Goal: Task Accomplishment & Management: Manage account settings

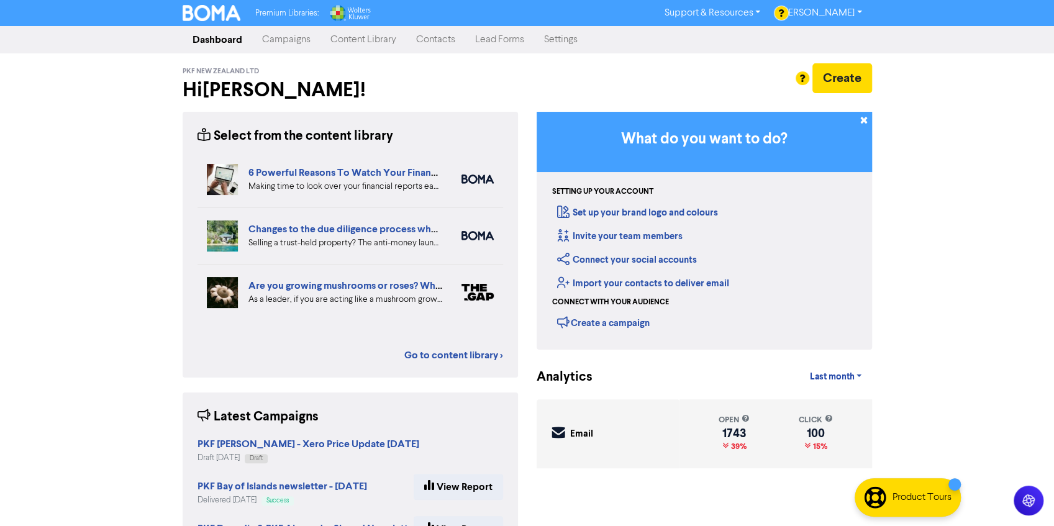
click at [445, 43] on link "Contacts" at bounding box center [435, 39] width 59 height 25
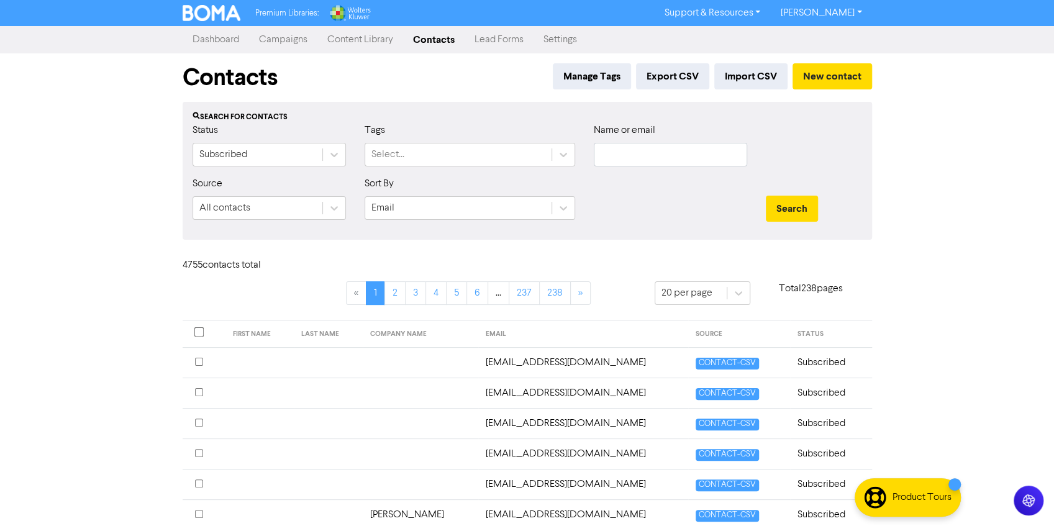
click at [549, 42] on link "Settings" at bounding box center [559, 39] width 53 height 25
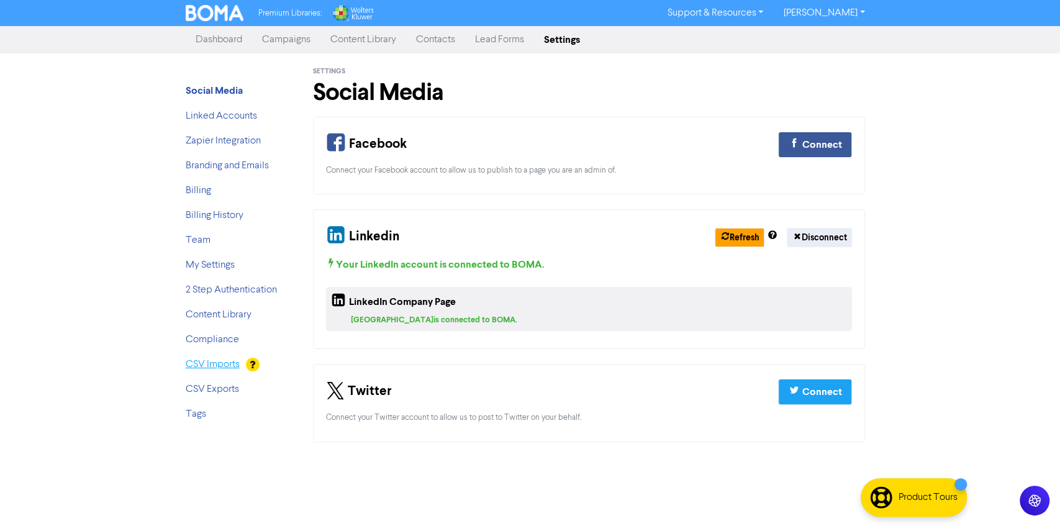
click at [214, 361] on link "CSV Imports" at bounding box center [213, 365] width 54 height 10
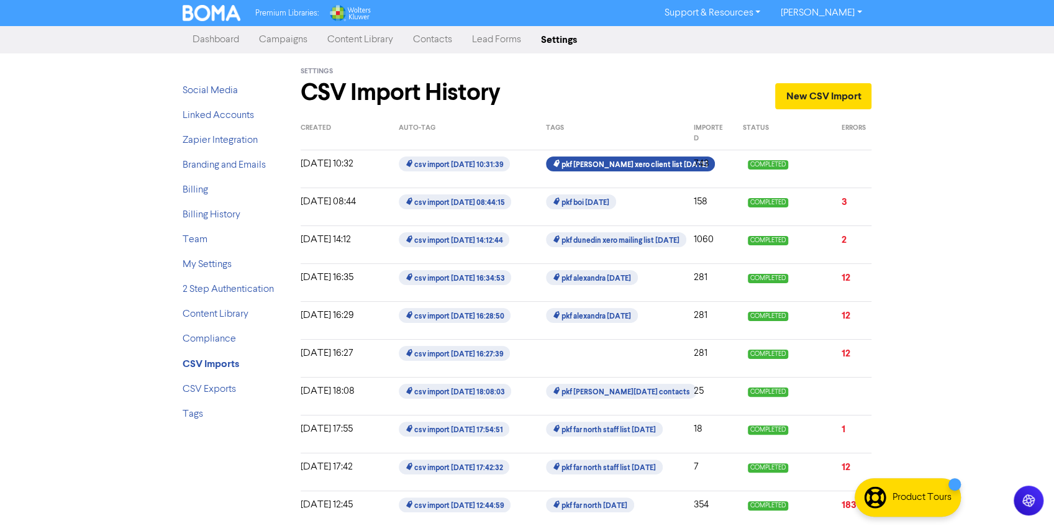
click at [640, 158] on span "pkf hamilton xero client list august 2025" at bounding box center [630, 163] width 168 height 15
click at [702, 166] on p "743" at bounding box center [709, 163] width 30 height 15
click at [609, 167] on span "pkf hamilton xero client list august 2025" at bounding box center [630, 163] width 168 height 15
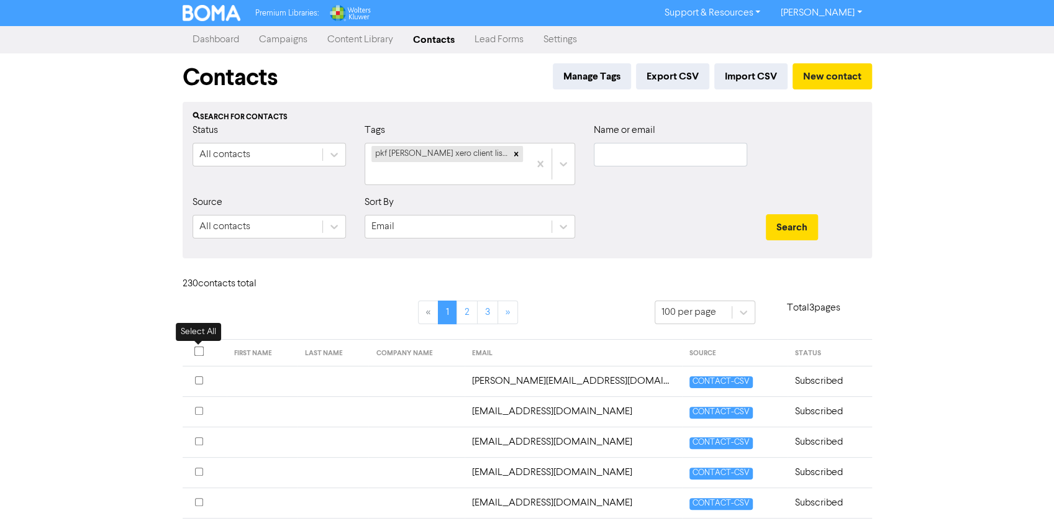
click at [196, 349] on input "checkbox" at bounding box center [199, 351] width 10 height 10
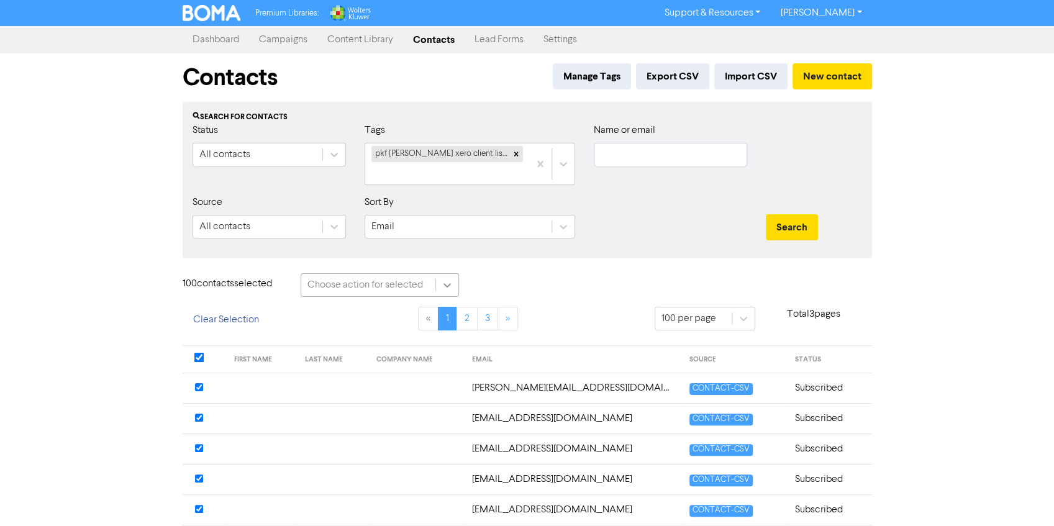
click at [448, 284] on icon at bounding box center [447, 285] width 12 height 12
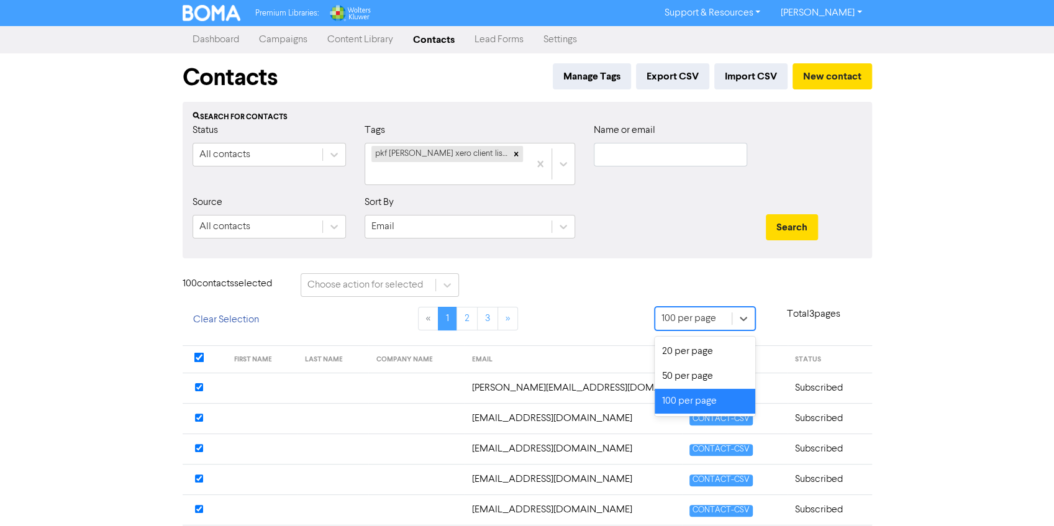
click at [709, 319] on div "100 per page" at bounding box center [688, 318] width 55 height 15
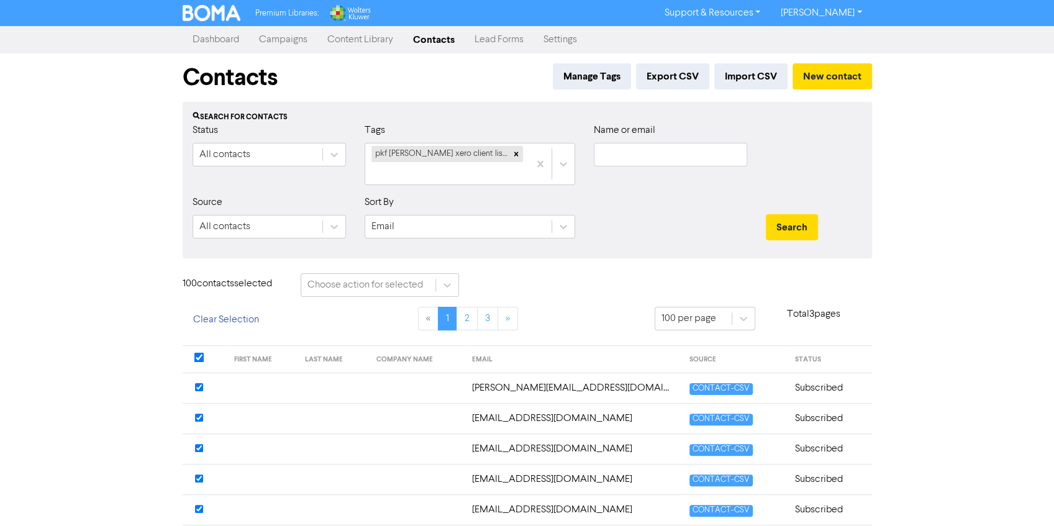
click at [538, 314] on div "« 1 2 3 »" at bounding box center [468, 326] width 354 height 39
click at [396, 286] on div "Choose action for selected" at bounding box center [365, 285] width 116 height 15
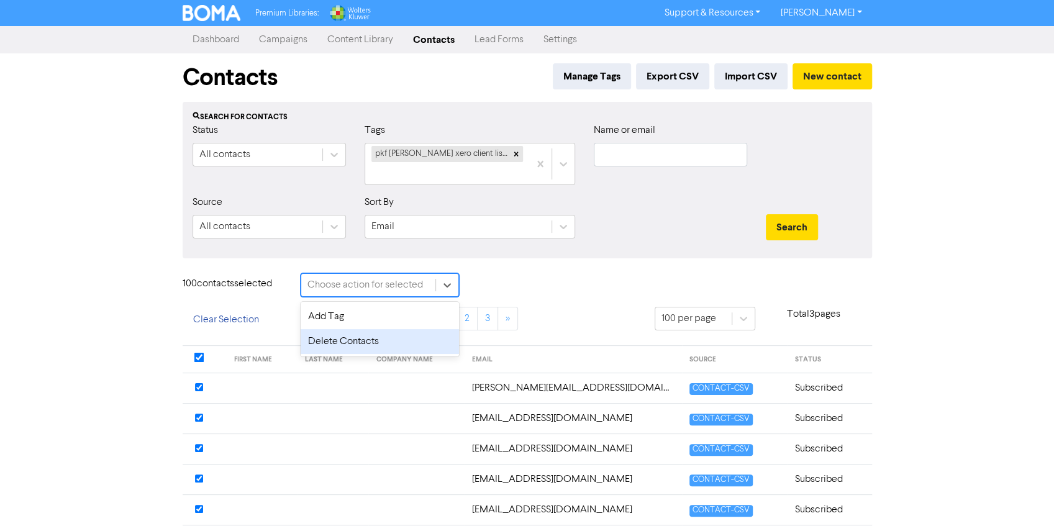
click at [339, 342] on div "Delete Contacts" at bounding box center [380, 341] width 158 height 25
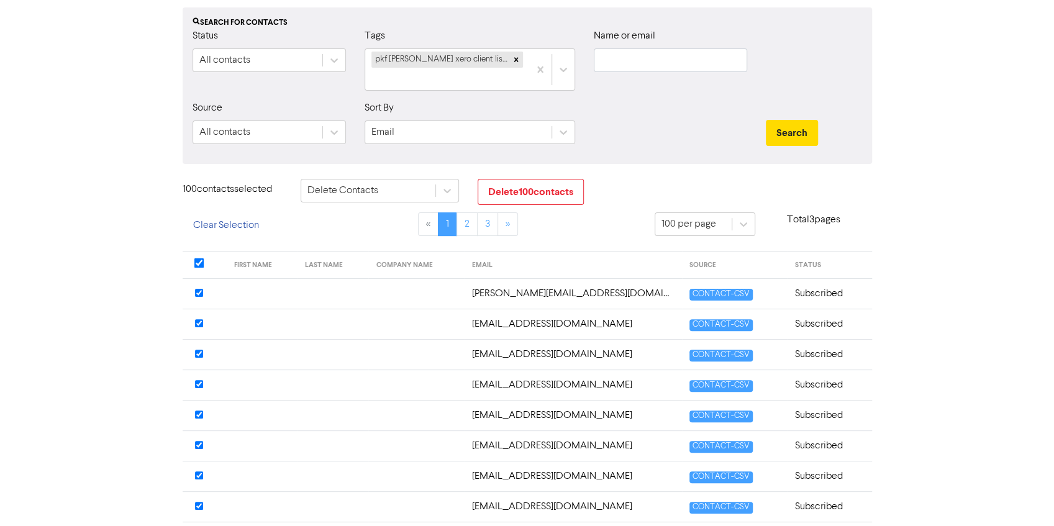
scroll to position [98, 0]
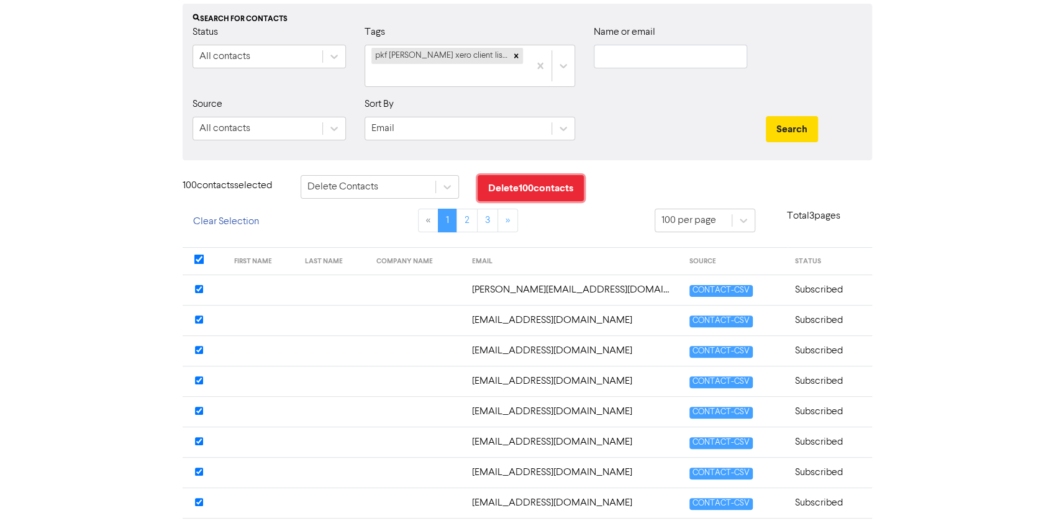
click at [503, 184] on button "Delete 100 contact s" at bounding box center [531, 188] width 106 height 26
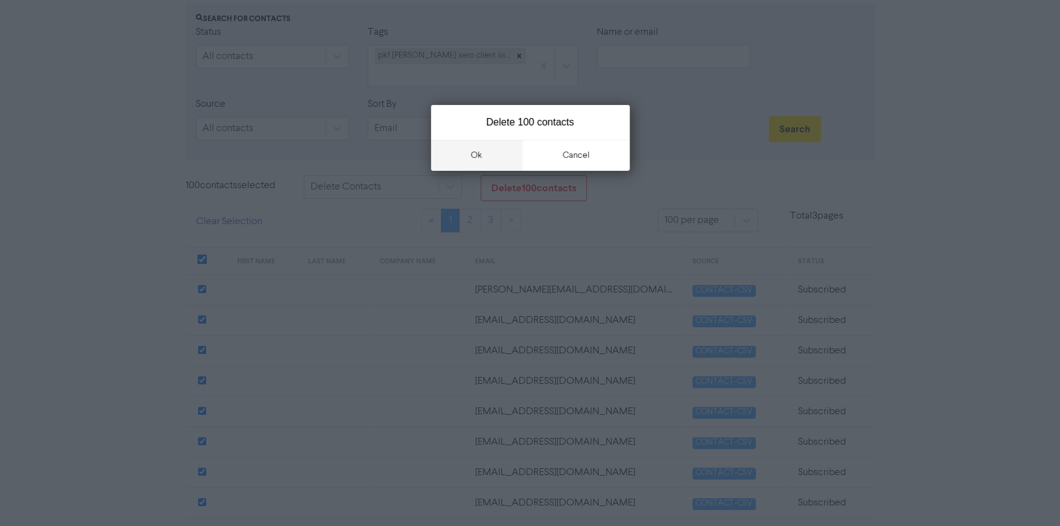
click at [460, 155] on button "ok" at bounding box center [477, 155] width 92 height 31
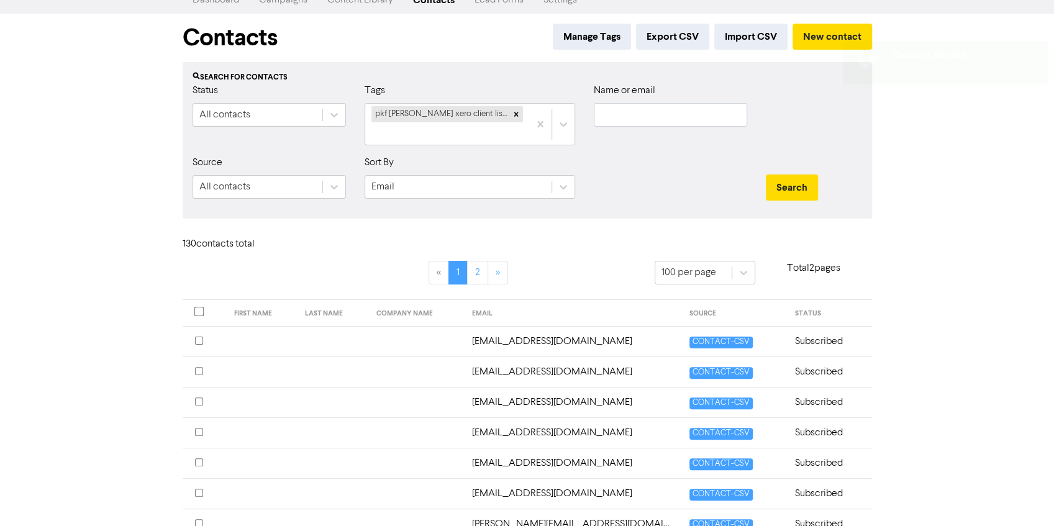
scroll to position [37, 0]
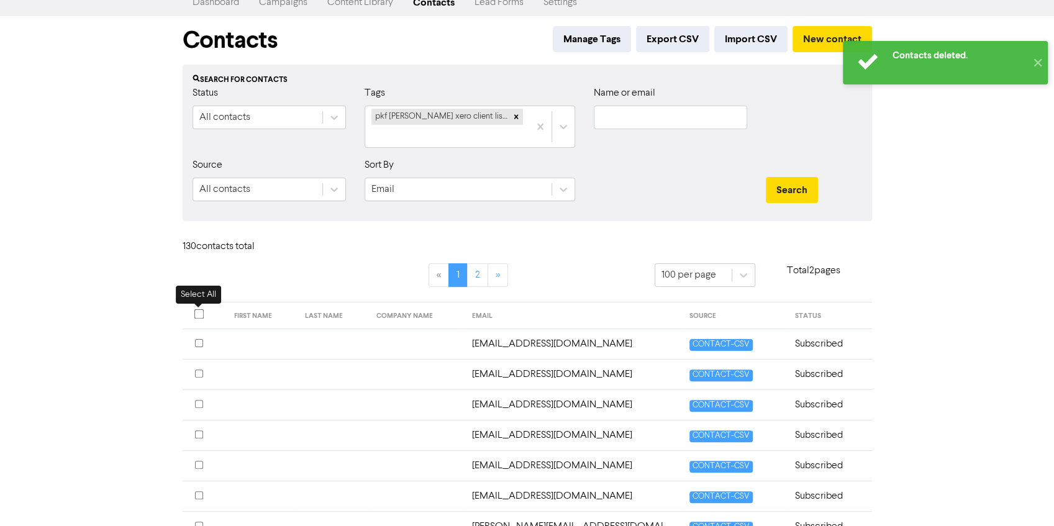
click at [194, 313] on input "checkbox" at bounding box center [199, 314] width 10 height 10
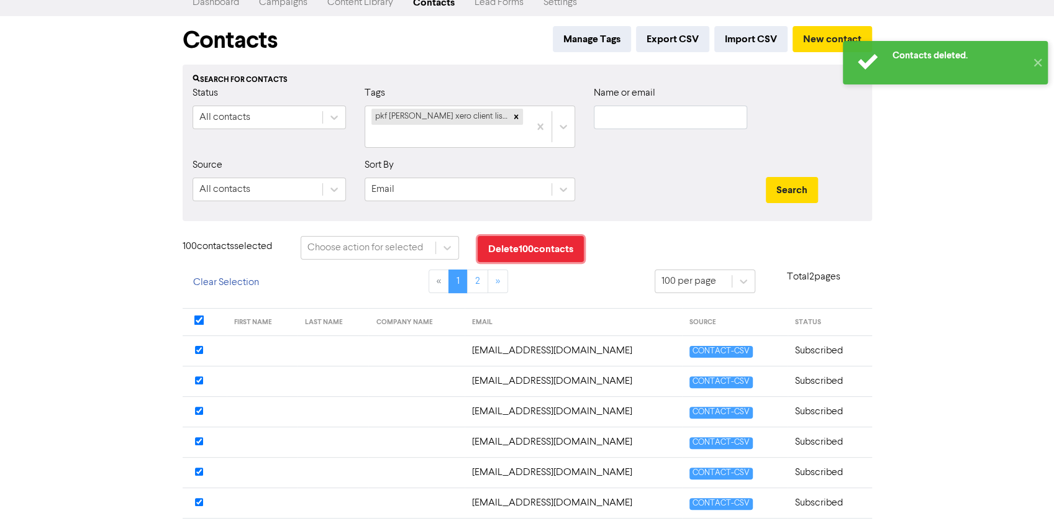
click at [520, 251] on button "Delete 100 contact s" at bounding box center [531, 249] width 106 height 26
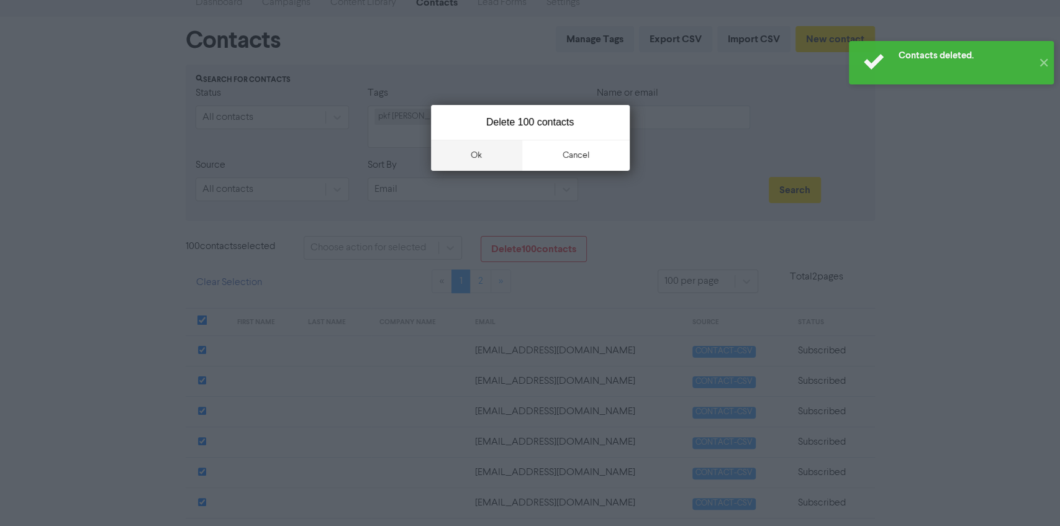
click at [482, 153] on button "ok" at bounding box center [477, 155] width 92 height 31
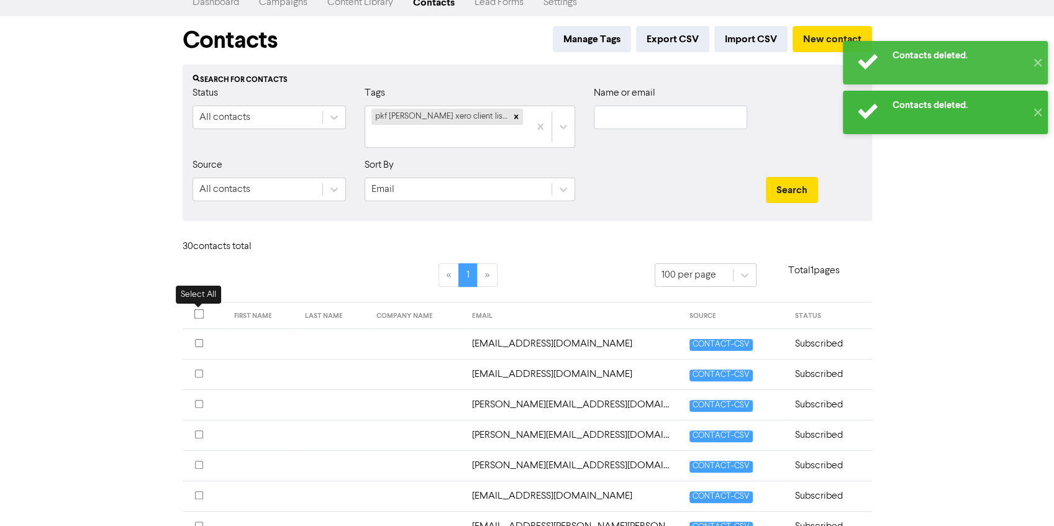
click at [194, 306] on span at bounding box center [198, 306] width 8 height 4
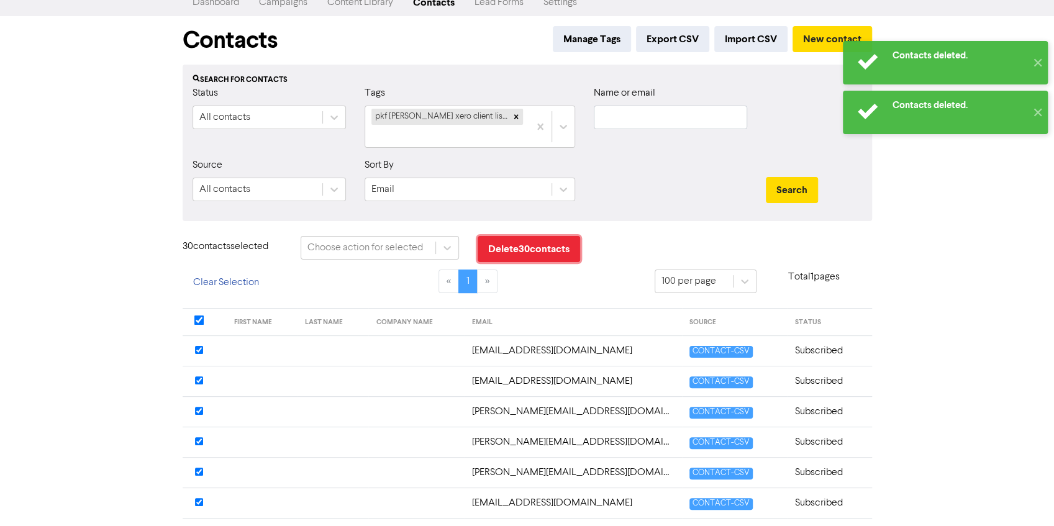
click at [563, 238] on button "Delete 30 contact s" at bounding box center [529, 249] width 102 height 26
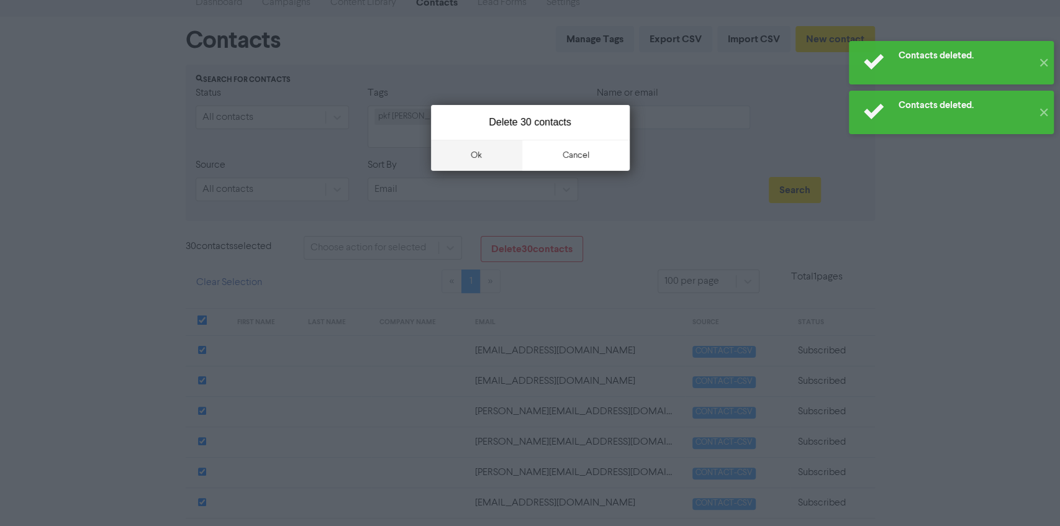
click at [472, 157] on button "ok" at bounding box center [477, 155] width 92 height 31
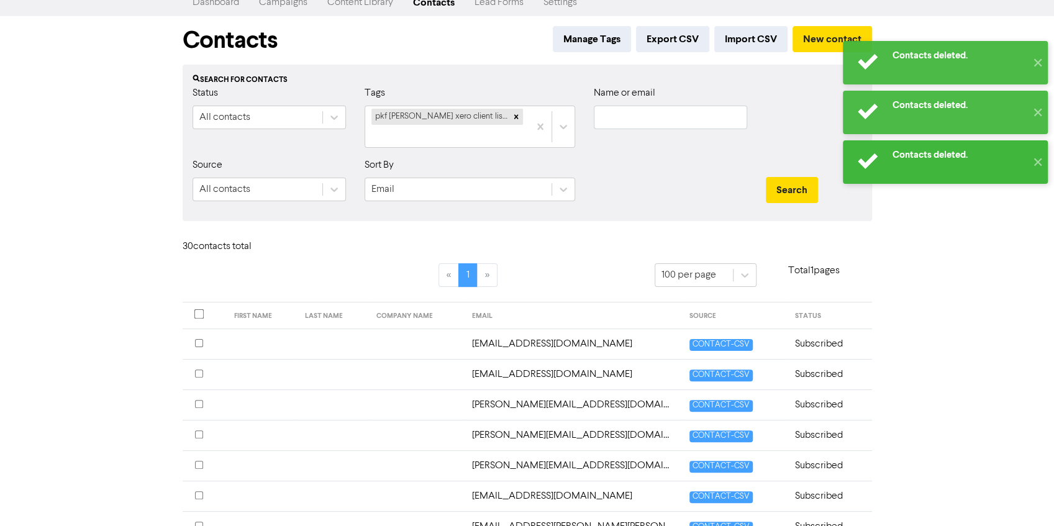
scroll to position [0, 0]
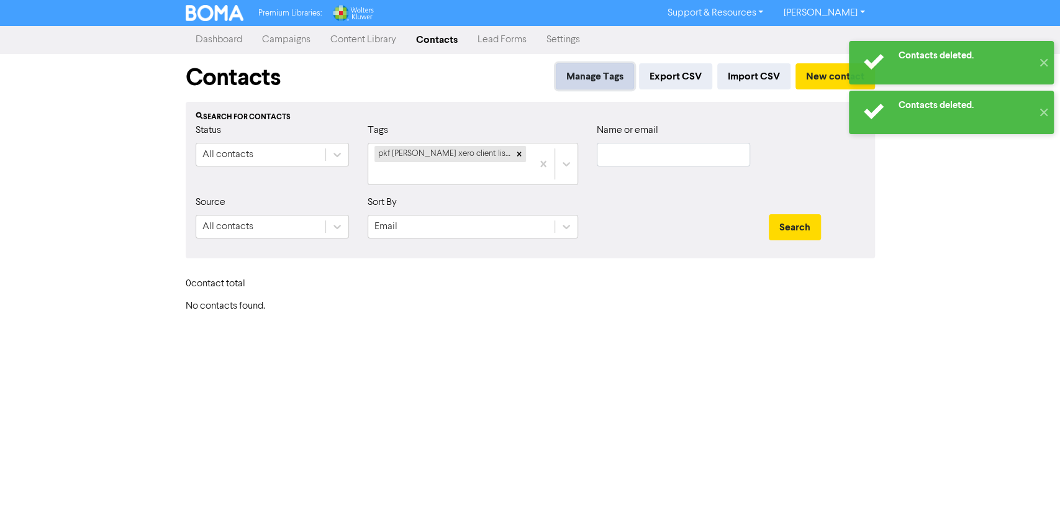
click at [599, 77] on button "Manage Tags" at bounding box center [595, 76] width 78 height 26
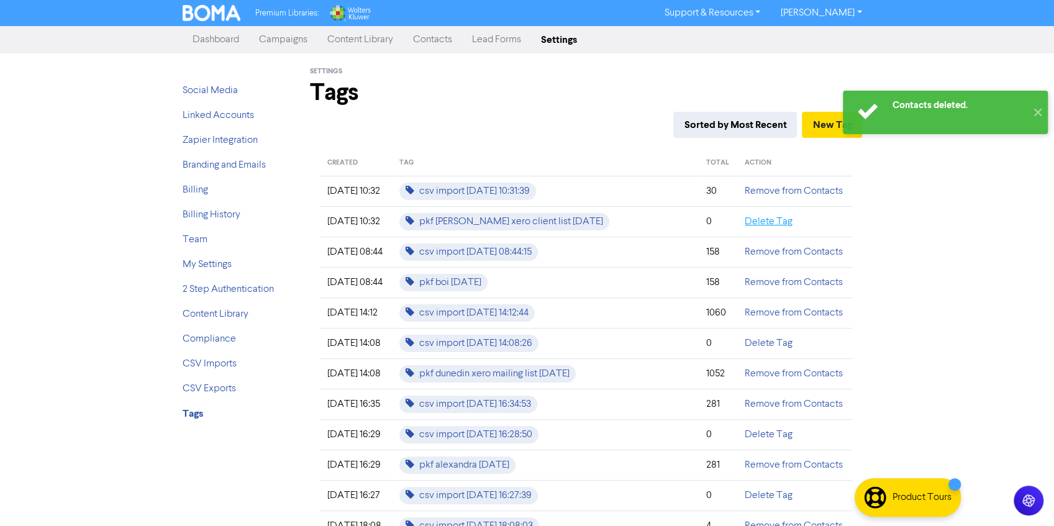
click at [749, 222] on link "Delete Tag" at bounding box center [769, 222] width 48 height 10
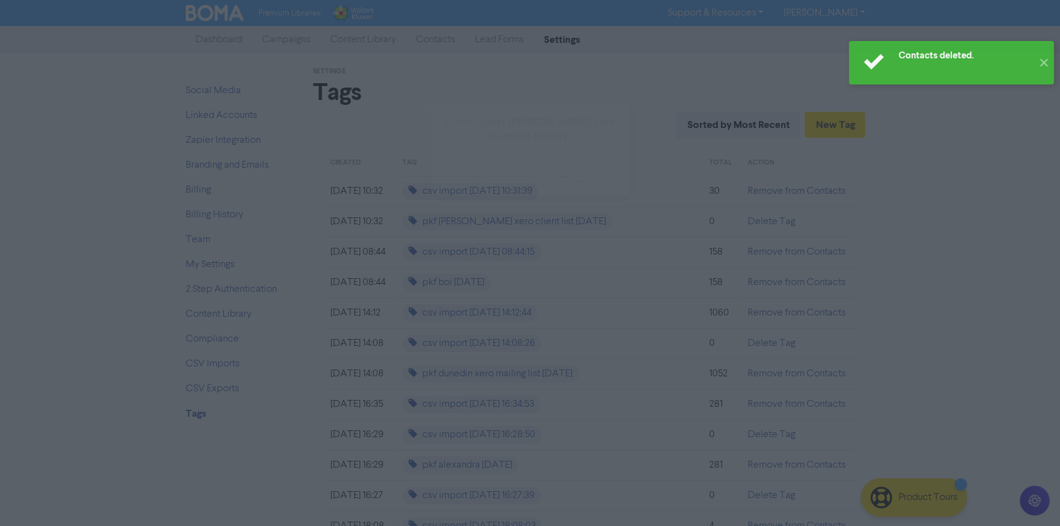
click at [465, 176] on button "ok" at bounding box center [477, 180] width 92 height 31
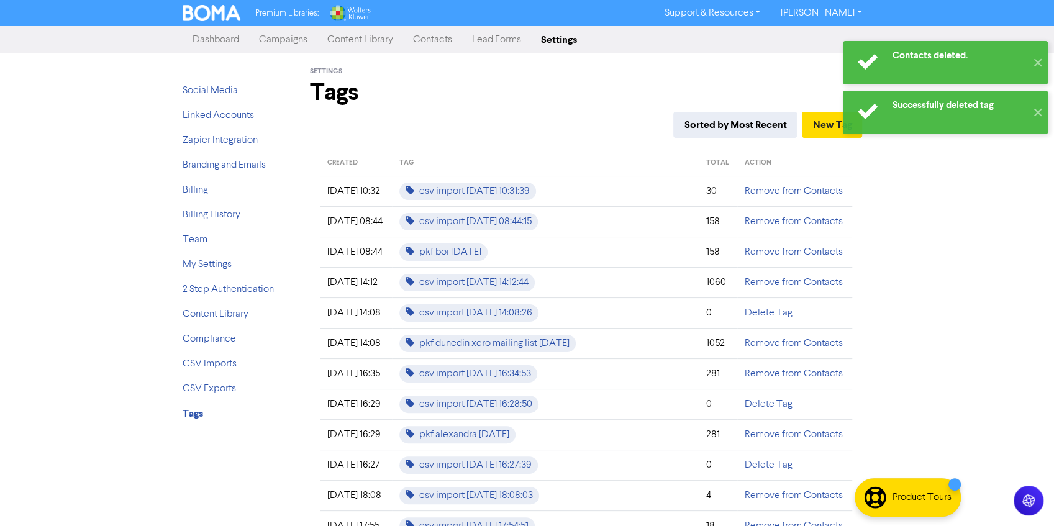
click at [429, 31] on link "Contacts" at bounding box center [432, 39] width 59 height 25
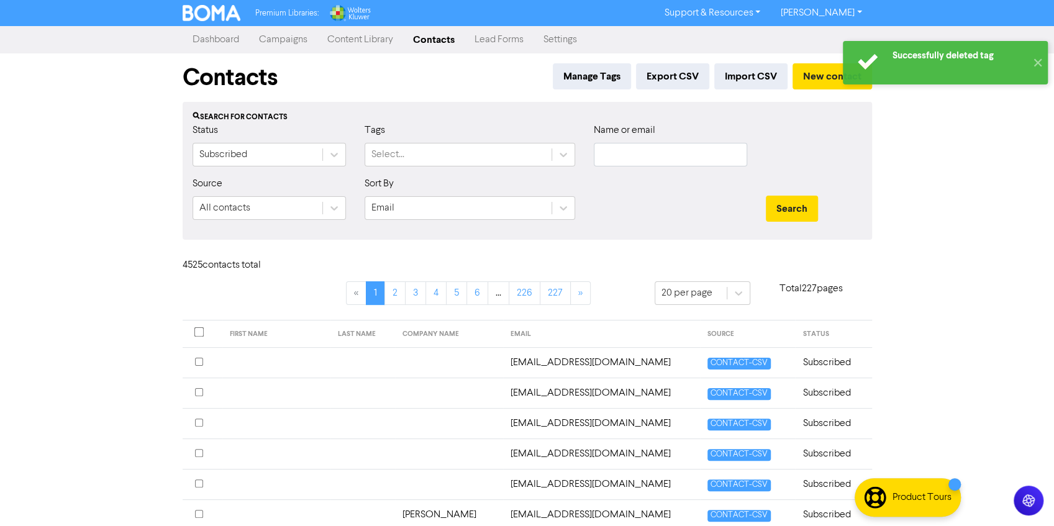
click at [122, 255] on div "Successfully deleted tag ✕ Premium Libraries: Support & Resources Video Tutoria…" at bounding box center [527, 263] width 1054 height 526
click at [1037, 63] on button "✕" at bounding box center [1037, 62] width 20 height 43
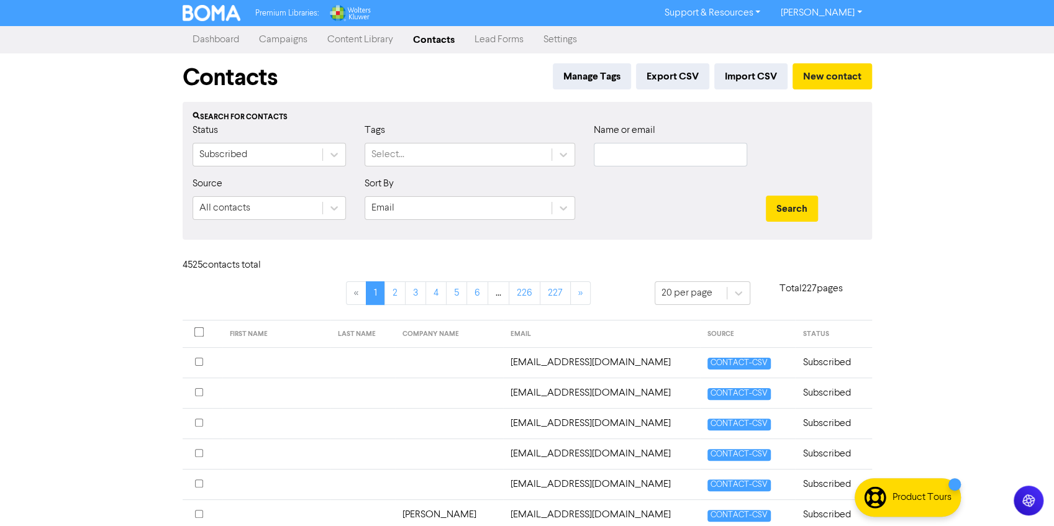
drag, startPoint x: 1001, startPoint y: 278, endPoint x: 989, endPoint y: 250, distance: 31.1
click at [989, 250] on div "Premium Libraries: Support & Resources Video Tutorials FAQ & Guides Marketing E…" at bounding box center [527, 263] width 1054 height 526
click at [557, 154] on icon at bounding box center [563, 154] width 12 height 12
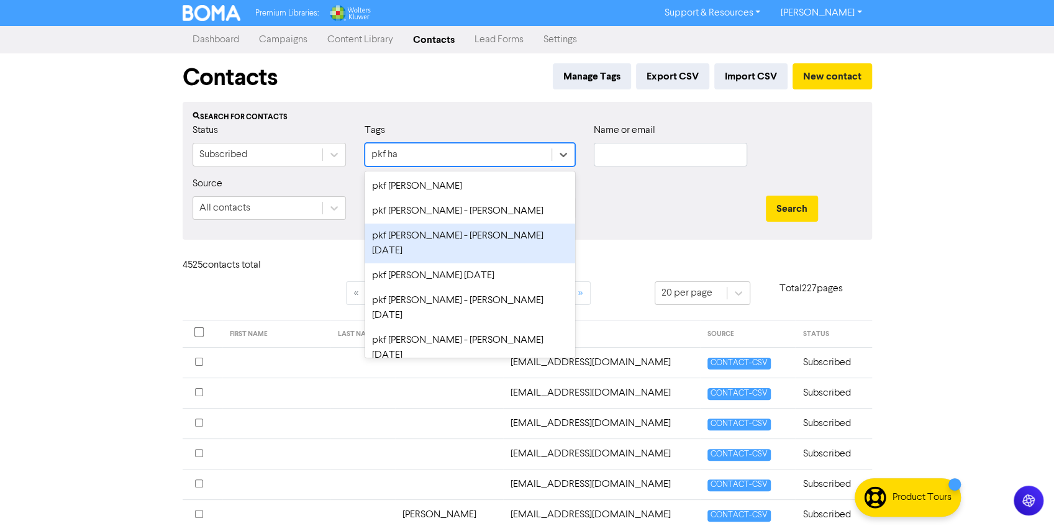
type input "pkf ha"
click at [715, 178] on div at bounding box center [670, 202] width 172 height 53
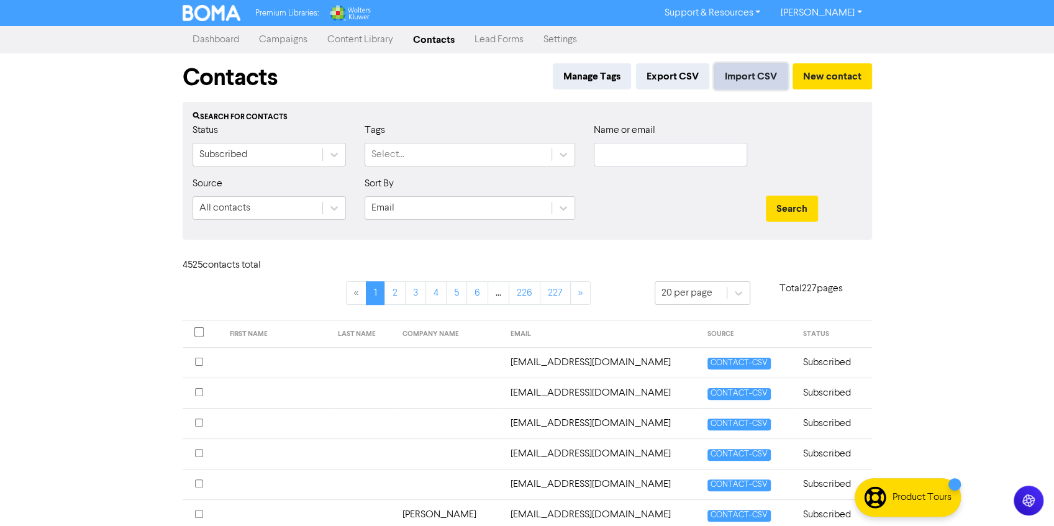
click at [751, 75] on button "Import CSV" at bounding box center [750, 76] width 73 height 26
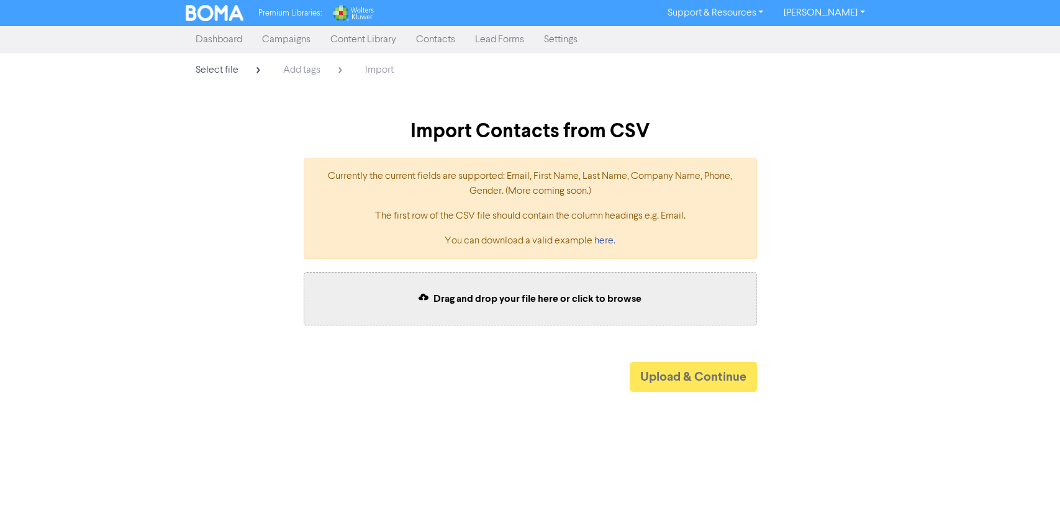
click at [456, 299] on span "Drag and drop your file here or click to browse" at bounding box center [537, 298] width 208 height 12
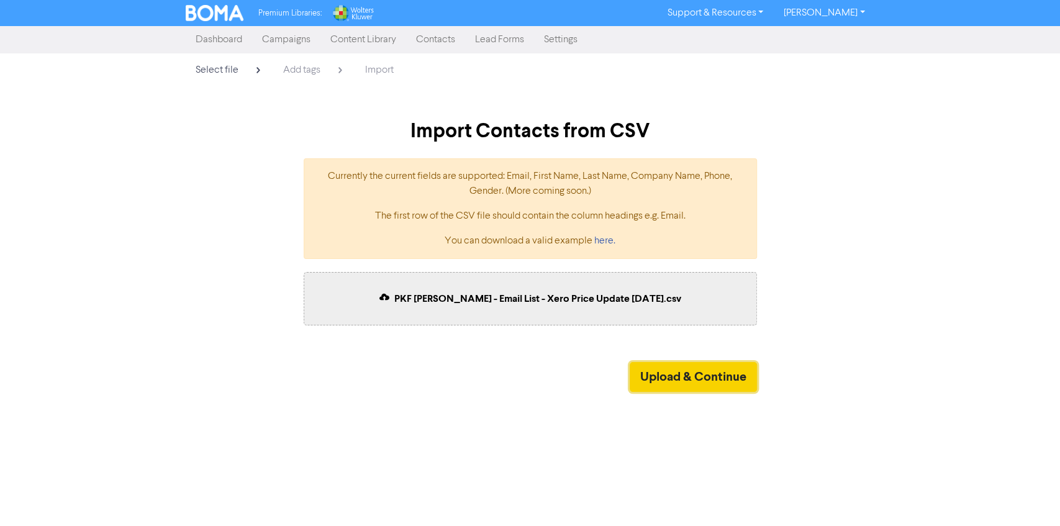
click at [666, 364] on button "Upload & Continue" at bounding box center [693, 377] width 127 height 30
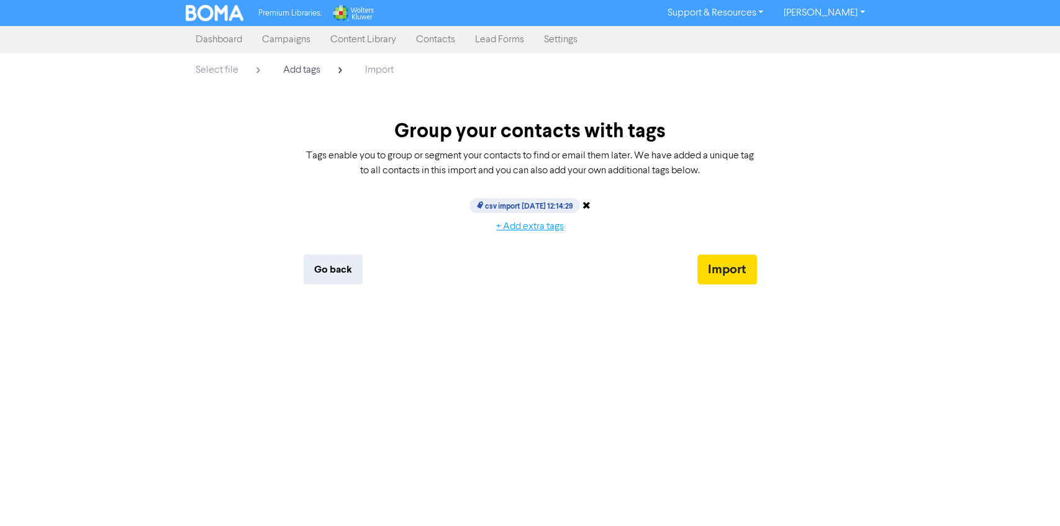
click at [515, 225] on button "+ Add extra tags" at bounding box center [530, 227] width 89 height 26
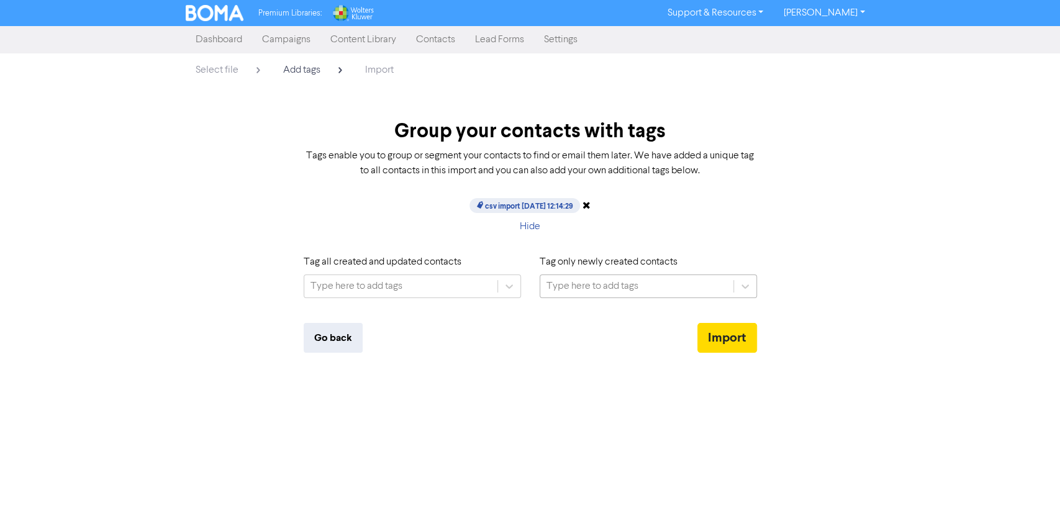
click at [587, 279] on div "Type here to add tags" at bounding box center [592, 286] width 92 height 15
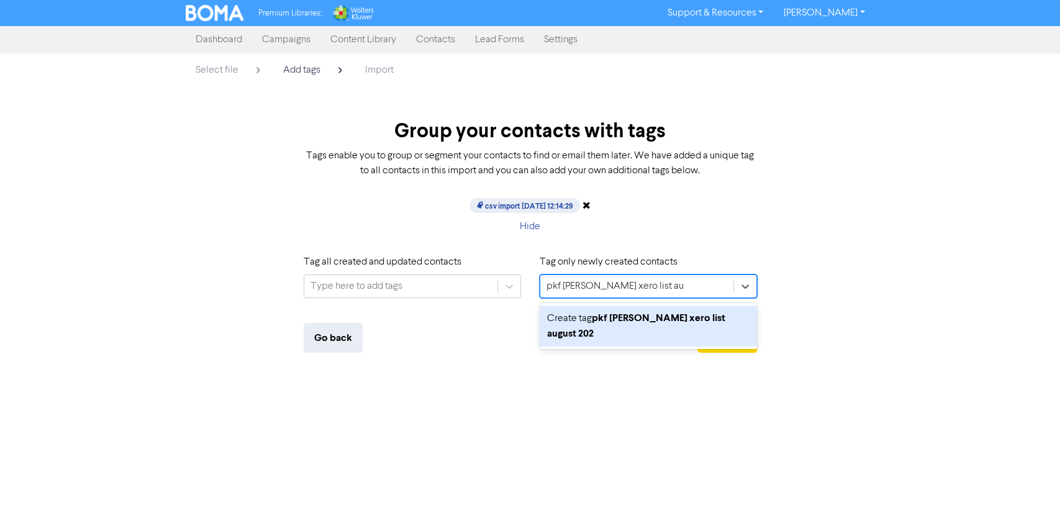
type input "pkf hamilton xero list august 2025"
click at [600, 313] on b "pkf hamilton xero list august 2025" at bounding box center [636, 326] width 178 height 28
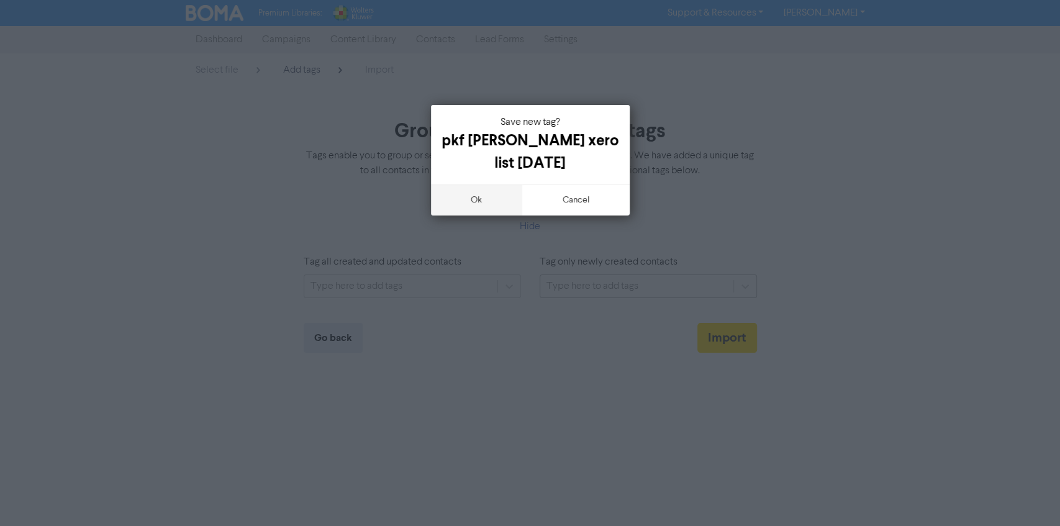
click at [458, 194] on button "ok" at bounding box center [477, 199] width 92 height 31
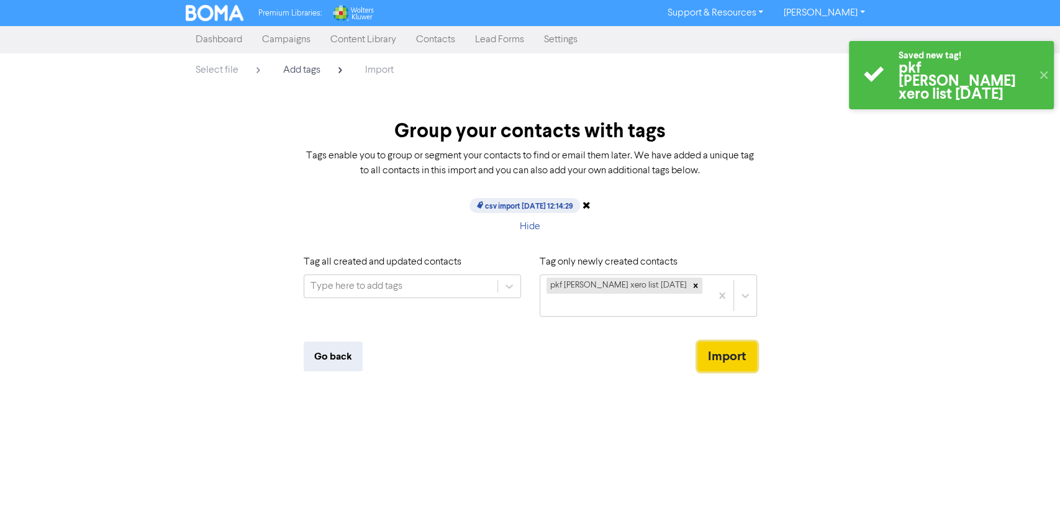
click at [715, 342] on button "Import" at bounding box center [727, 357] width 60 height 30
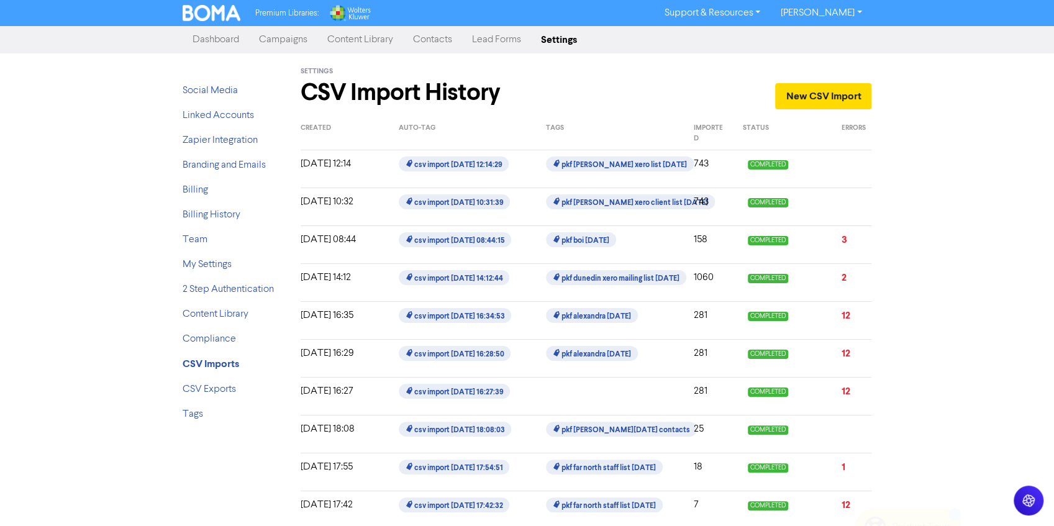
click at [979, 134] on div "Premium Libraries: Support & Resources Video Tutorials FAQ & Guides Marketing E…" at bounding box center [527, 263] width 1054 height 526
click at [630, 84] on div "New CSV Import" at bounding box center [733, 81] width 276 height 56
click at [100, 106] on div "Premium Libraries: Support & Resources Video Tutorials FAQ & Guides Marketing E…" at bounding box center [527, 263] width 1054 height 526
click at [117, 161] on div "Premium Libraries: Support & Resources Video Tutorials FAQ & Guides Marketing E…" at bounding box center [527, 263] width 1054 height 526
click at [204, 50] on link "Dashboard" at bounding box center [216, 39] width 66 height 25
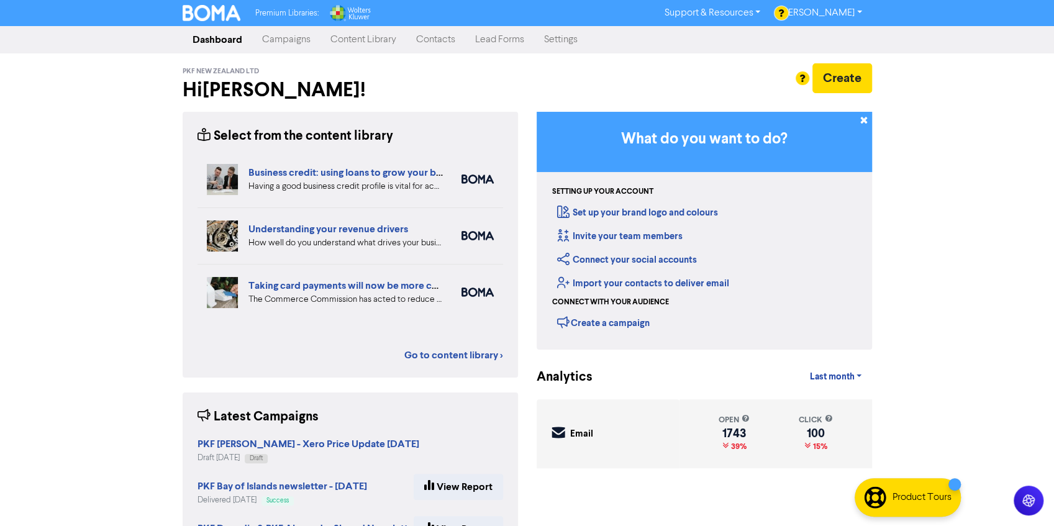
click at [38, 191] on div "Premium Libraries: Support & Resources Video Tutorials FAQ & Guides Marketing E…" at bounding box center [527, 263] width 1054 height 526
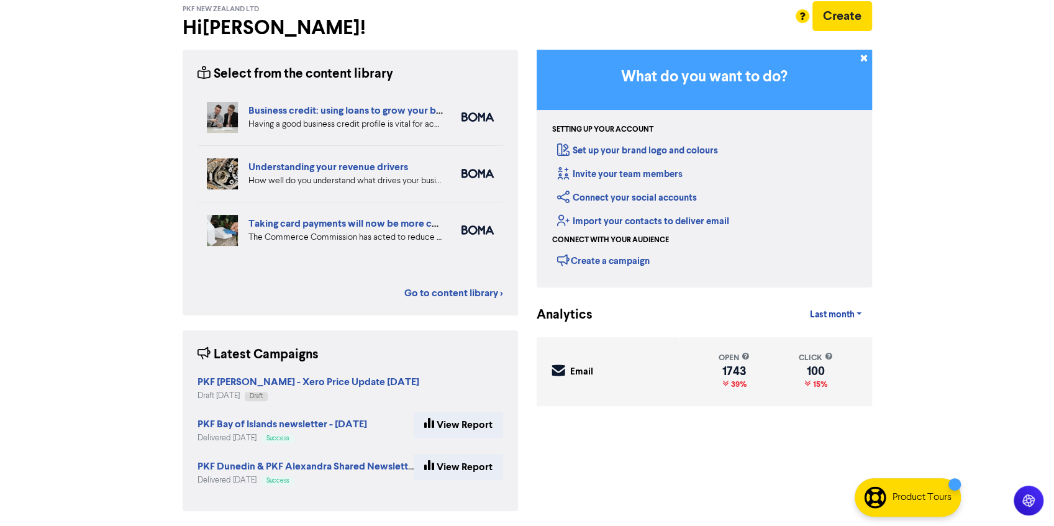
scroll to position [61, 0]
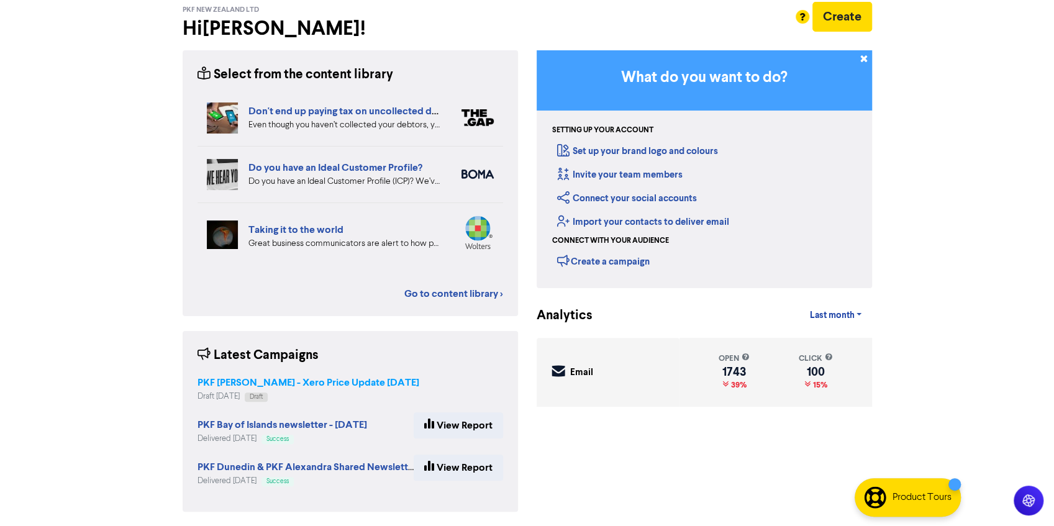
click at [359, 381] on strong "PKF [PERSON_NAME] - Xero Price Update [DATE]" at bounding box center [308, 382] width 222 height 12
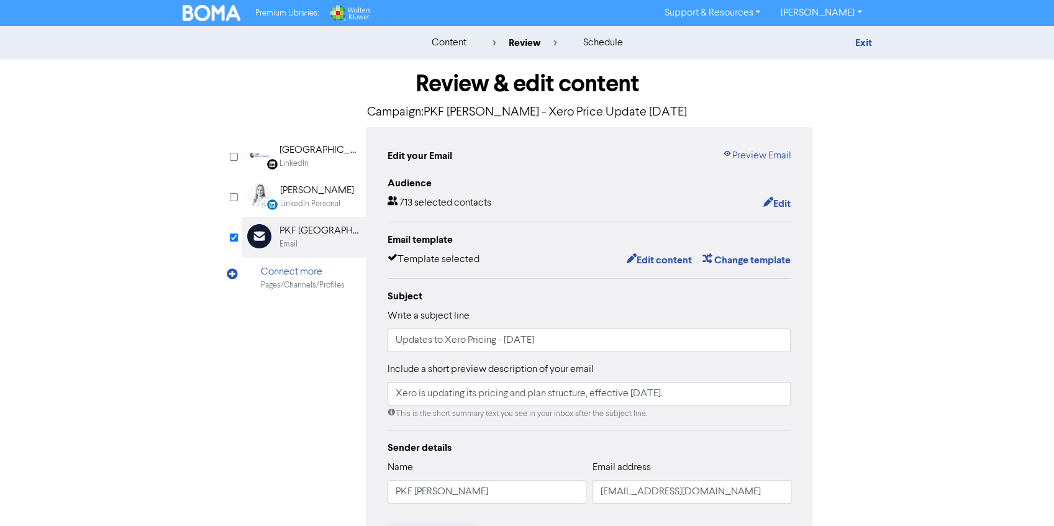
click at [204, 16] on img at bounding box center [212, 13] width 58 height 16
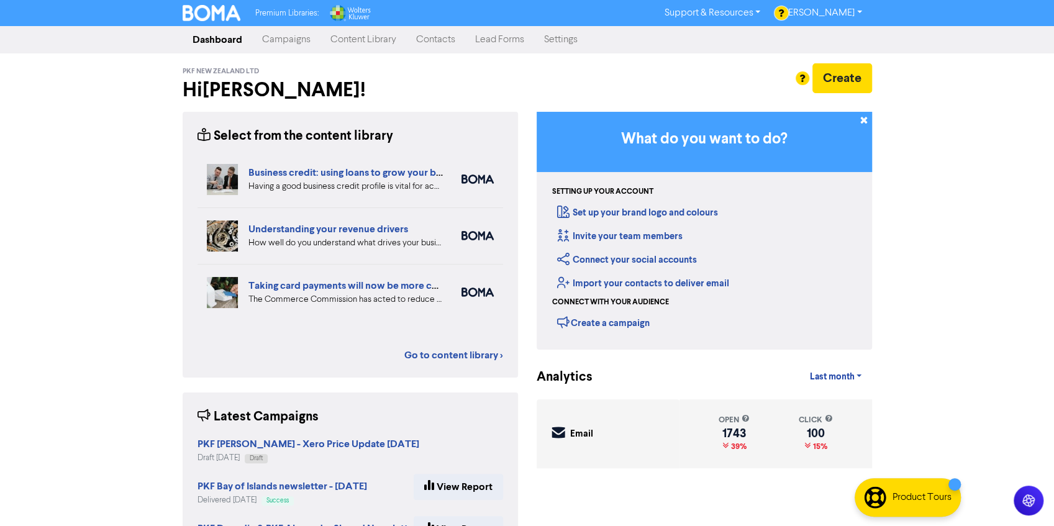
click at [278, 37] on link "Campaigns" at bounding box center [286, 39] width 68 height 25
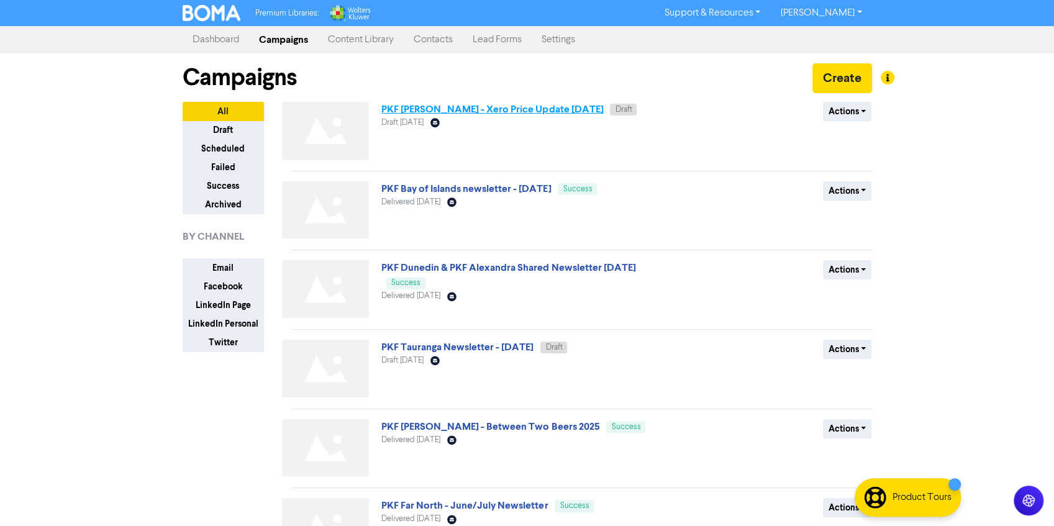
click at [532, 109] on link "PKF [PERSON_NAME] - Xero Price Update [DATE]" at bounding box center [492, 109] width 222 height 12
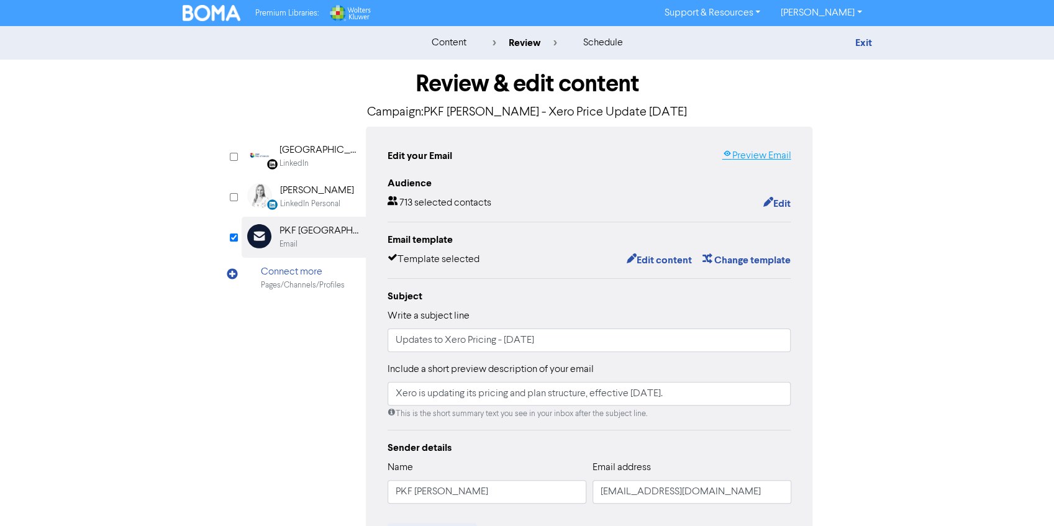
click at [754, 158] on link "Preview Email" at bounding box center [756, 155] width 69 height 15
click at [160, 194] on div "content review schedule Exit Review & edit content Campaign: PKF Hamilton - Xer…" at bounding box center [527, 368] width 1054 height 684
click at [201, 422] on div "Review & edit content Campaign: PKF Hamilton - Xero Price Update August 2025 Li…" at bounding box center [527, 385] width 708 height 651
click at [314, 394] on div "LinkedIn Page Created with Sketch. [GEOGRAPHIC_DATA] LinkedIn LinkedIn Personal…" at bounding box center [527, 391] width 571 height 528
click at [101, 144] on div "content review schedule Exit Review & edit content Campaign: PKF Hamilton - Xer…" at bounding box center [527, 368] width 1054 height 684
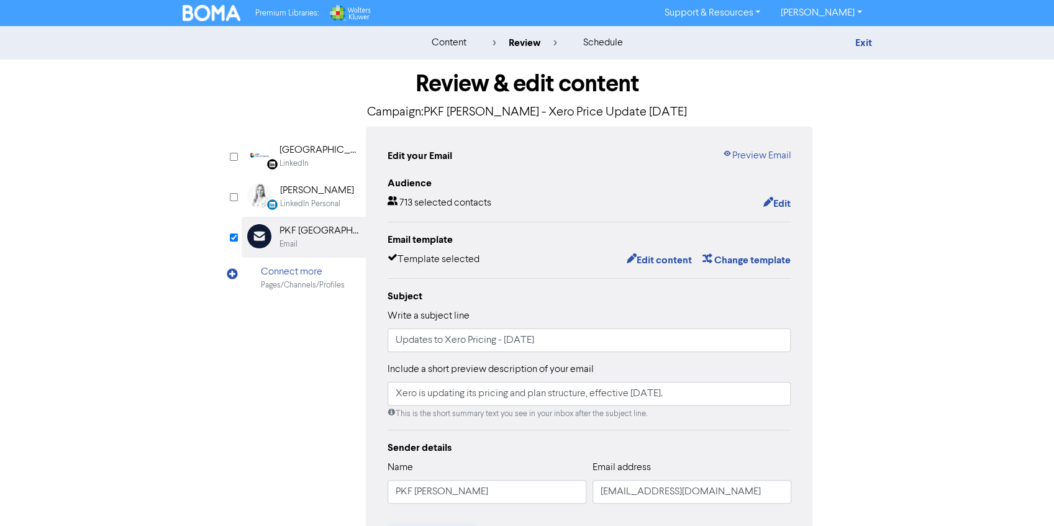
click at [168, 233] on div "content review schedule Exit Review & edit content Campaign: PKF Hamilton - Xer…" at bounding box center [527, 368] width 1054 height 684
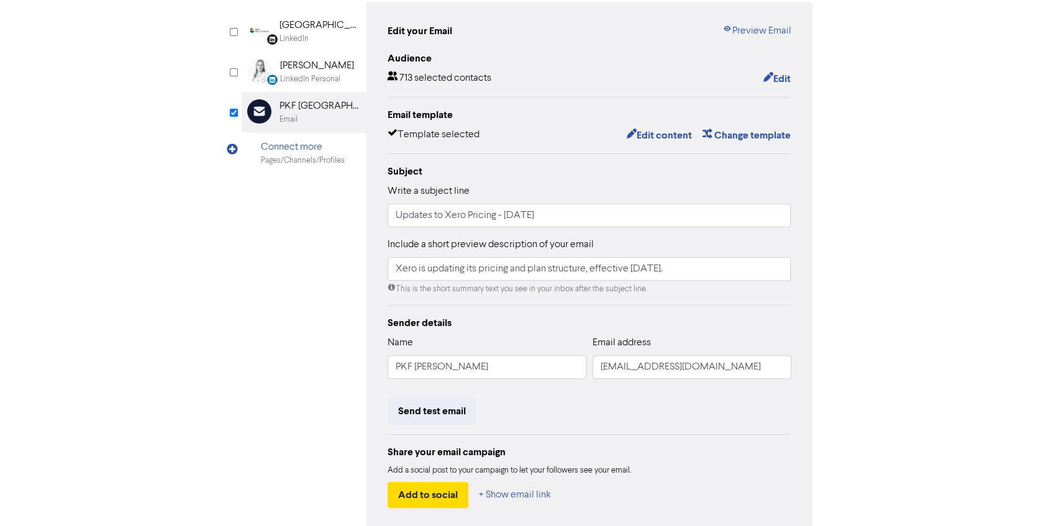
scroll to position [134, 0]
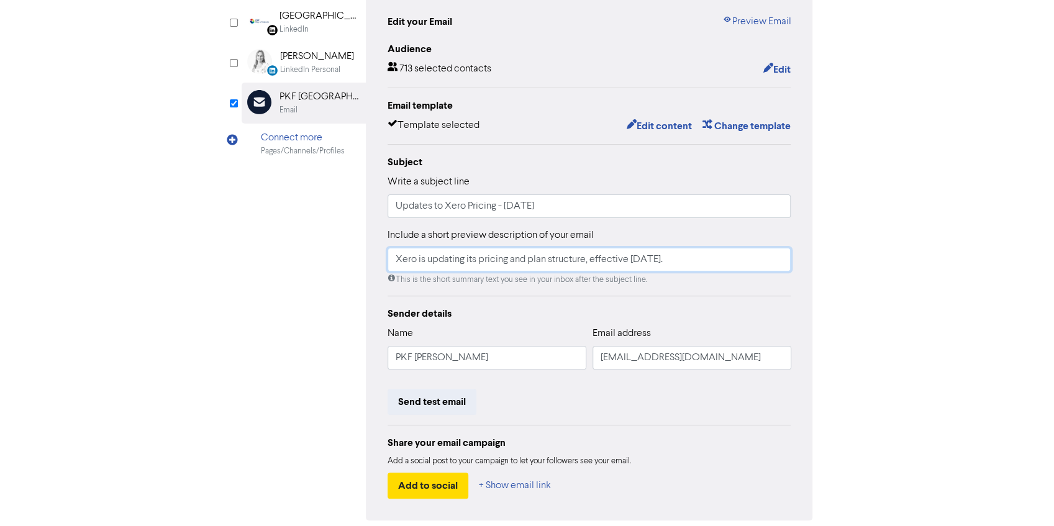
click at [394, 262] on input "Xero is updating its pricing and plan structure, effective 1st September 2025." at bounding box center [589, 260] width 404 height 24
click at [753, 261] on input "Xero is updating its pricing and plan structure, effective 1st September 2025." at bounding box center [589, 260] width 404 height 24
click at [395, 257] on input "Xero is updating its pricing and plan structure, effective [DATE]. Here's what …" at bounding box center [589, 260] width 404 height 24
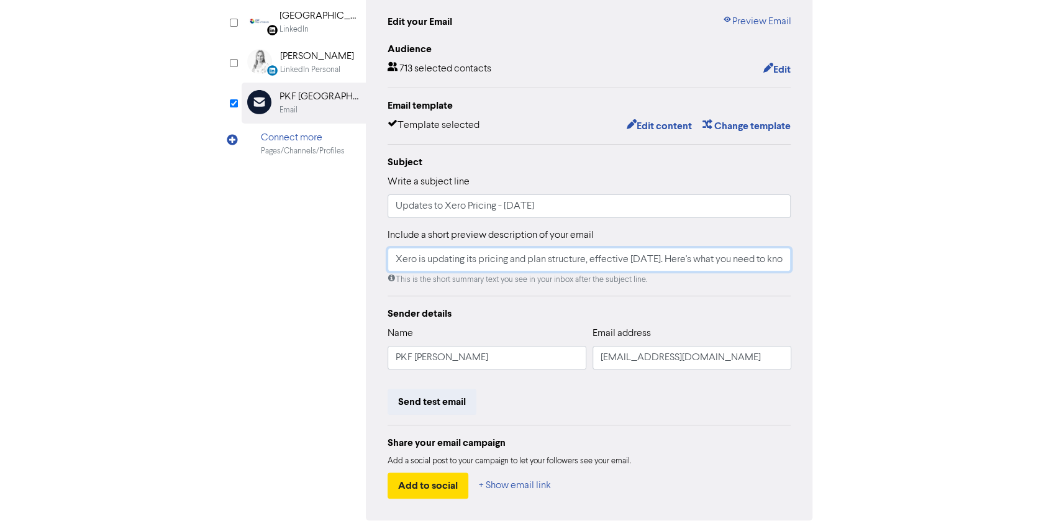
type input "Xero is updating its pricing and plan structure, effective [DATE]. Here's what …"
click at [284, 260] on div "LinkedIn Page Created with Sketch. [GEOGRAPHIC_DATA] LinkedIn LinkedIn Personal…" at bounding box center [527, 257] width 571 height 528
click at [582, 265] on input "Xero is updating its pricing and plan structure, effective [DATE]. Here's what …" at bounding box center [589, 260] width 404 height 24
click at [173, 298] on div "Review & edit content Campaign: PKF Hamilton - Xero Price Update August 2025 Li…" at bounding box center [527, 250] width 708 height 651
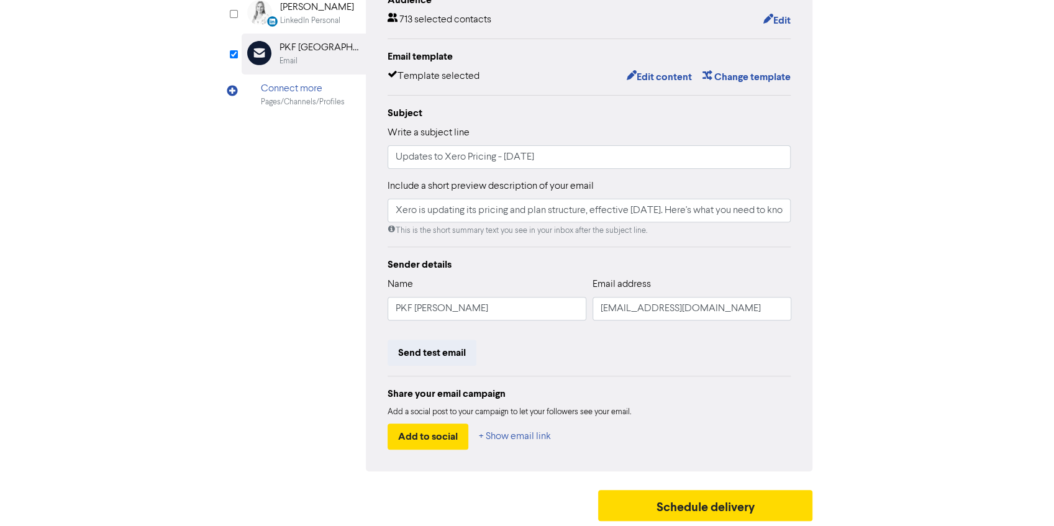
scroll to position [0, 0]
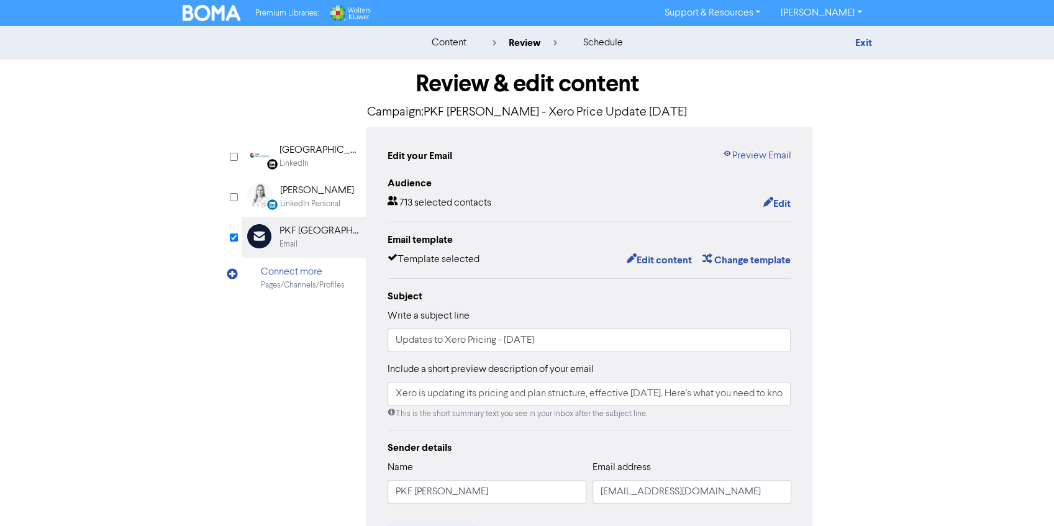
click at [127, 262] on div "content review schedule Exit Review & edit content Campaign: PKF Hamilton - Xer…" at bounding box center [527, 368] width 1054 height 684
click at [656, 255] on button "Edit content" at bounding box center [658, 260] width 66 height 16
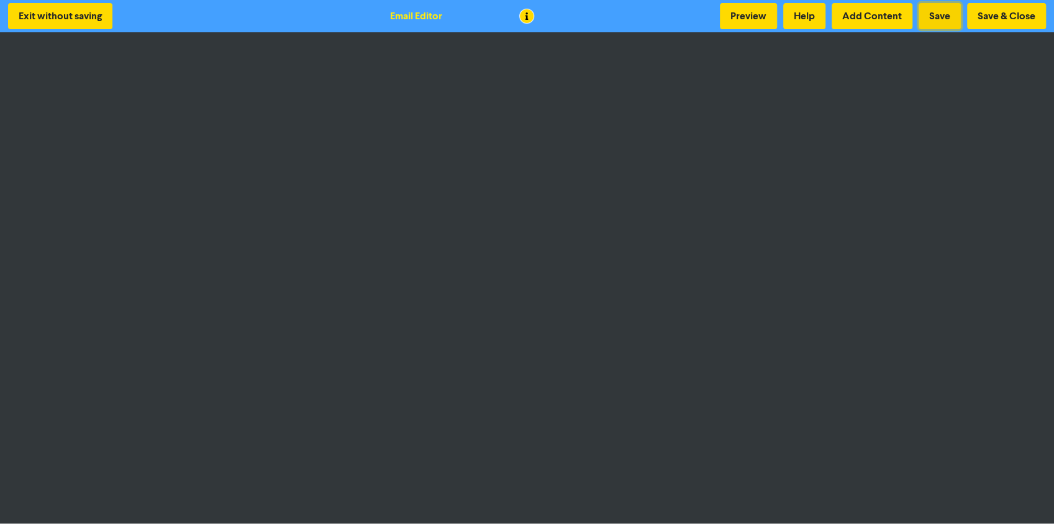
click at [936, 22] on button "Save" at bounding box center [939, 16] width 42 height 26
click at [1012, 15] on button "Save & Close" at bounding box center [1006, 16] width 79 height 26
click at [997, 20] on button "Save & Close" at bounding box center [1006, 16] width 79 height 26
click at [991, 16] on button "Save & Close" at bounding box center [1006, 16] width 79 height 26
click at [941, 12] on button "Save" at bounding box center [939, 16] width 42 height 26
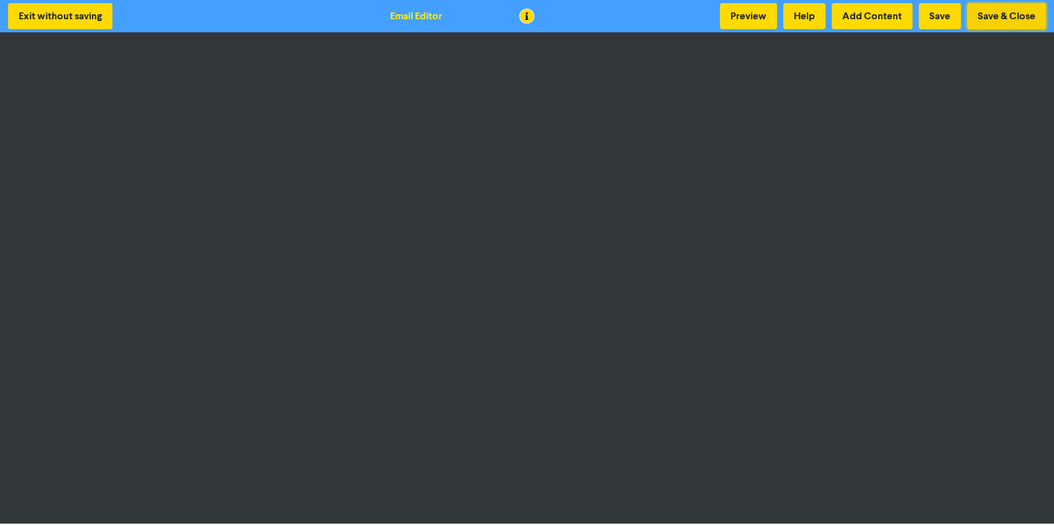
click at [981, 22] on button "Save & Close" at bounding box center [1006, 16] width 79 height 26
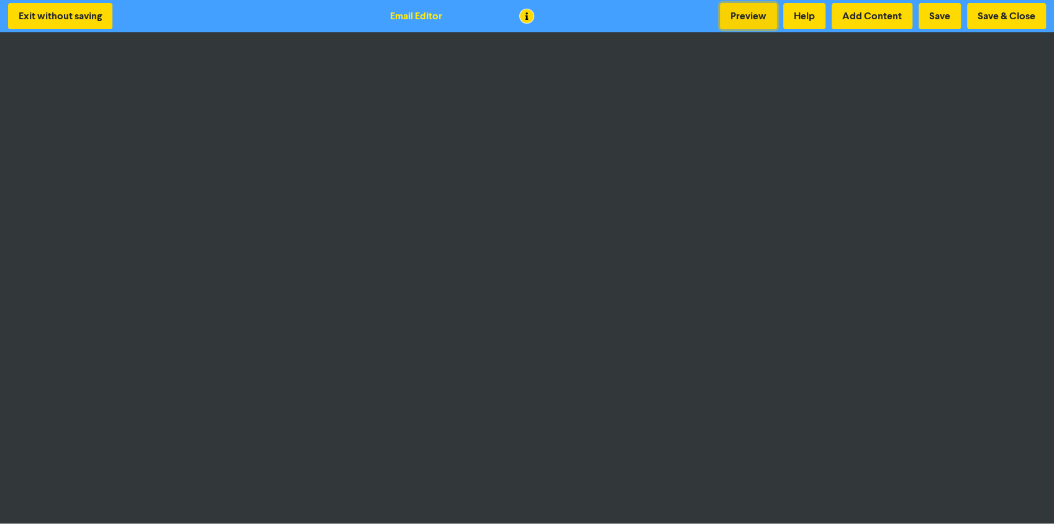
click at [768, 16] on button "Preview" at bounding box center [748, 16] width 57 height 26
click at [994, 12] on button "Save & Close" at bounding box center [1006, 16] width 79 height 26
click at [1012, 12] on button "Save & Close" at bounding box center [1006, 16] width 79 height 26
click at [940, 14] on button "Save" at bounding box center [939, 16] width 42 height 26
click at [806, 14] on button "Help" at bounding box center [804, 16] width 42 height 26
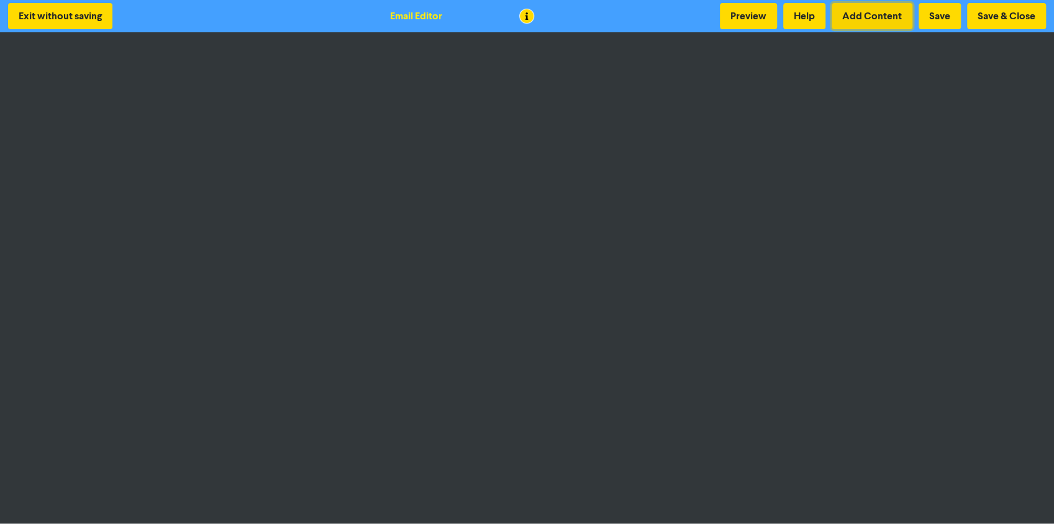
click at [863, 17] on button "Add Content" at bounding box center [871, 16] width 81 height 26
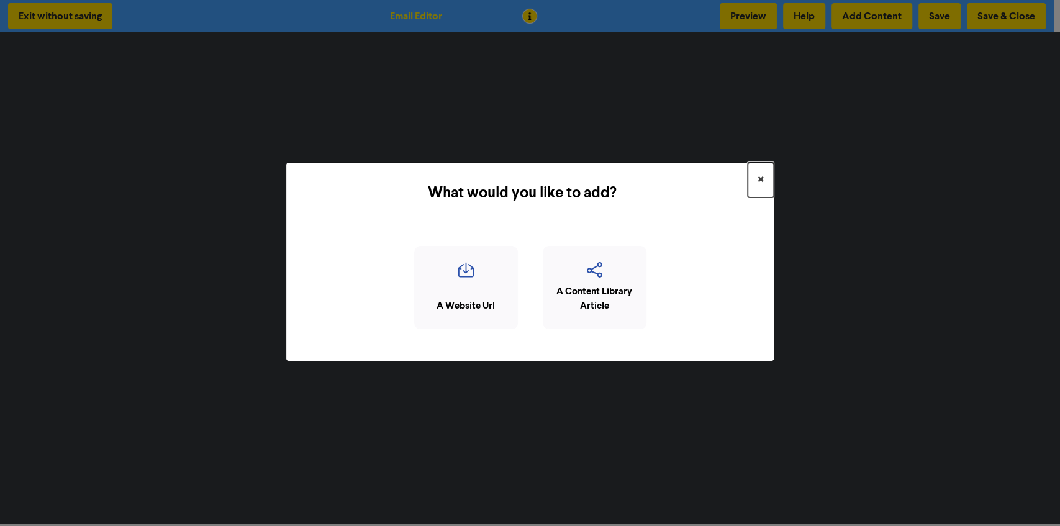
click at [755, 183] on button "×" at bounding box center [761, 180] width 26 height 35
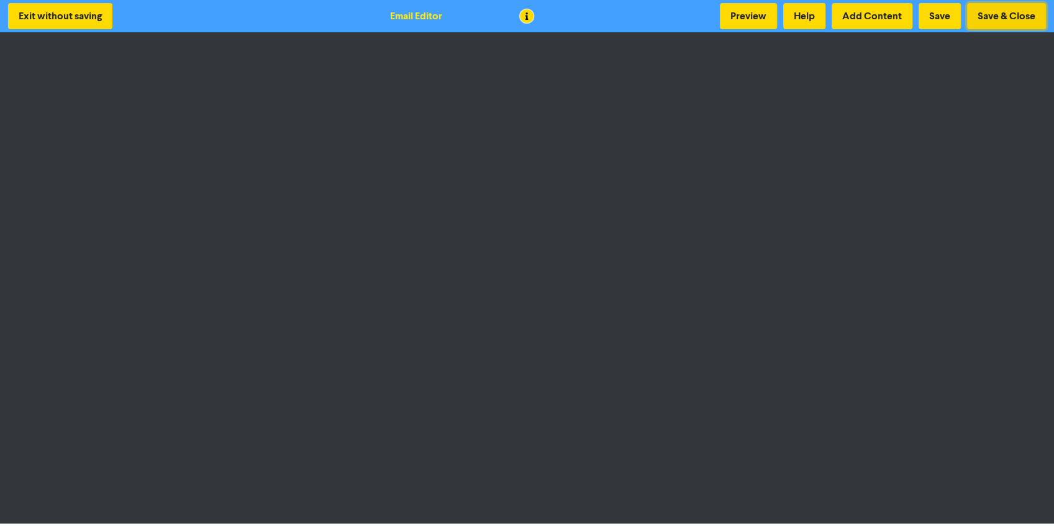
click at [982, 14] on button "Save & Close" at bounding box center [1006, 16] width 79 height 26
click at [1008, 16] on button "Save & Close" at bounding box center [1006, 16] width 79 height 26
click at [732, 0] on div "Exit without saving Email Editor Preview Help Add Content Save Save & Close" at bounding box center [527, 16] width 1054 height 32
click at [990, 21] on button "Save & Close" at bounding box center [1006, 16] width 79 height 26
click at [73, 11] on button "Exit without saving" at bounding box center [60, 16] width 104 height 26
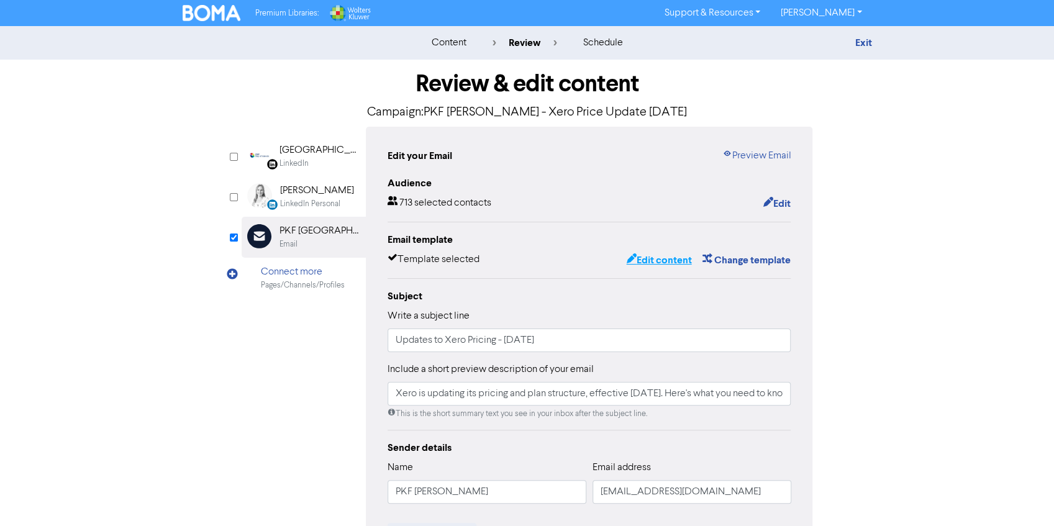
click at [640, 266] on button "Edit content" at bounding box center [658, 260] width 66 height 16
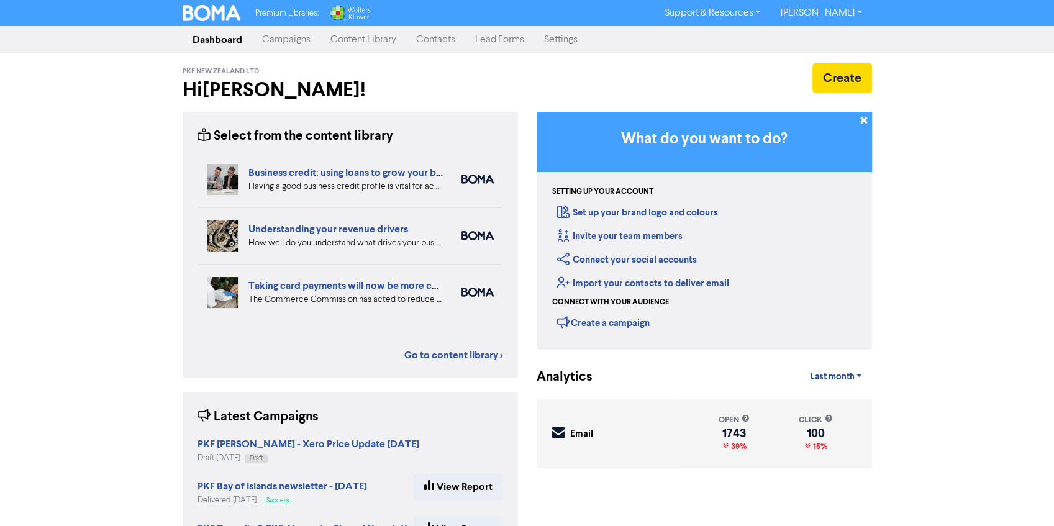
click at [358, 39] on link "Content Library" at bounding box center [363, 39] width 86 height 25
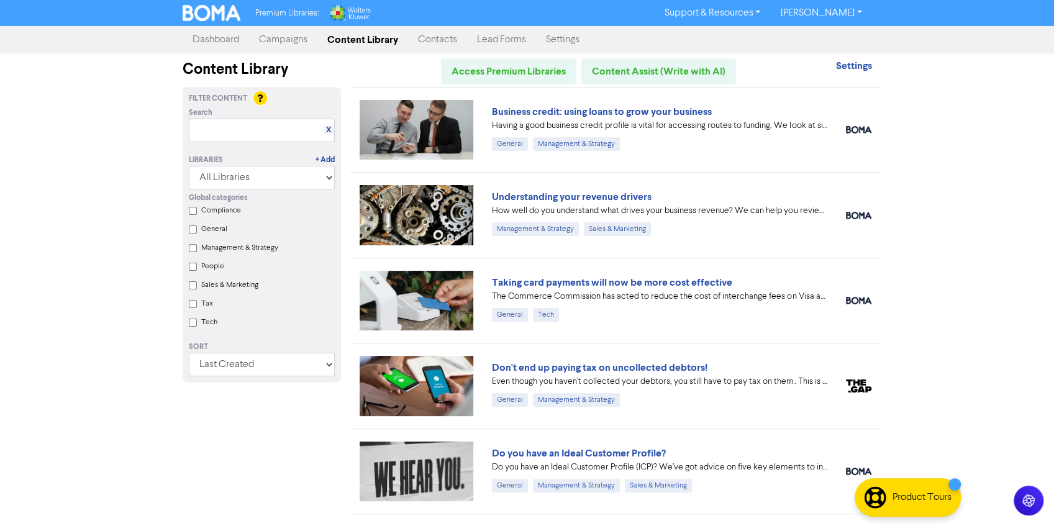
click at [271, 41] on link "Campaigns" at bounding box center [283, 39] width 68 height 25
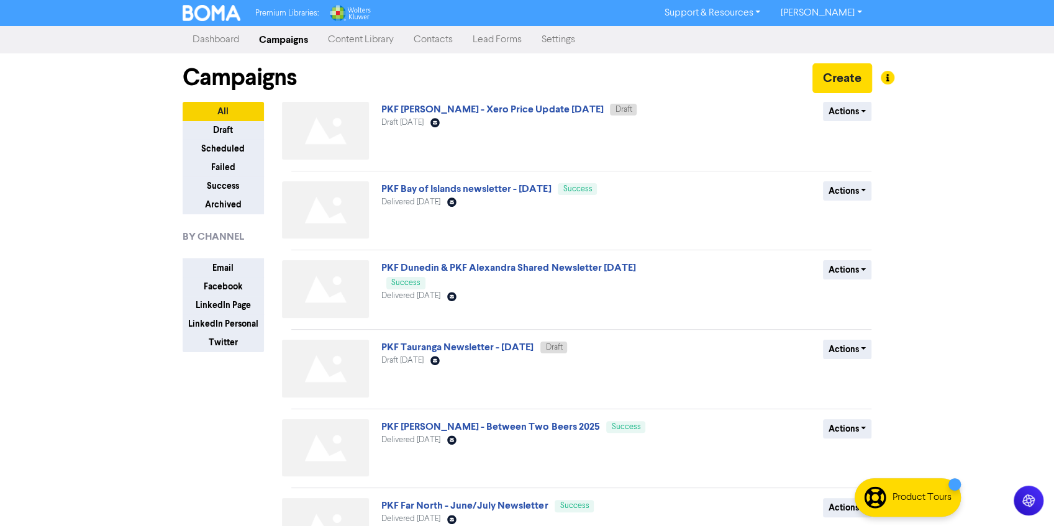
click at [579, 43] on link "Settings" at bounding box center [558, 39] width 53 height 25
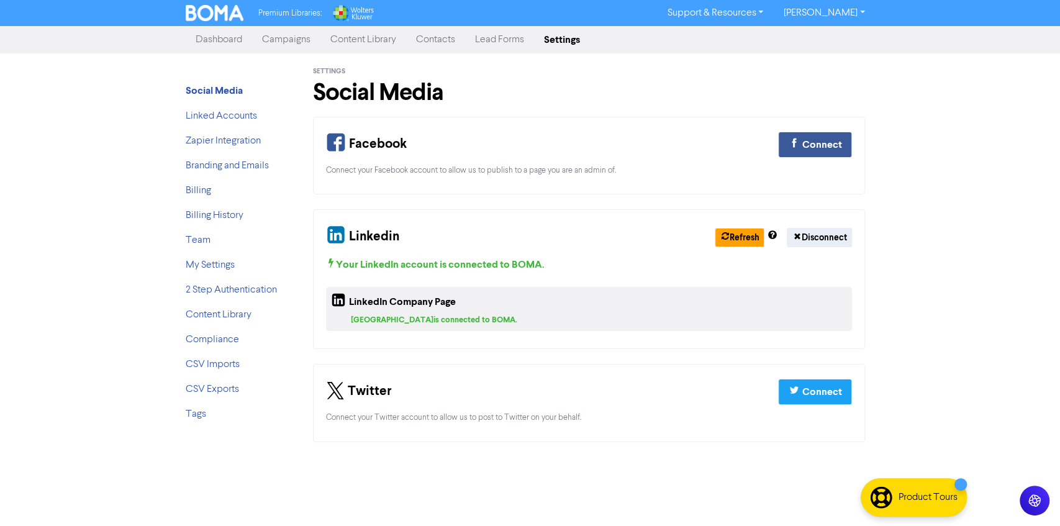
click at [223, 40] on link "Dashboard" at bounding box center [219, 39] width 66 height 25
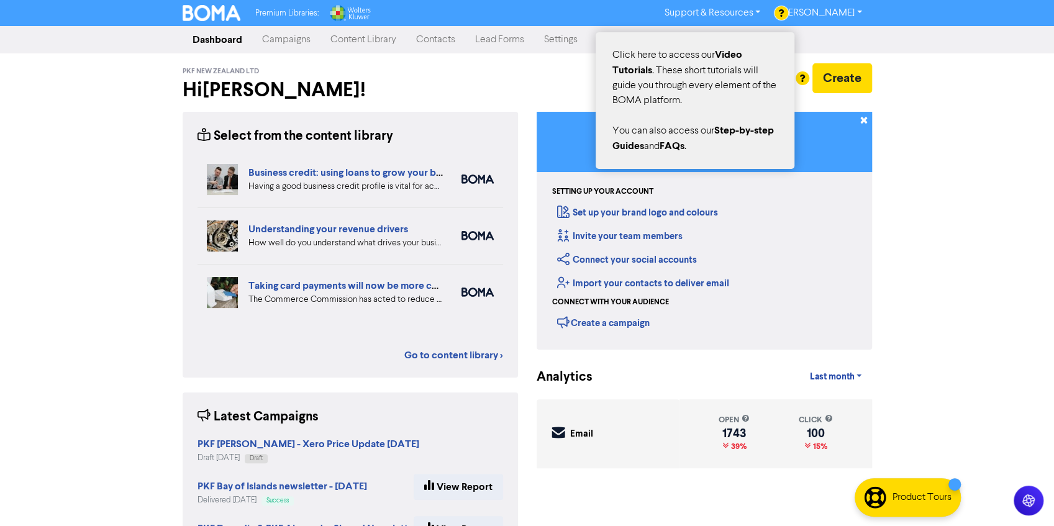
click at [766, 9] on div at bounding box center [527, 263] width 1054 height 526
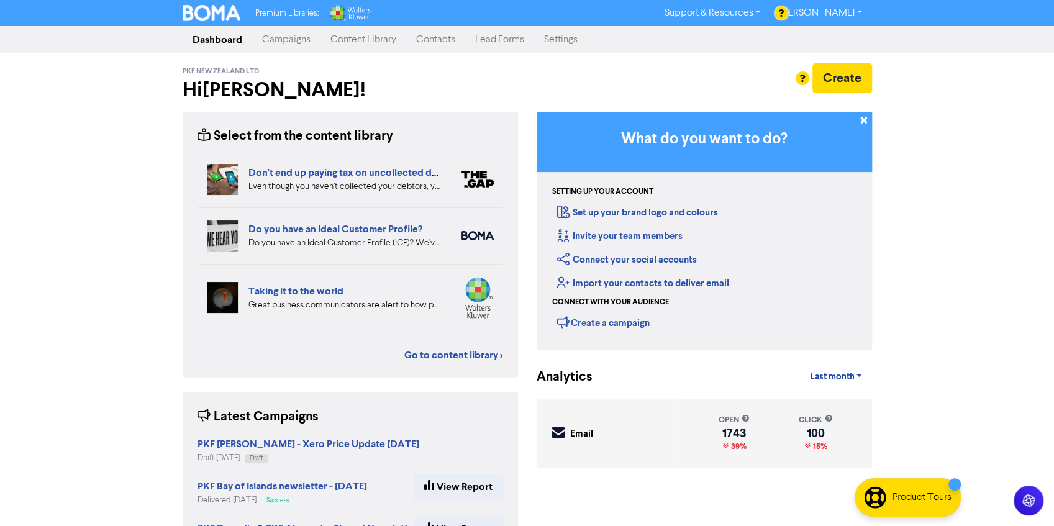
click at [745, 16] on link "Support & Resources" at bounding box center [712, 13] width 116 height 20
click at [698, 50] on button "FAQ & Guides" at bounding box center [713, 52] width 117 height 15
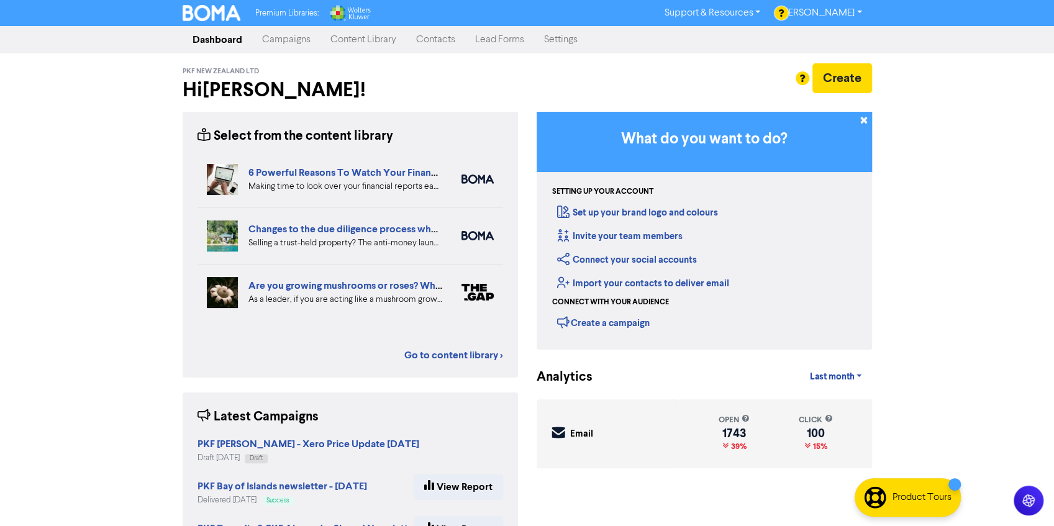
click at [299, 40] on link "Campaigns" at bounding box center [286, 39] width 68 height 25
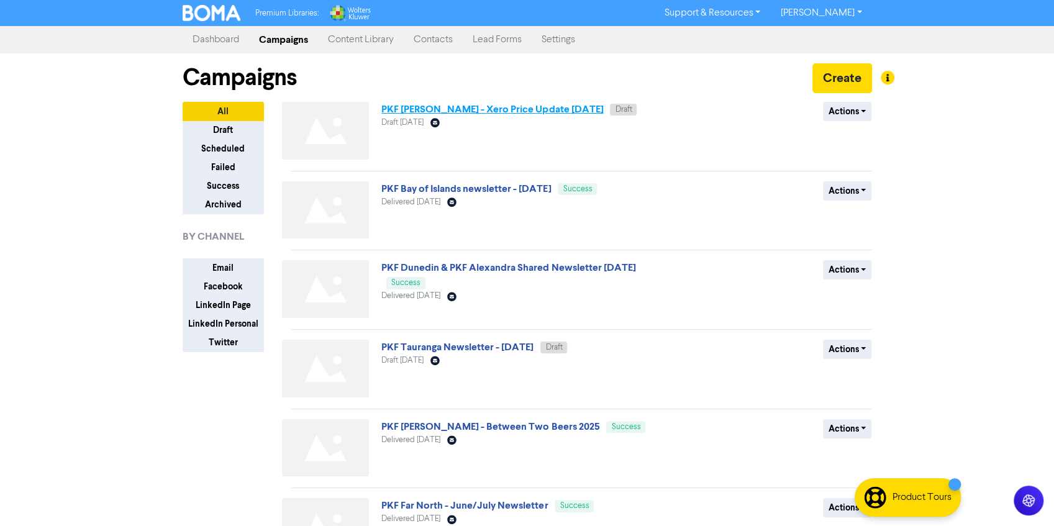
click at [501, 112] on link "PKF [PERSON_NAME] - Xero Price Update [DATE]" at bounding box center [492, 109] width 222 height 12
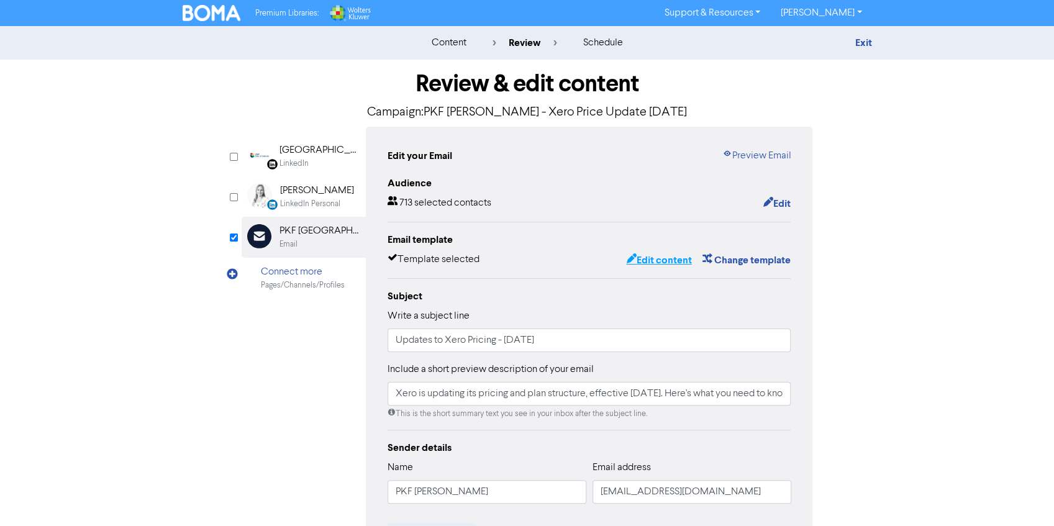
click at [646, 257] on button "Edit content" at bounding box center [658, 260] width 66 height 16
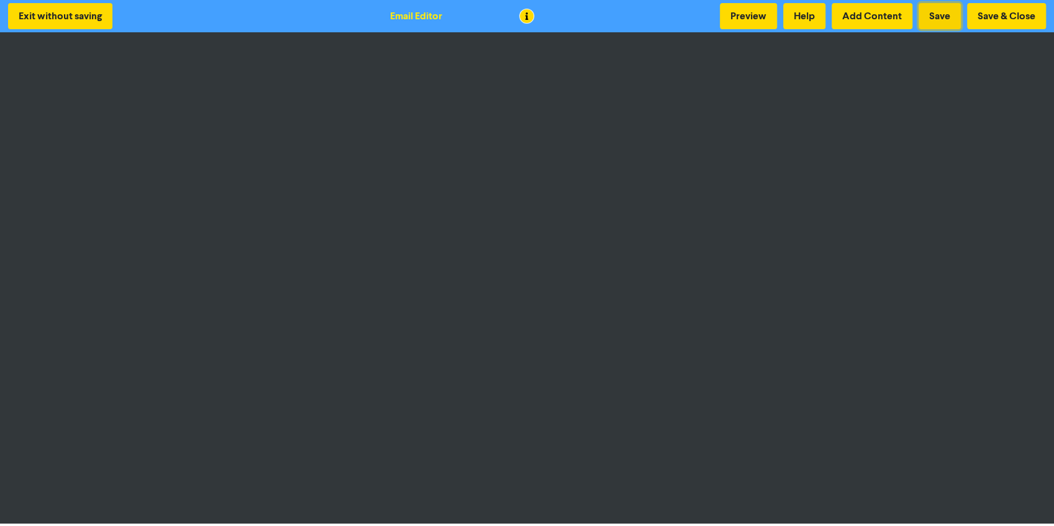
click at [937, 9] on button "Save" at bounding box center [939, 16] width 42 height 26
click at [941, 14] on button "Save" at bounding box center [939, 16] width 42 height 26
click at [756, 15] on button "Preview" at bounding box center [748, 16] width 57 height 26
click at [1008, 2] on div "Exit without saving Email Editor Preview Help Add Content Save Save & Close" at bounding box center [527, 16] width 1054 height 32
click at [1000, 14] on button "Save & Close" at bounding box center [1006, 16] width 79 height 26
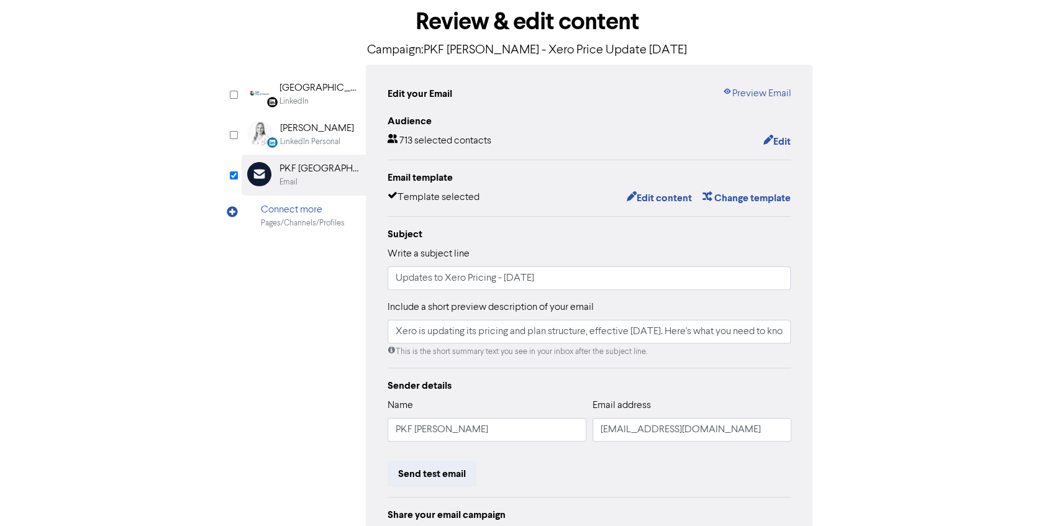
scroll to position [62, 0]
click at [396, 330] on input "Xero is updating its pricing and plan structure, effective [DATE]. Here's what …" at bounding box center [589, 332] width 404 height 24
click at [250, 343] on div "LinkedIn Page Created with Sketch. [GEOGRAPHIC_DATA] LinkedIn LinkedIn Personal…" at bounding box center [527, 329] width 571 height 528
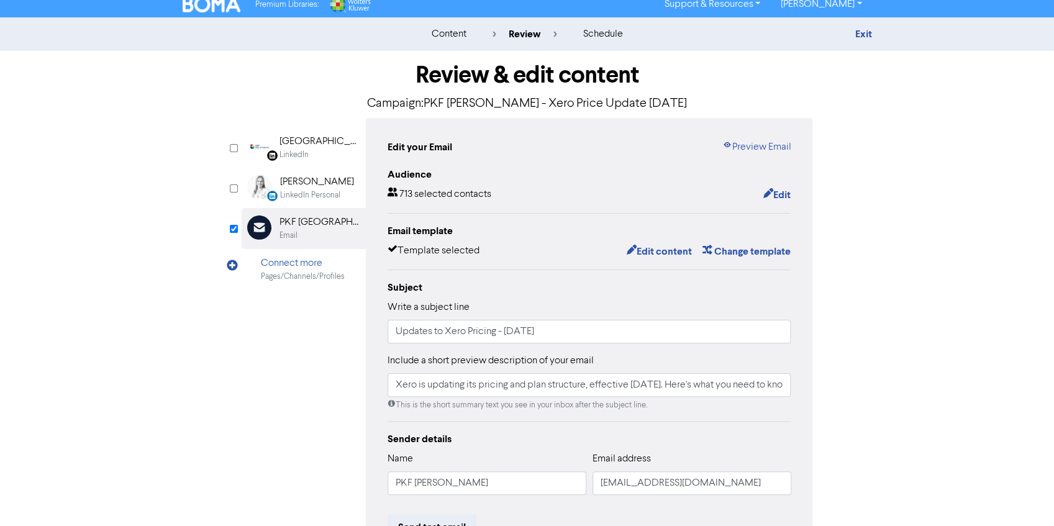
scroll to position [2, 0]
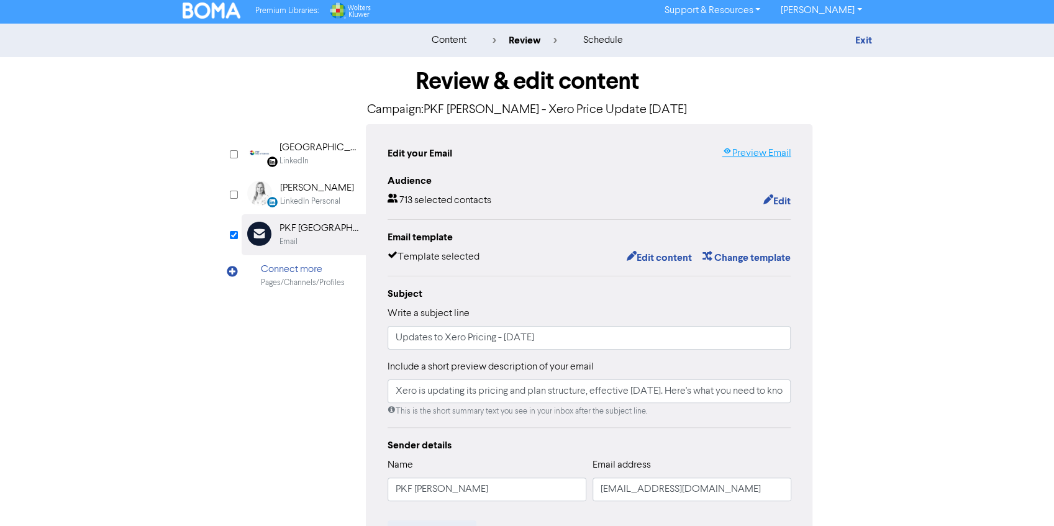
click at [765, 155] on link "Preview Email" at bounding box center [756, 153] width 69 height 15
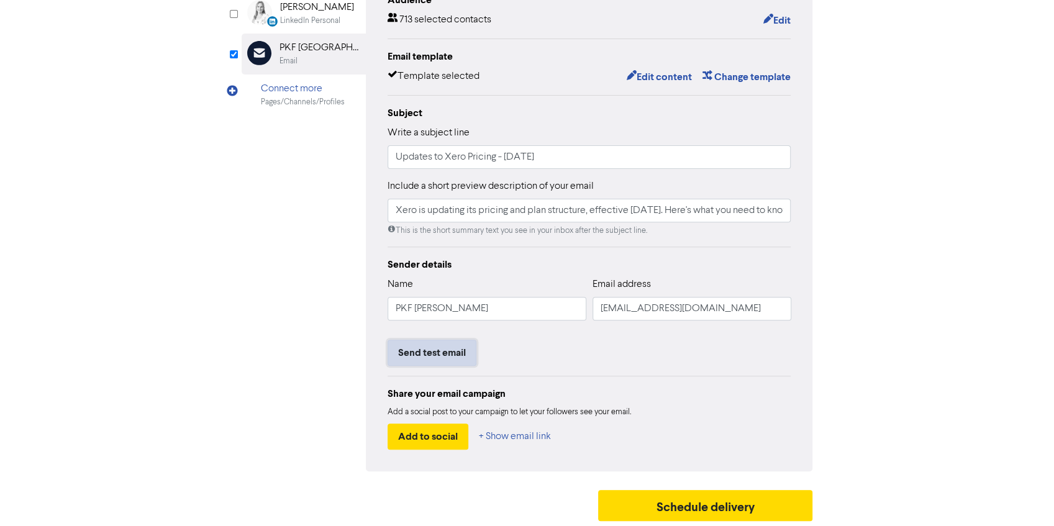
click at [443, 355] on button "Send test email" at bounding box center [431, 353] width 89 height 26
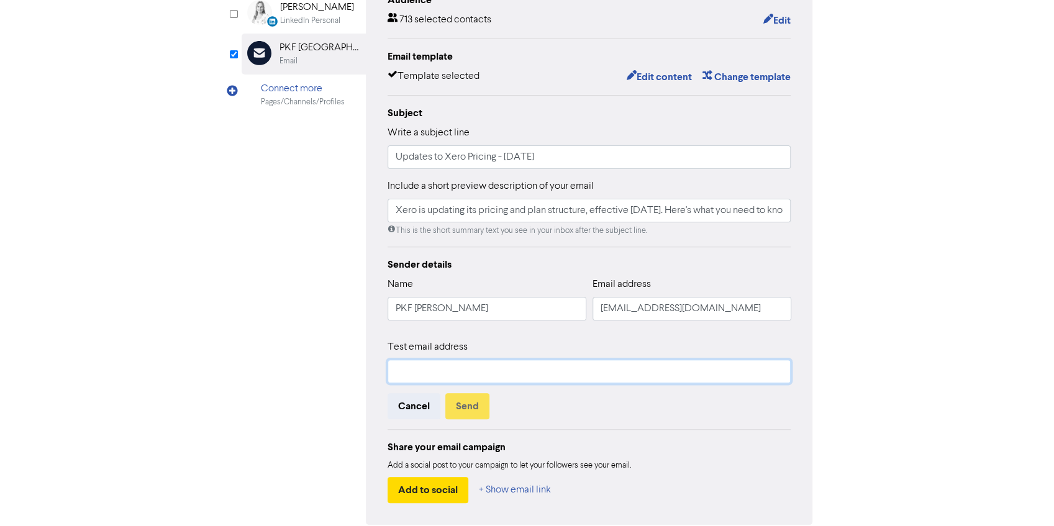
click at [427, 377] on input "text" at bounding box center [589, 372] width 404 height 24
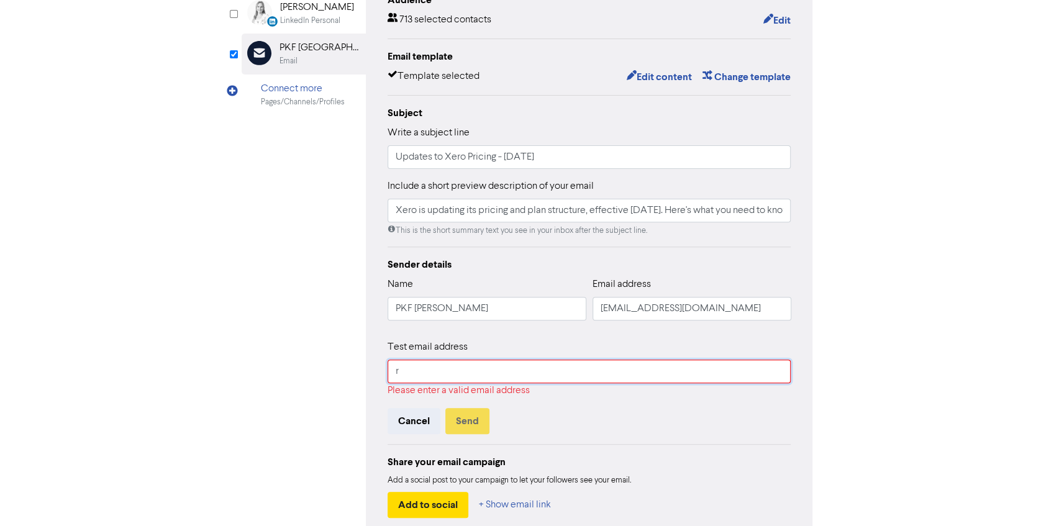
type input "Rajani.Singh@pkfh.co.nz"
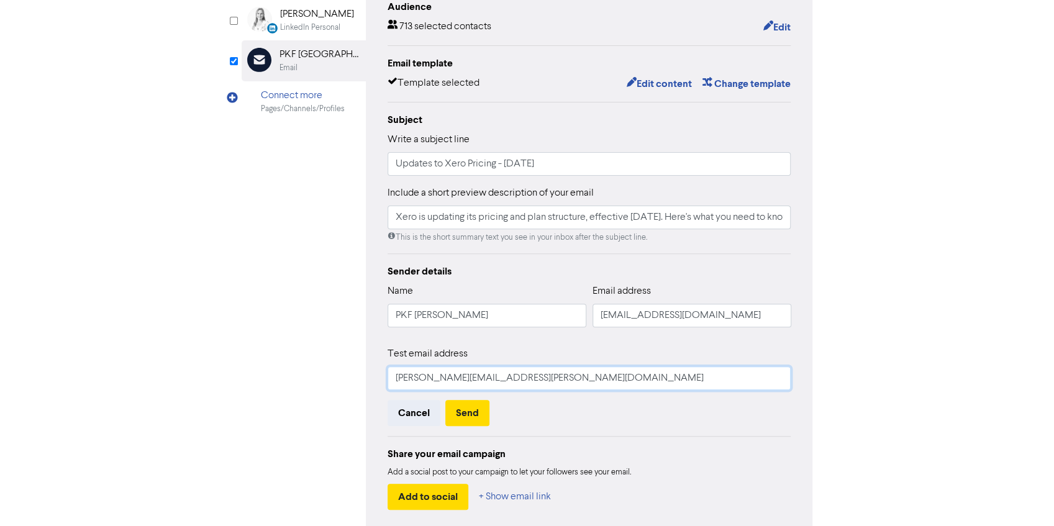
scroll to position [181, 0]
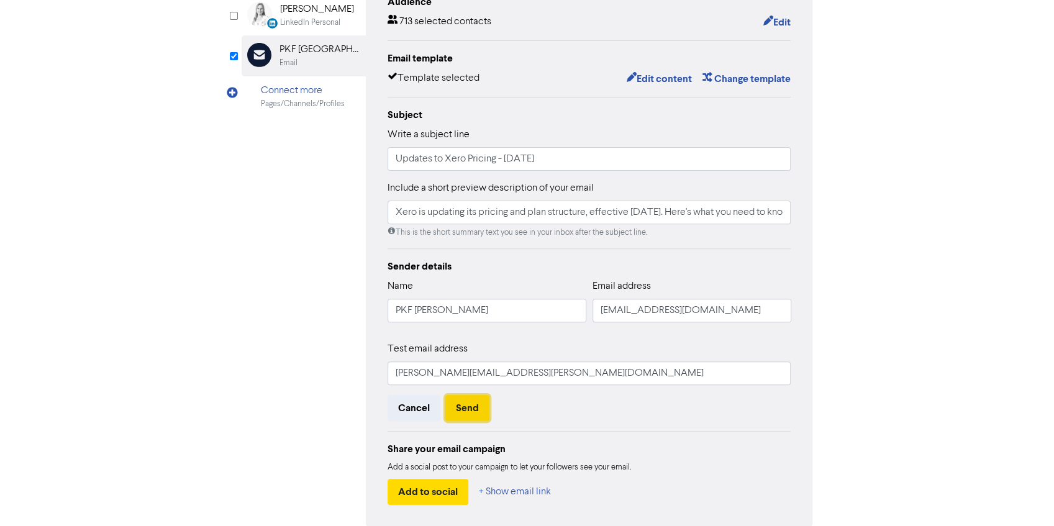
click at [465, 411] on button "Send" at bounding box center [467, 408] width 44 height 26
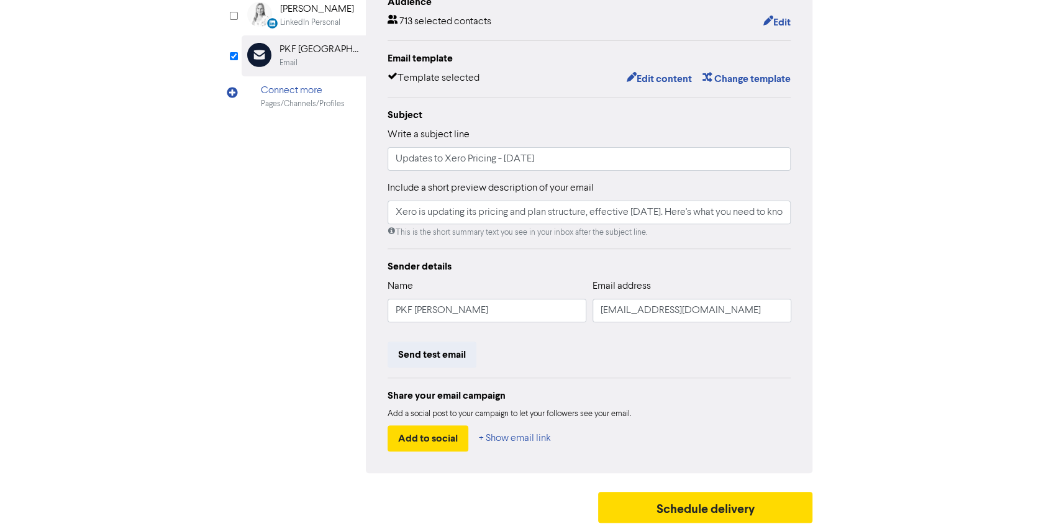
click at [323, 268] on div "LinkedIn Page Created with Sketch. [GEOGRAPHIC_DATA] LinkedIn LinkedIn Personal…" at bounding box center [527, 209] width 571 height 528
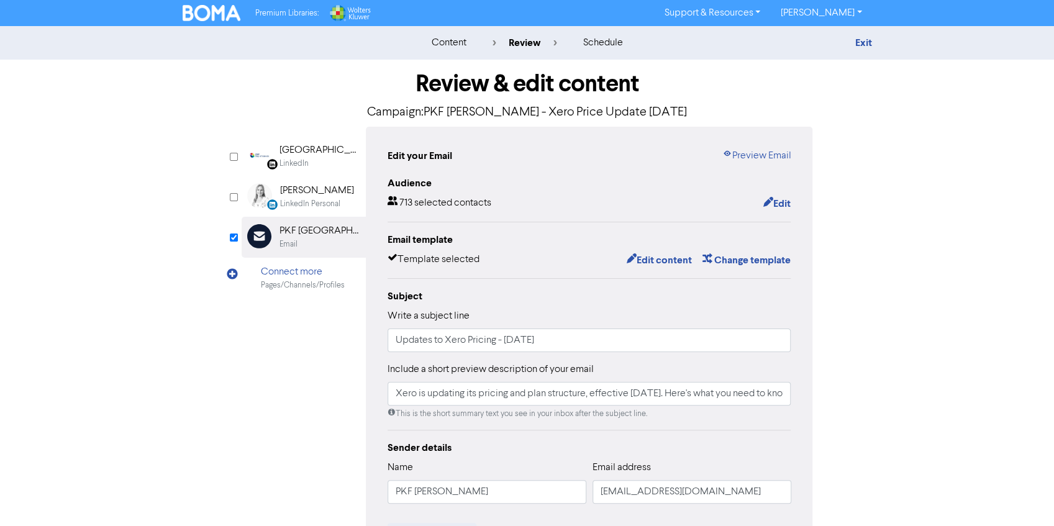
click at [207, 12] on img at bounding box center [212, 13] width 58 height 16
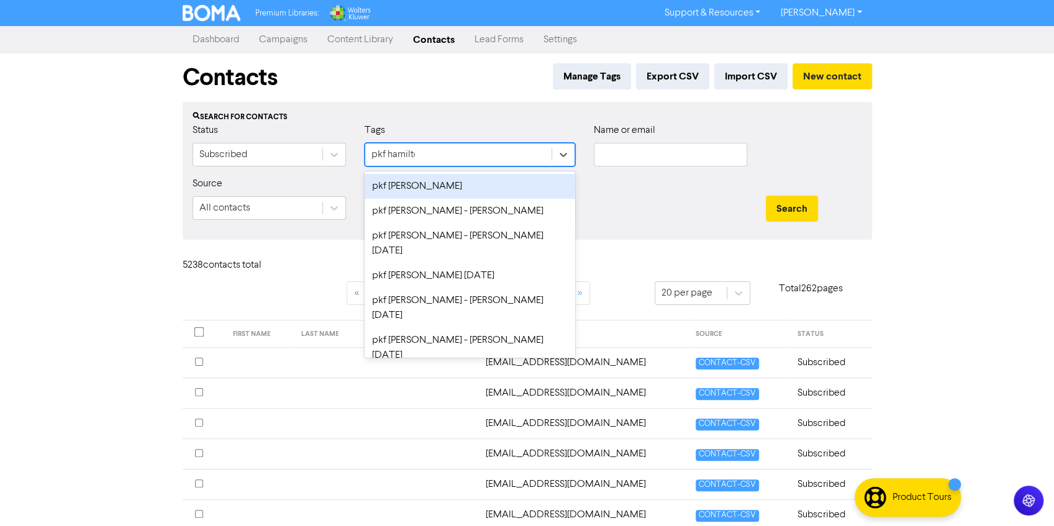
type input "pkf [PERSON_NAME]"
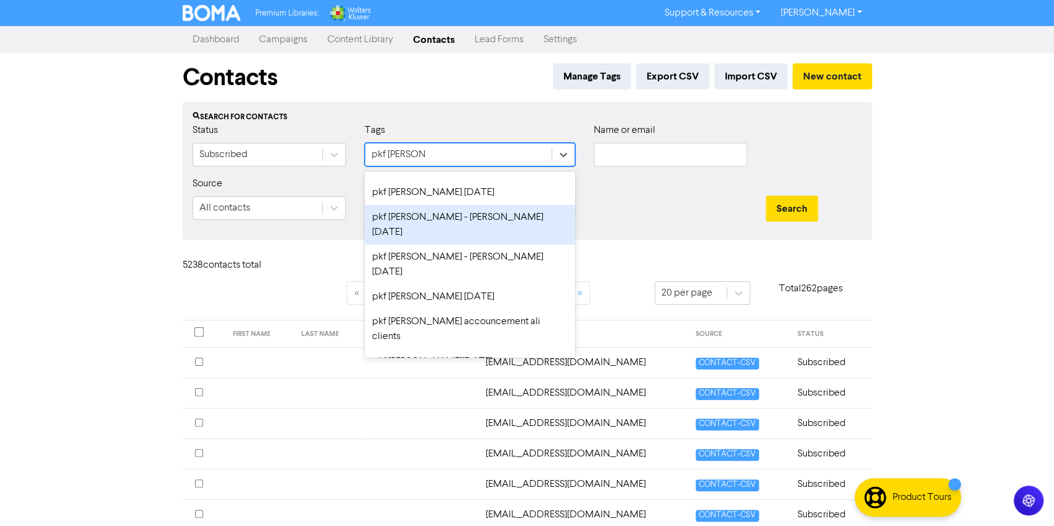
scroll to position [84, 0]
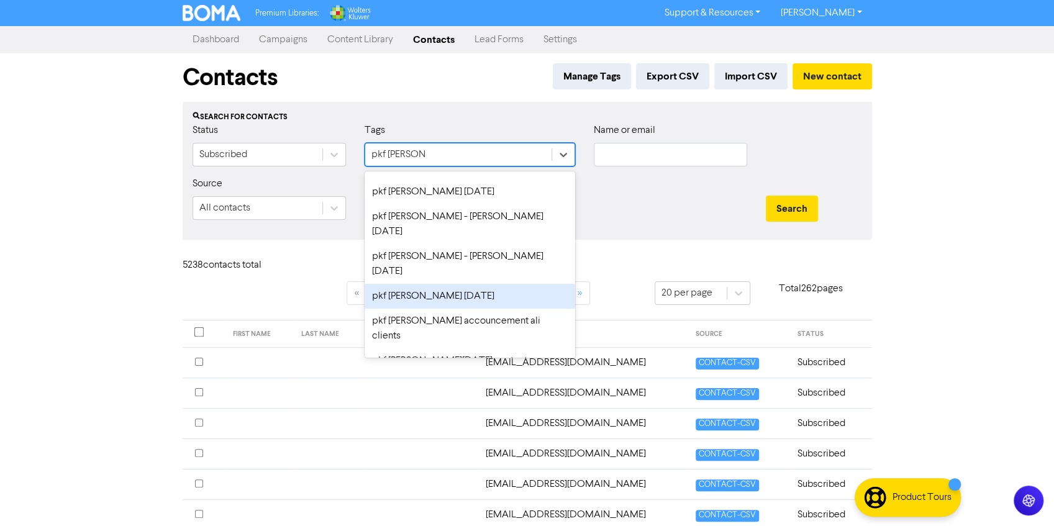
click at [487, 284] on div "pkf [PERSON_NAME] [DATE]" at bounding box center [470, 296] width 211 height 25
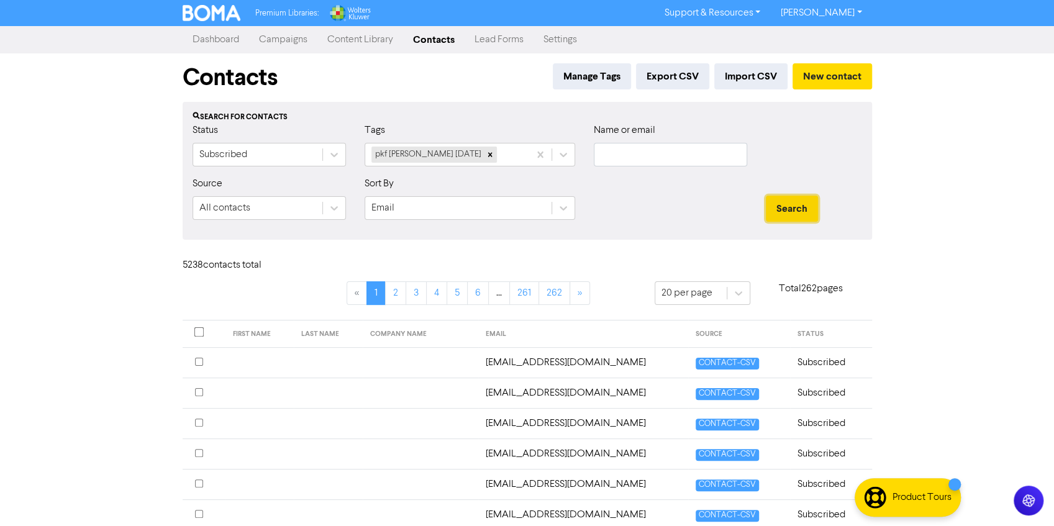
click at [797, 211] on button "Search" at bounding box center [792, 209] width 52 height 26
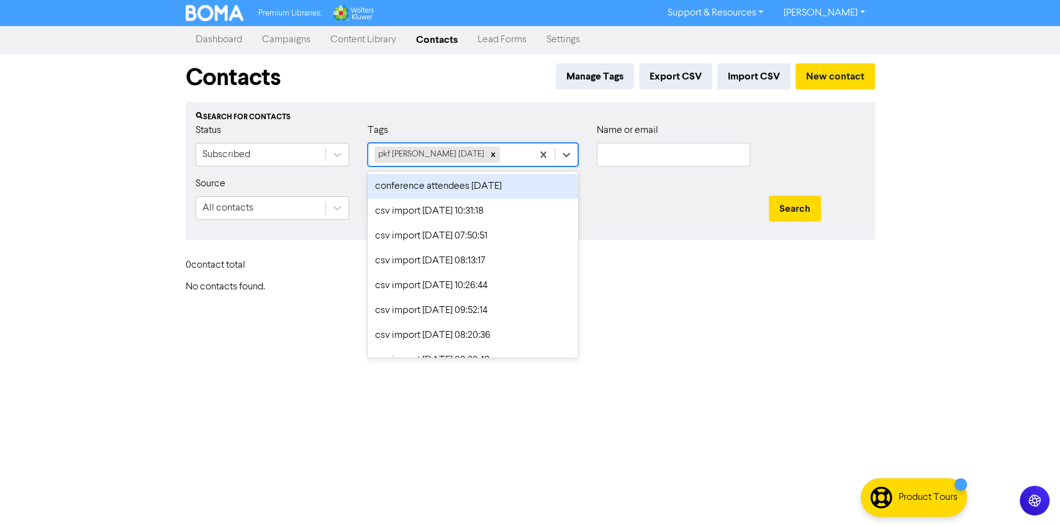
click at [480, 156] on div "pkf hamilton dec 2024" at bounding box center [450, 154] width 164 height 22
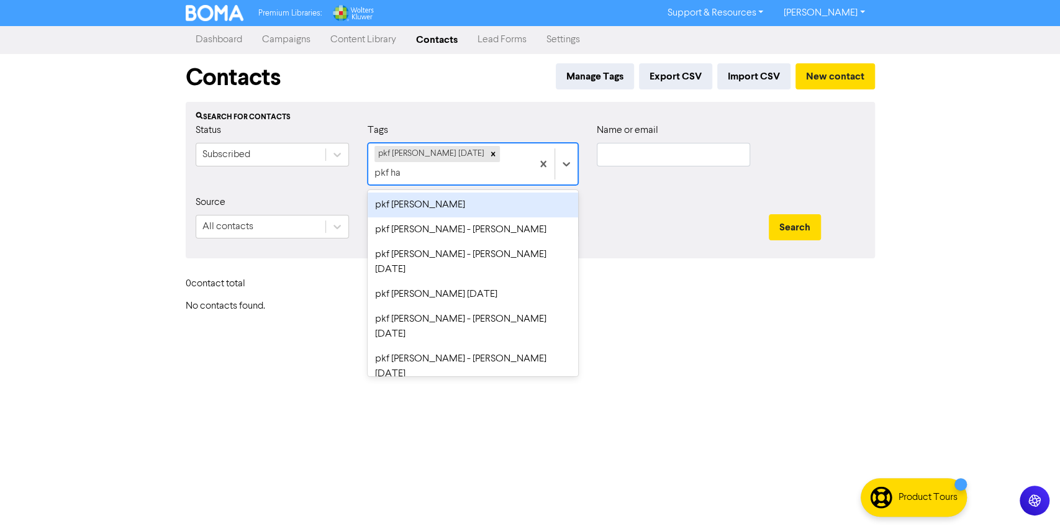
type input "pkf ham"
click at [422, 193] on div "pkf hamilton" at bounding box center [473, 205] width 211 height 25
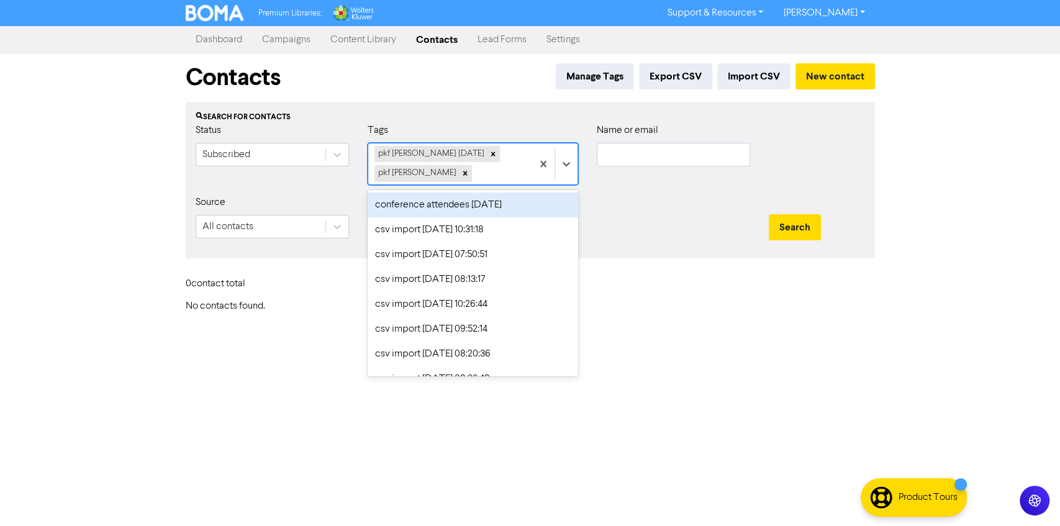
click at [485, 170] on div "pkf hamilton dec 2024 pkf hamilton" at bounding box center [450, 163] width 164 height 41
type input "pkf ham"
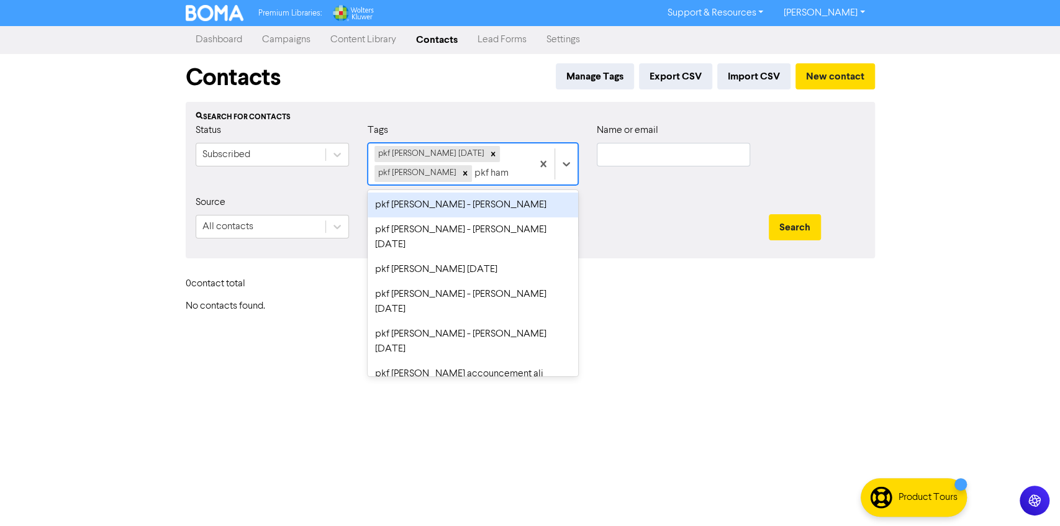
click at [437, 206] on div "pkf hamilton - alison" at bounding box center [473, 205] width 211 height 25
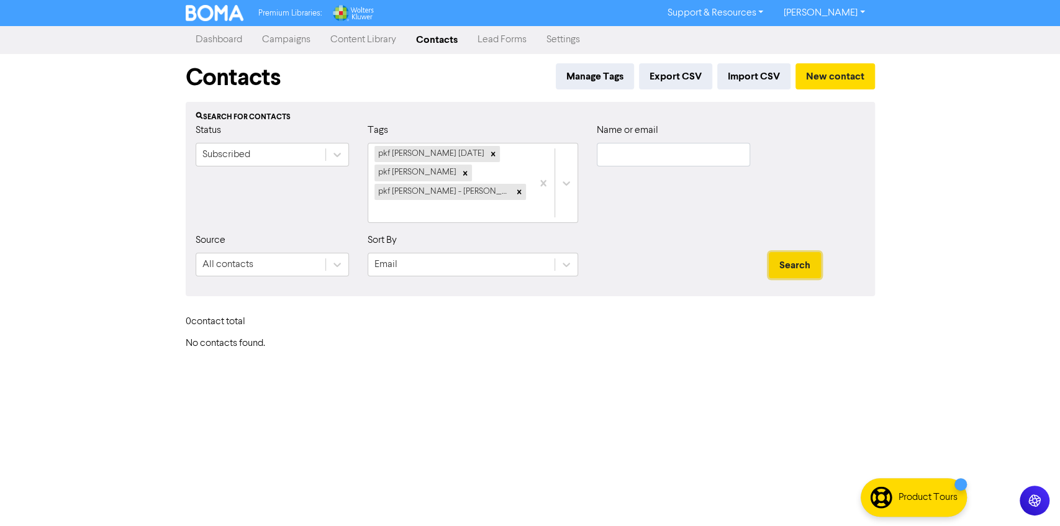
click at [792, 252] on button "Search" at bounding box center [795, 265] width 52 height 26
click at [481, 190] on div "pkf hamilton dec 2024 pkf hamilton pkf hamilton - alison" at bounding box center [450, 182] width 164 height 79
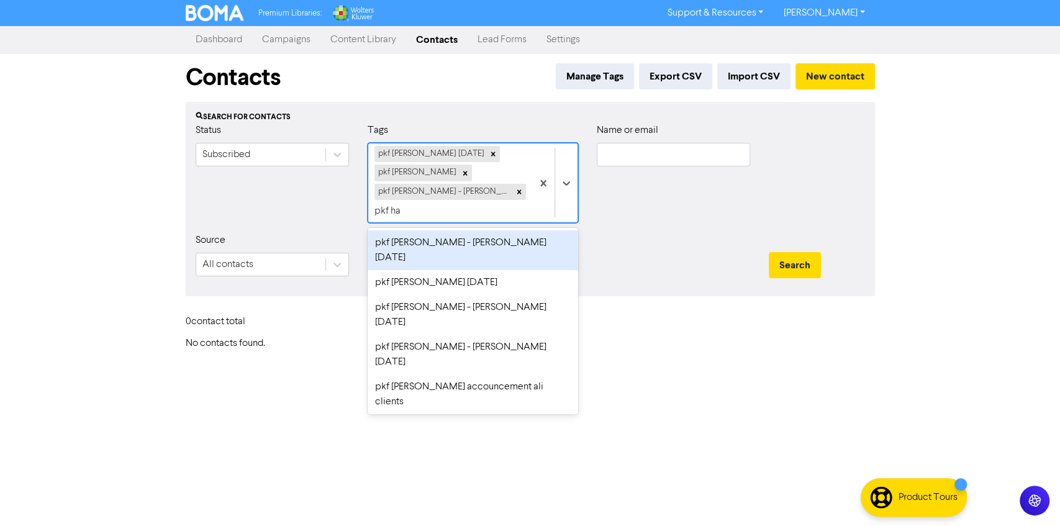
type input "pkf ham"
click at [415, 230] on div "pkf hamilton - alison dec 2024" at bounding box center [473, 250] width 211 height 40
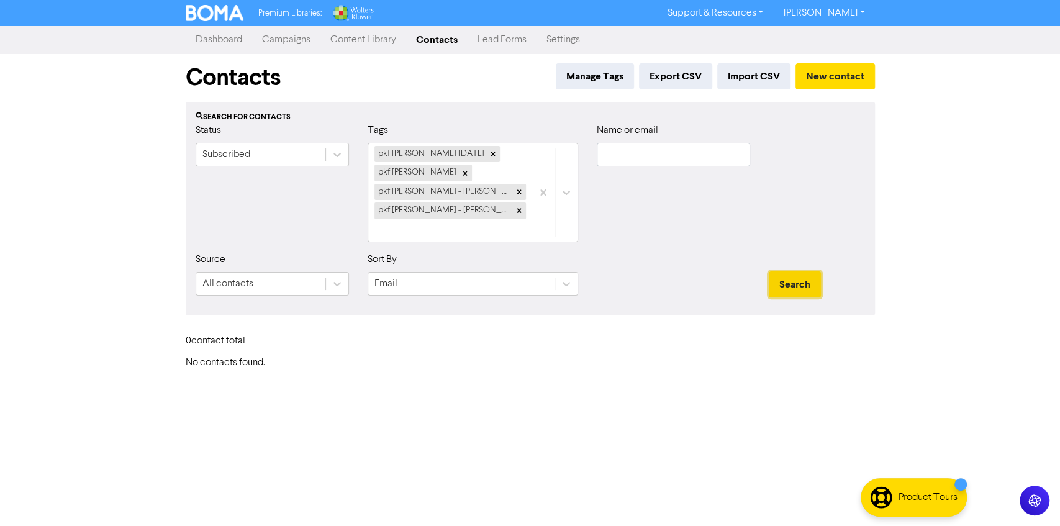
click at [794, 271] on button "Search" at bounding box center [795, 284] width 52 height 26
click at [525, 209] on div "pkf hamilton dec 2024 pkf hamilton pkf hamilton - alison pkf hamilton - alison …" at bounding box center [450, 192] width 164 height 98
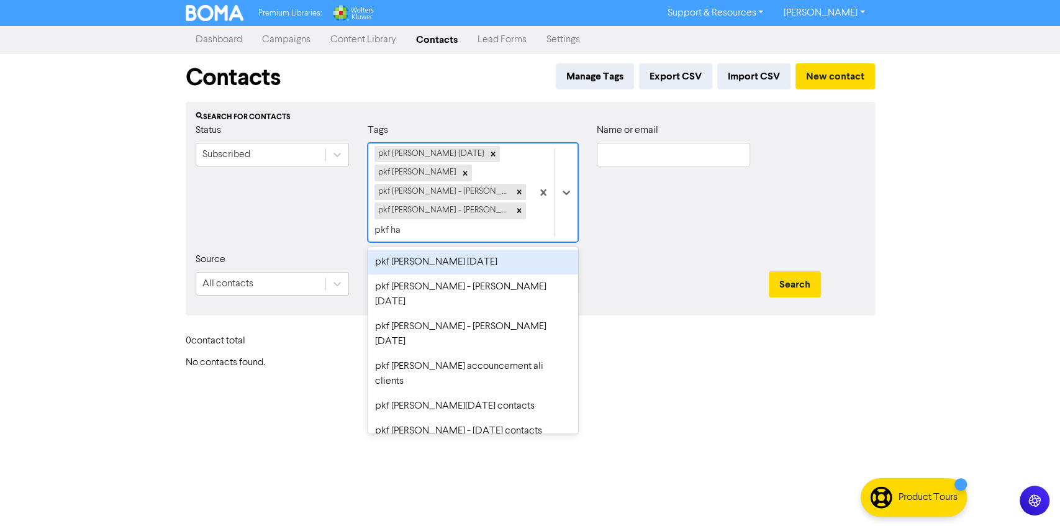
type input "pkf ham"
click at [407, 261] on div "pkf hamilton alison june 2025" at bounding box center [473, 262] width 211 height 25
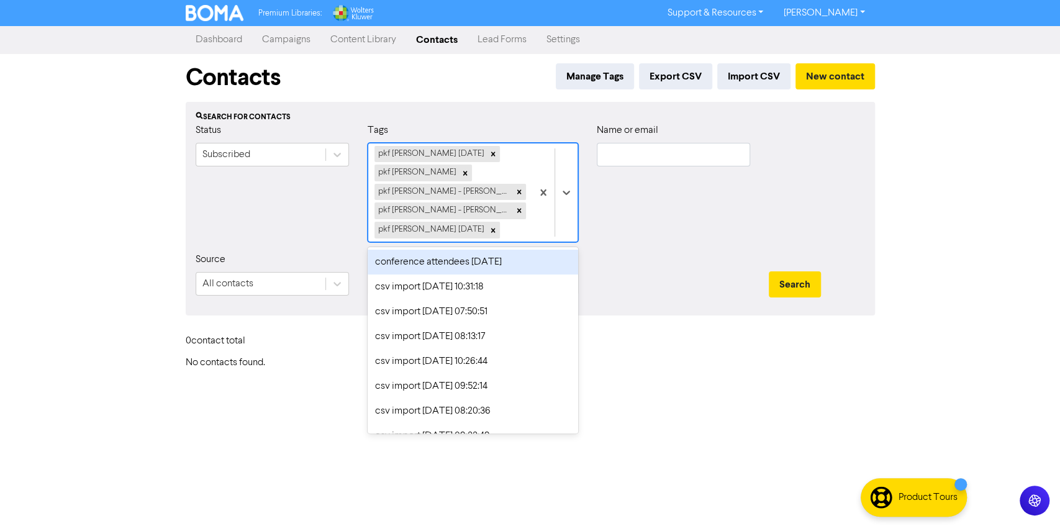
click at [522, 235] on div "pkf hamilton dec 2024 pkf hamilton pkf hamilton - alison pkf hamilton - alison …" at bounding box center [450, 192] width 164 height 98
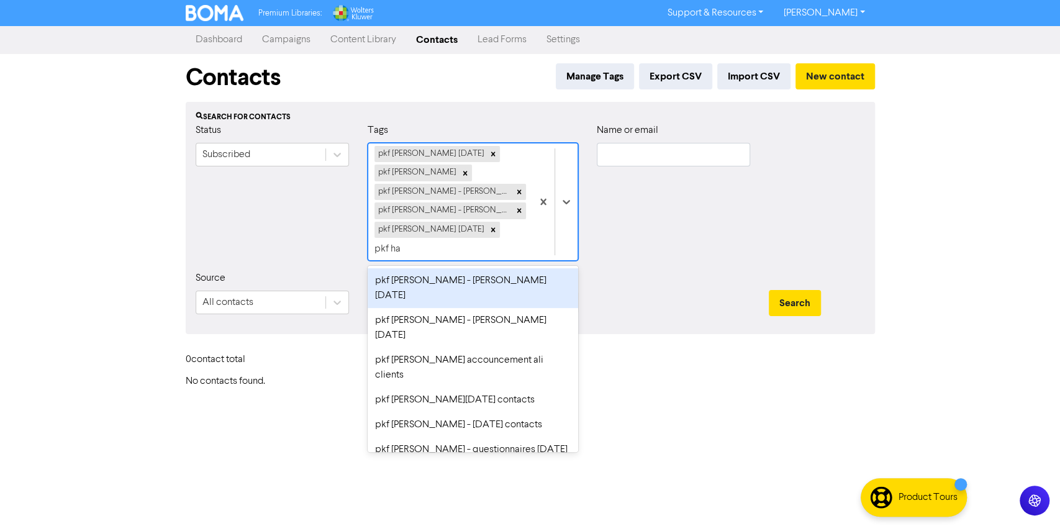
type input "pkf ham"
click at [483, 278] on div "pkf hamilton - alison march 2025" at bounding box center [473, 288] width 211 height 40
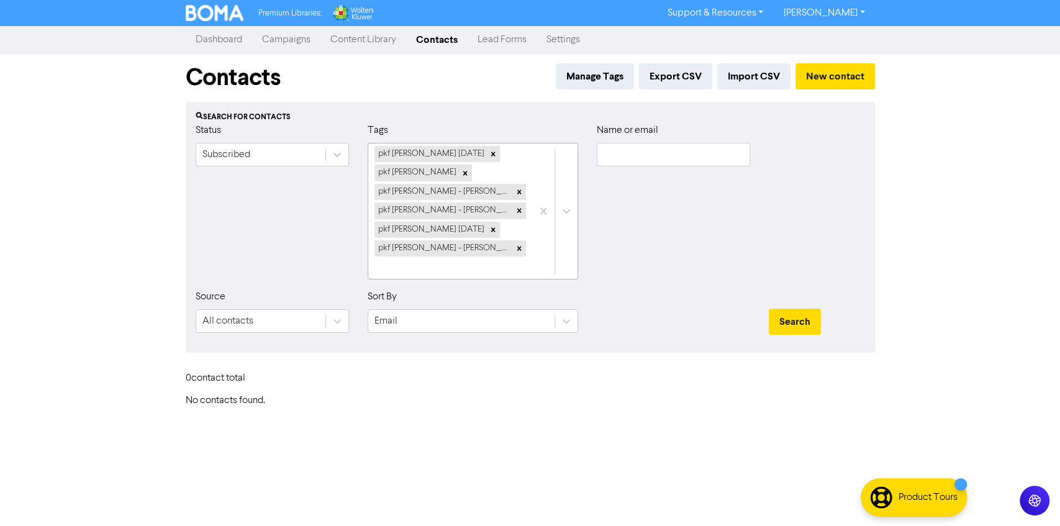
click at [525, 257] on div "pkf hamilton dec 2024 pkf hamilton pkf hamilton - alison pkf hamilton - alison …" at bounding box center [450, 210] width 164 height 135
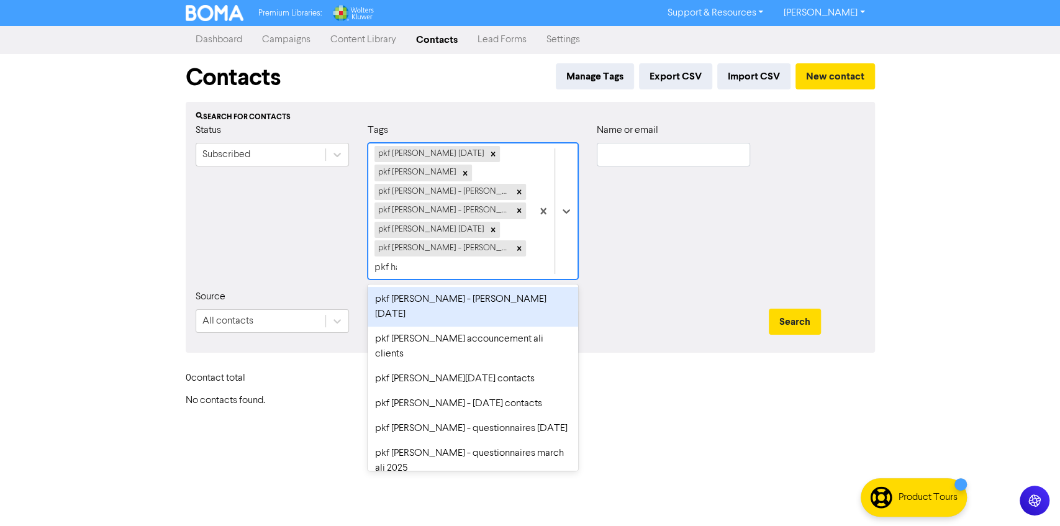
type input "pkf ham"
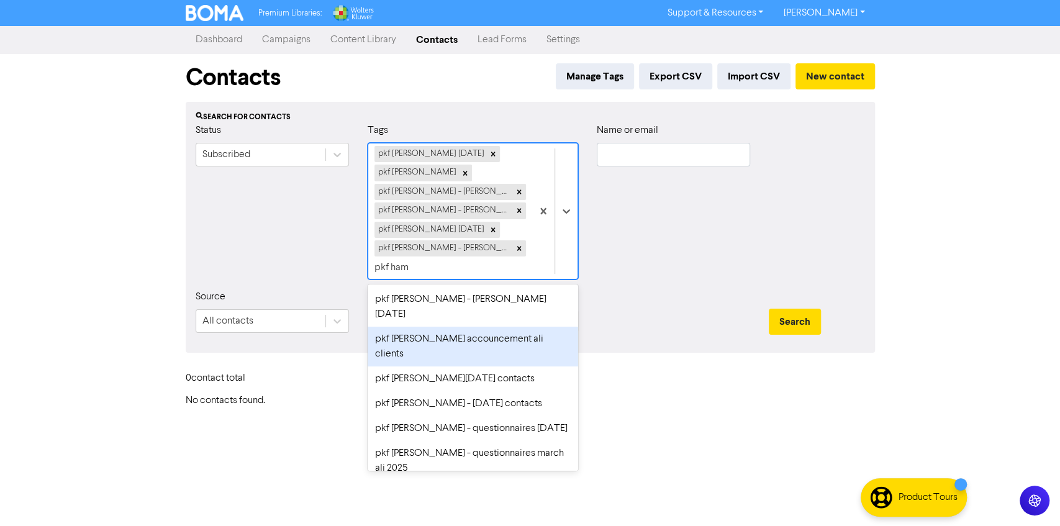
click at [478, 327] on div "pkf hamilton - hayley accouncement ali clients" at bounding box center [473, 347] width 211 height 40
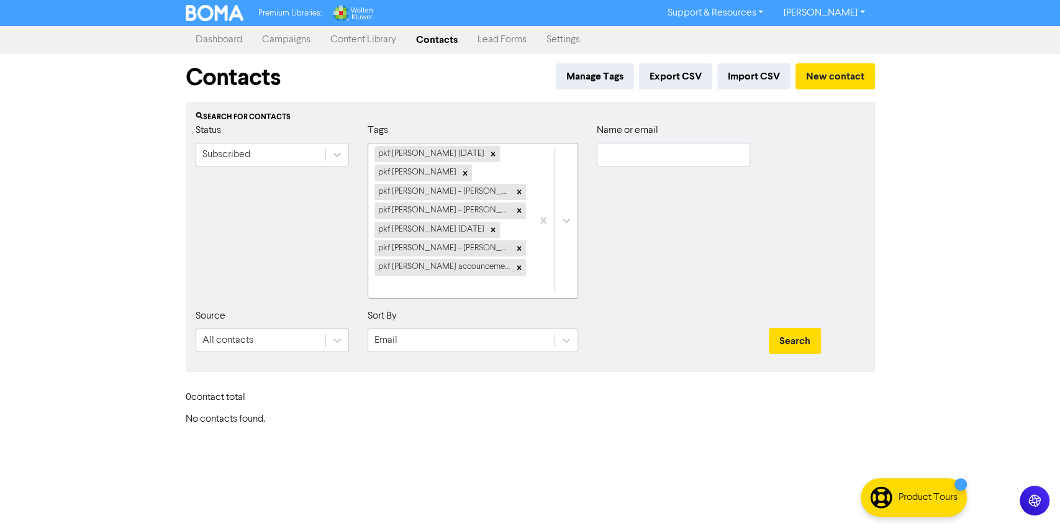
click at [537, 284] on div at bounding box center [554, 220] width 45 height 155
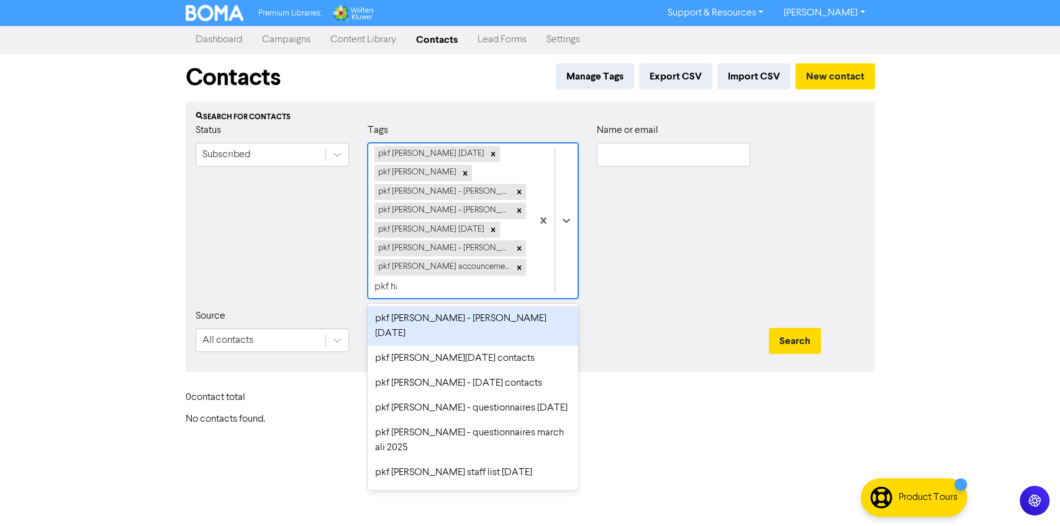
type input "pkf ham"
click at [476, 313] on div "pkf hamilton - alison oct 2024" at bounding box center [473, 326] width 211 height 40
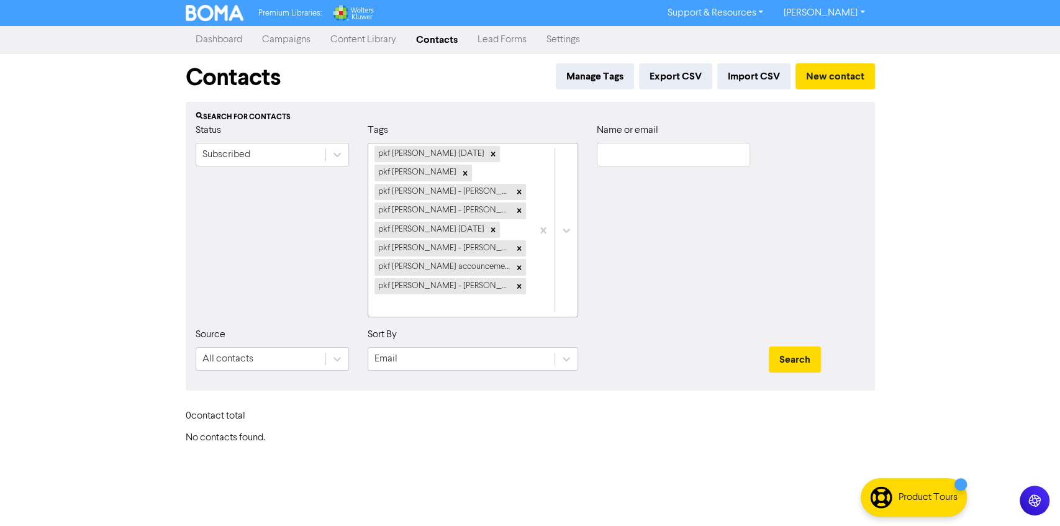
click at [524, 284] on div "pkf hamilton dec 2024 pkf hamilton pkf hamilton - alison pkf hamilton - alison …" at bounding box center [450, 229] width 164 height 173
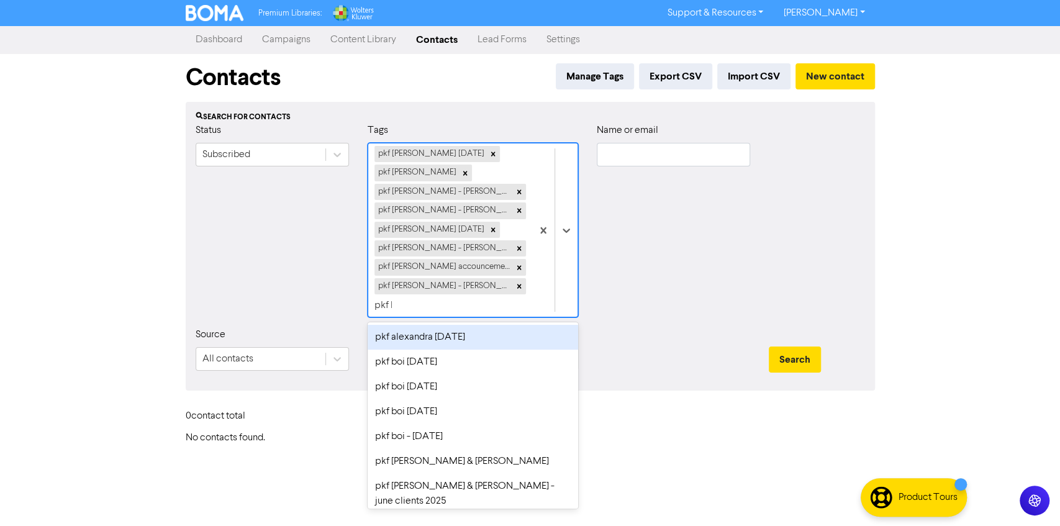
type input "pkf ham"
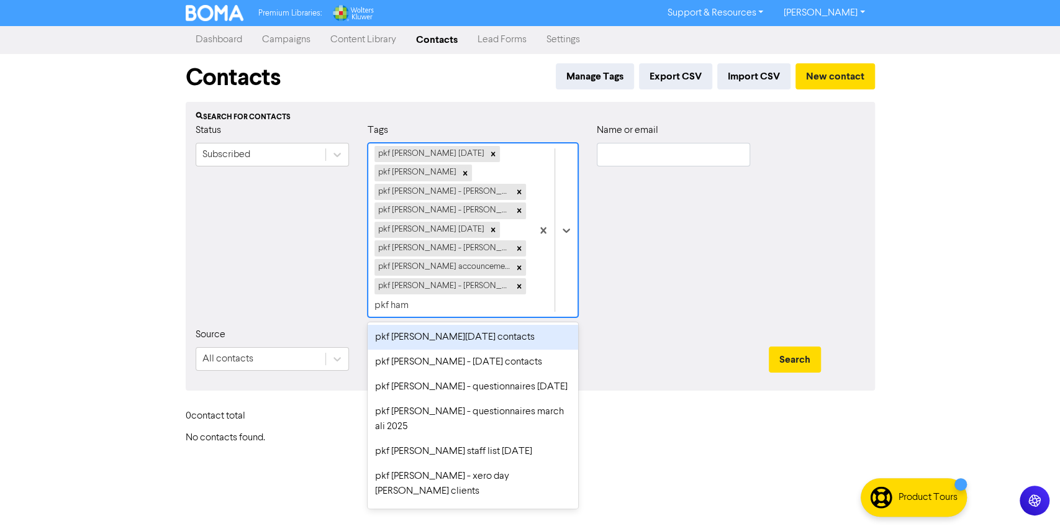
click at [462, 335] on div "pkf hamilton june 2025 contacts" at bounding box center [473, 337] width 211 height 25
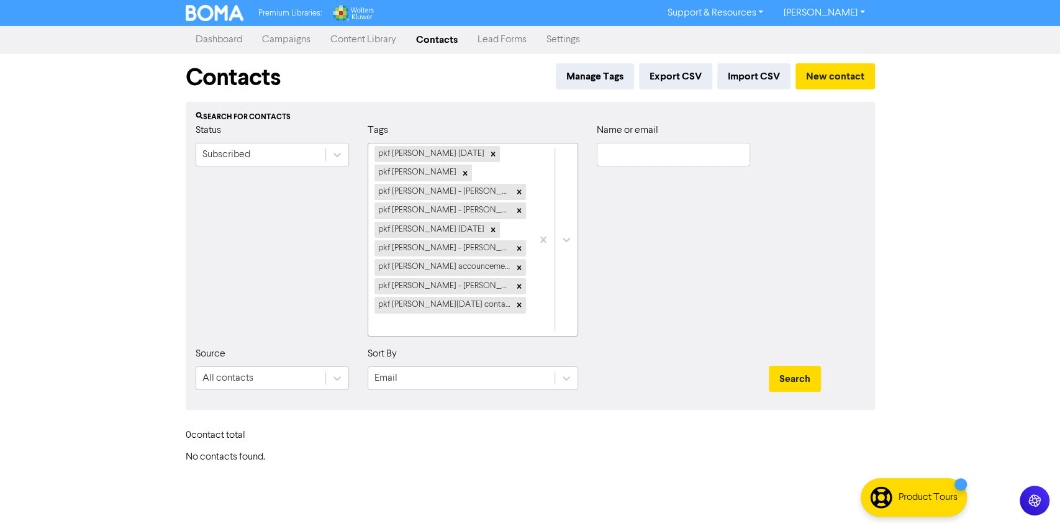
click at [520, 298] on div "pkf hamilton dec 2024 pkf hamilton pkf hamilton - alison pkf hamilton - alison …" at bounding box center [450, 239] width 164 height 193
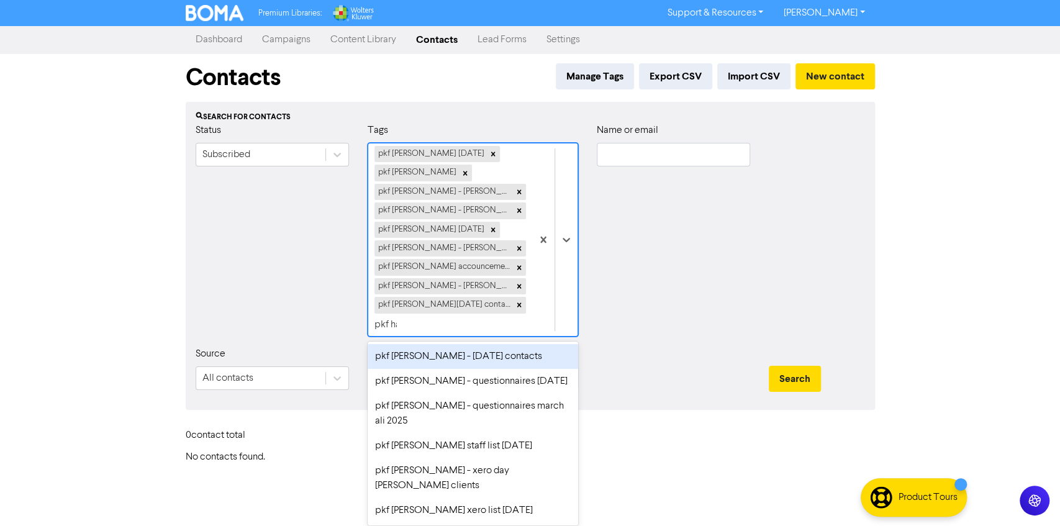
type input "pkf ham"
click at [478, 348] on div "pkf hamilton - march 2025 contacts" at bounding box center [473, 356] width 211 height 25
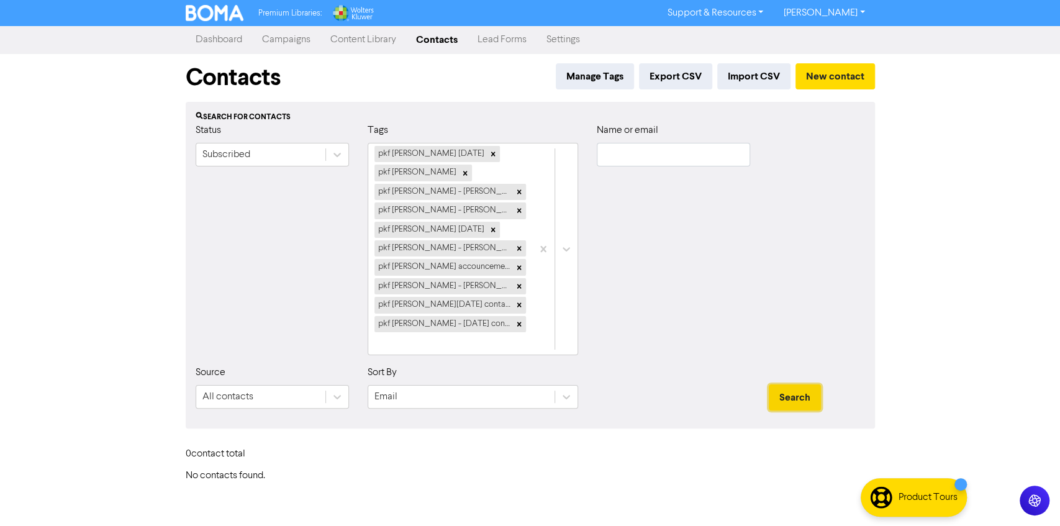
click at [785, 384] on button "Search" at bounding box center [795, 397] width 52 height 26
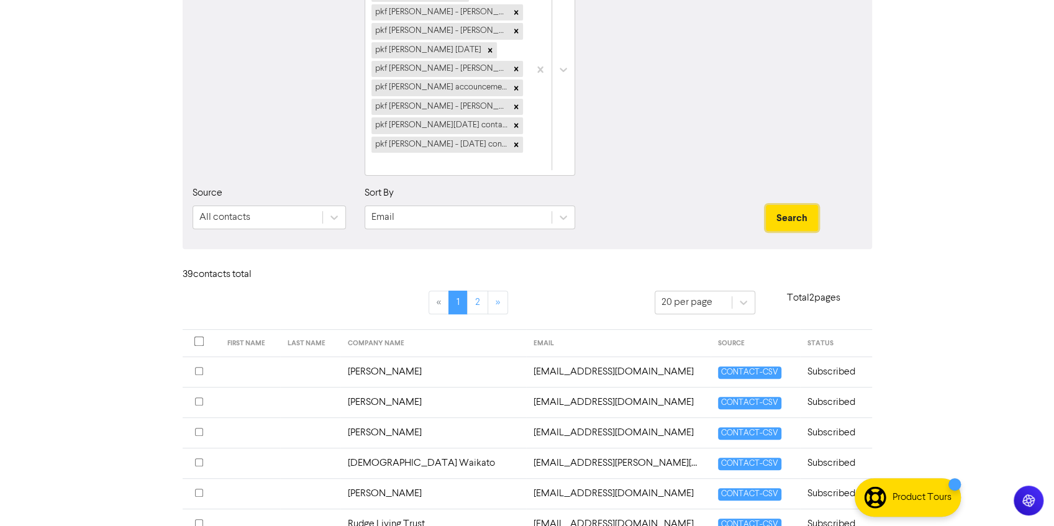
scroll to position [180, 0]
click at [541, 358] on td "alastair.cameron@harcourts.co.nz" at bounding box center [618, 371] width 184 height 30
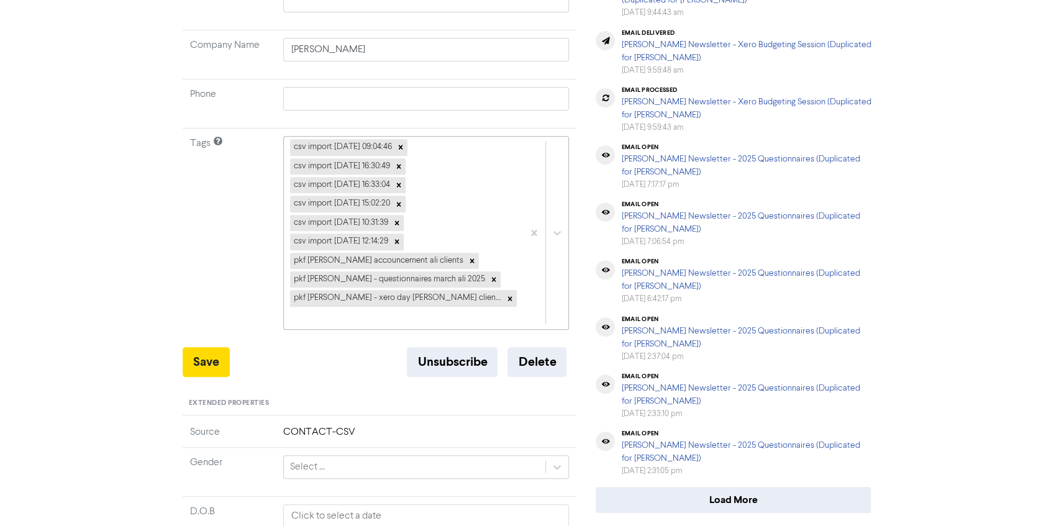
scroll to position [271, 0]
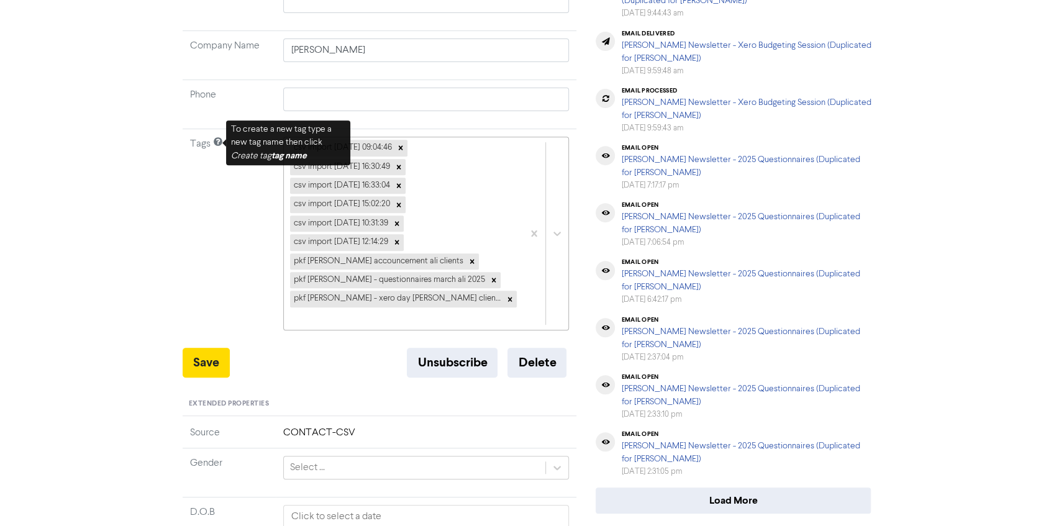
click at [456, 299] on div "csv import 2025-03-26 09:04:46 csv import 2025-03-27 16:30:49 csv import 2025-0…" at bounding box center [404, 233] width 240 height 193
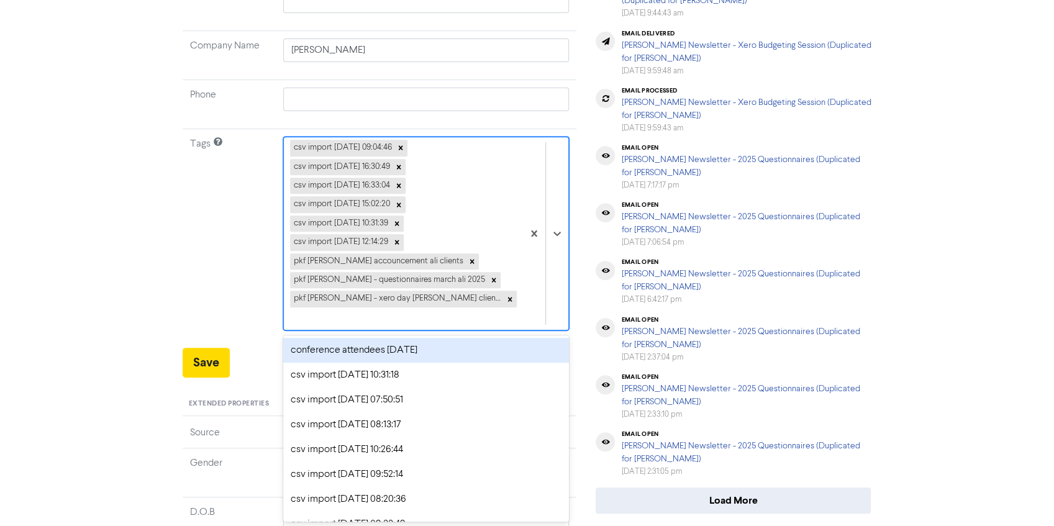
click at [189, 265] on td "Tags" at bounding box center [229, 238] width 93 height 219
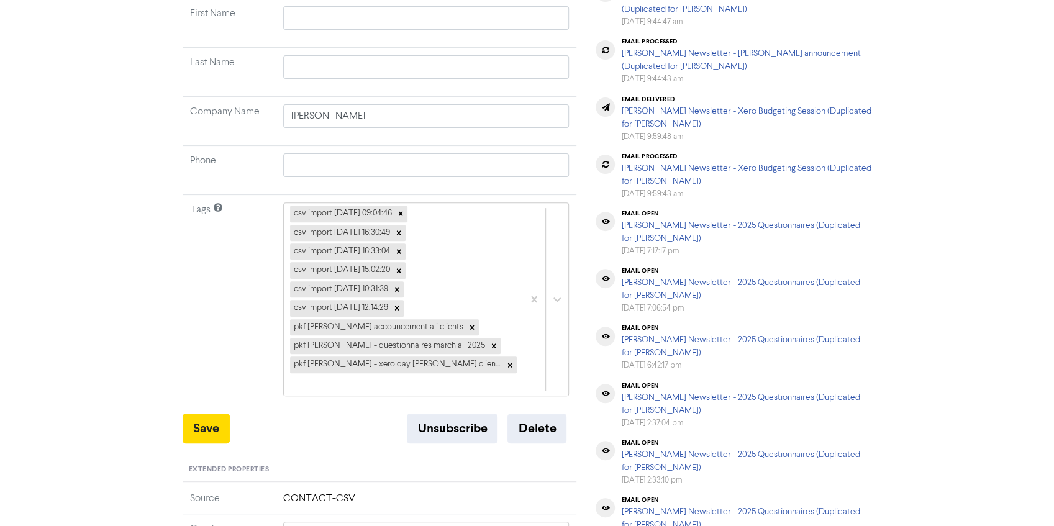
scroll to position [0, 0]
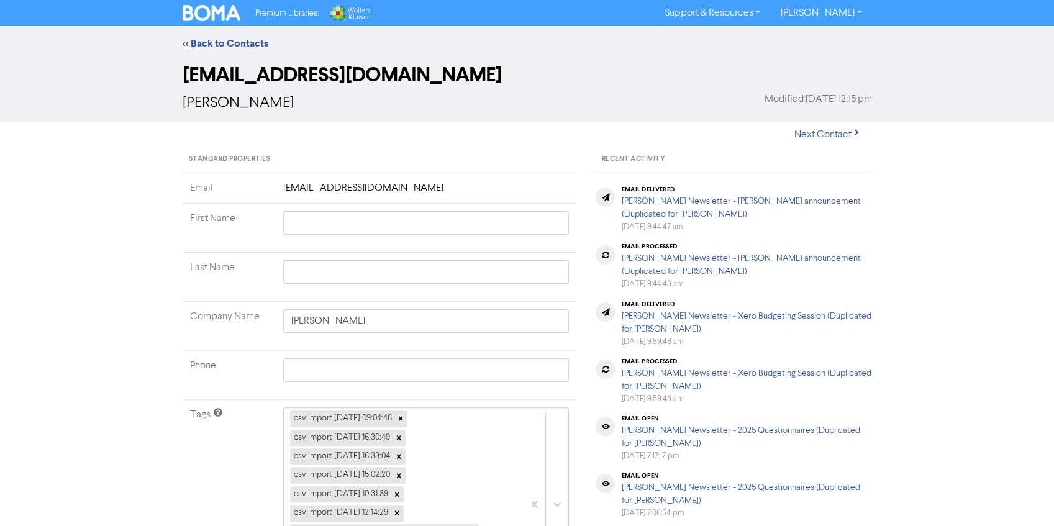
click at [206, 1] on div "Premium Libraries: Support & Resources Video Tutorials FAQ & Guides Marketing E…" at bounding box center [527, 13] width 1054 height 26
click at [206, 14] on img at bounding box center [212, 13] width 58 height 16
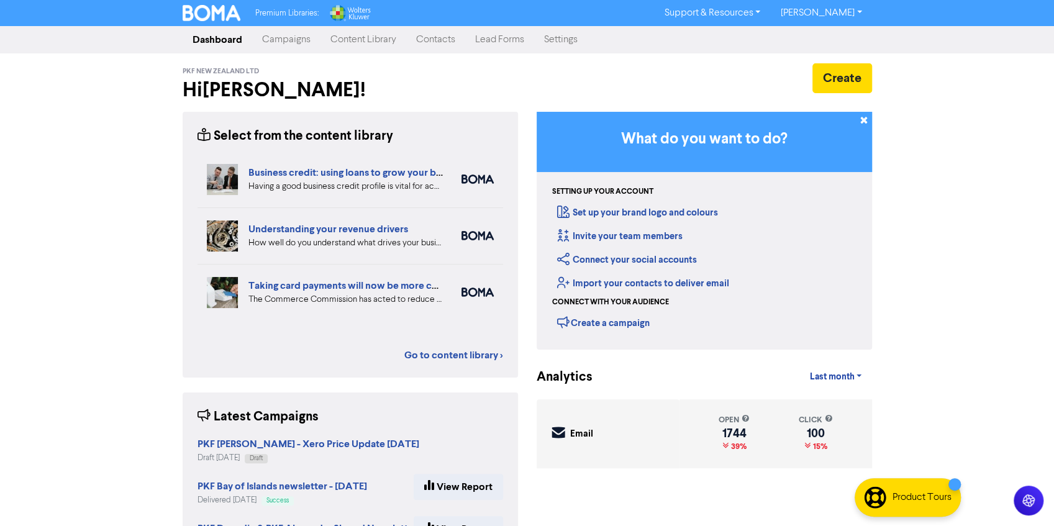
click at [302, 39] on link "Campaigns" at bounding box center [286, 39] width 68 height 25
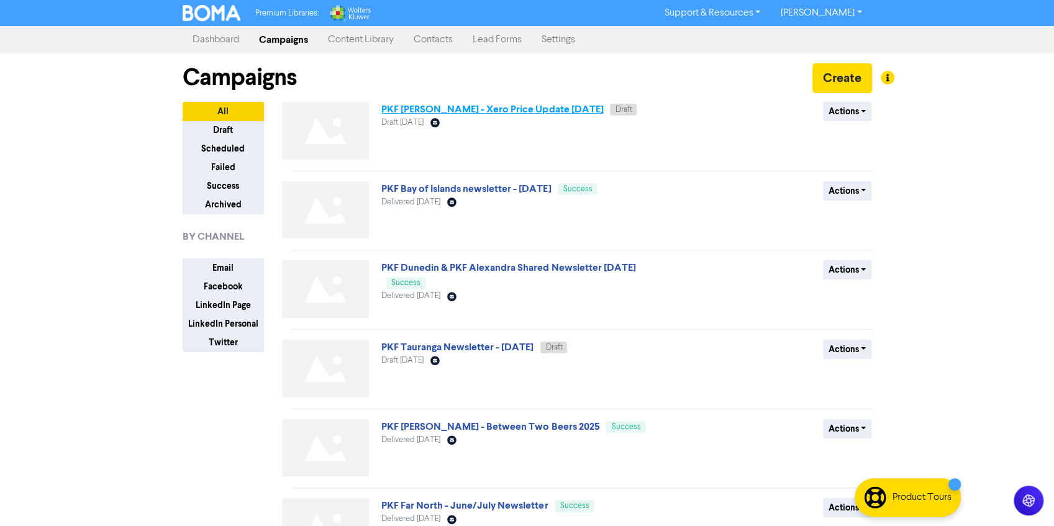
click at [513, 111] on link "PKF [PERSON_NAME] - Xero Price Update [DATE]" at bounding box center [492, 109] width 222 height 12
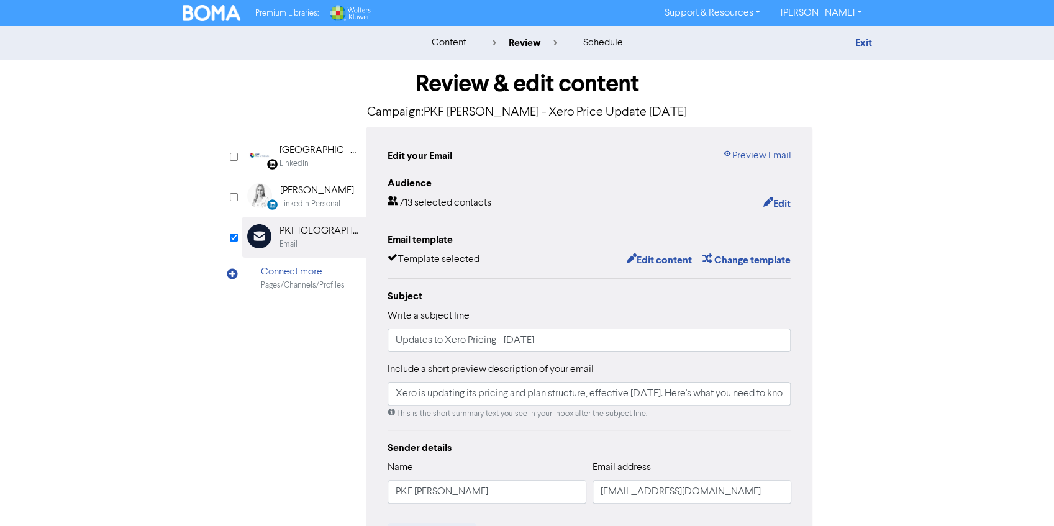
scroll to position [183, 0]
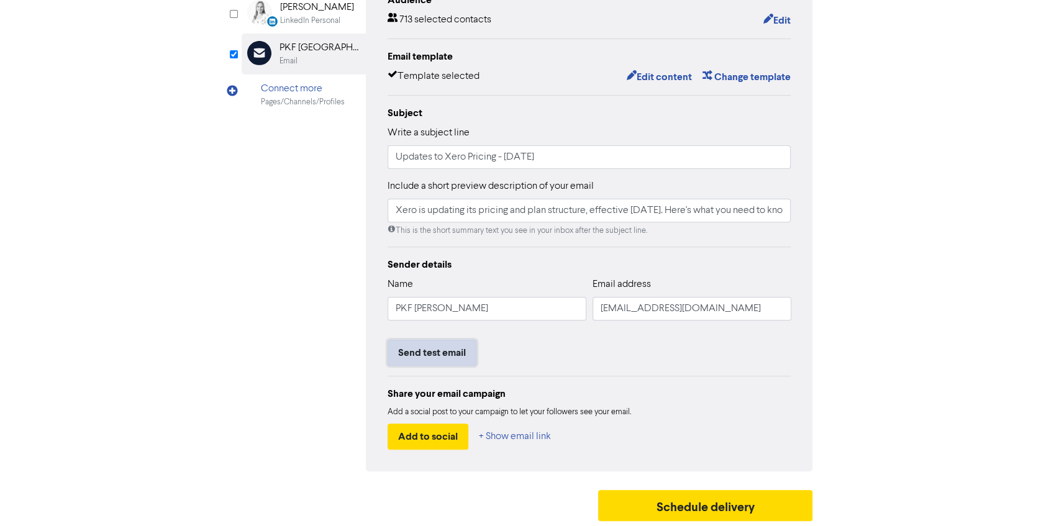
click at [435, 345] on button "Send test email" at bounding box center [431, 353] width 89 height 26
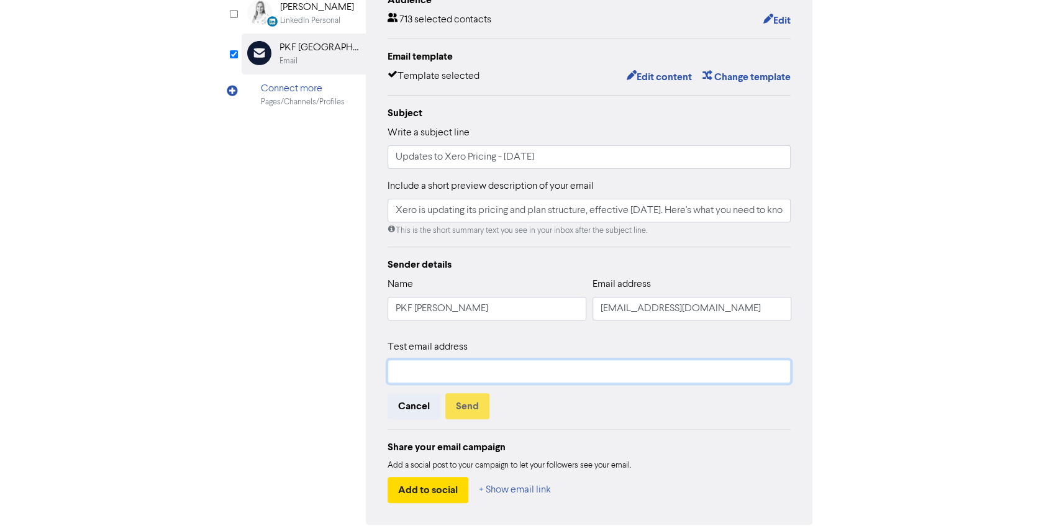
click at [414, 365] on input "text" at bounding box center [589, 372] width 404 height 24
type input "[EMAIL_ADDRESS][DOMAIN_NAME]"
click at [462, 406] on button "Send" at bounding box center [467, 406] width 44 height 26
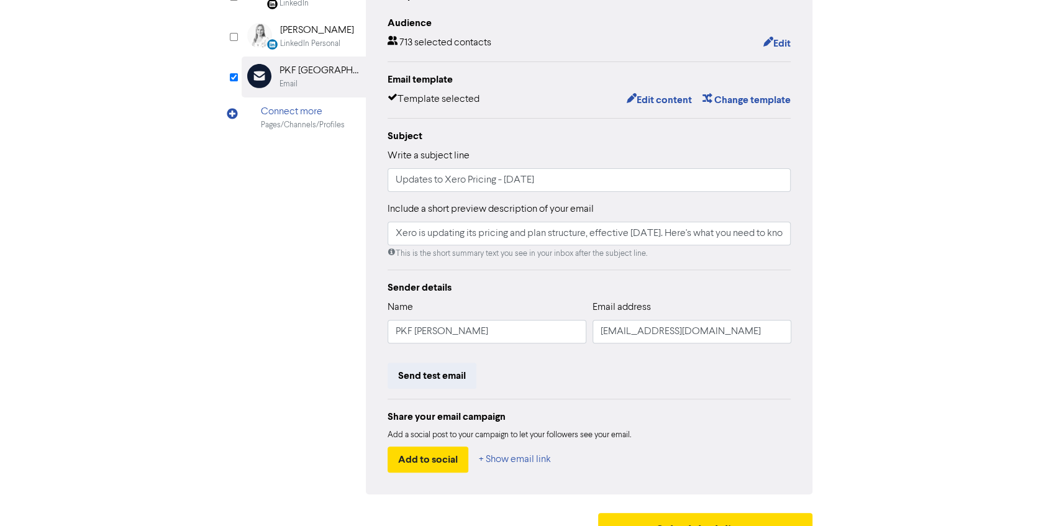
scroll to position [160, 0]
click at [258, 328] on div "LinkedIn Page Created with Sketch. [GEOGRAPHIC_DATA] LinkedIn LinkedIn Personal…" at bounding box center [527, 231] width 571 height 528
click at [191, 262] on div "Review & edit content Campaign: PKF [PERSON_NAME] - Xero Price Update [DATE] Li…" at bounding box center [527, 225] width 708 height 651
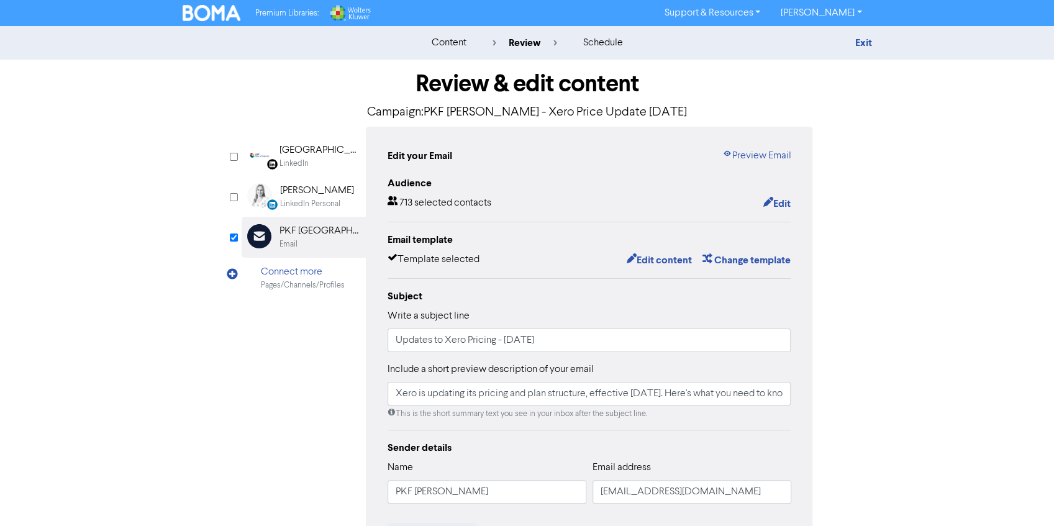
click at [835, 14] on link "[PERSON_NAME]" at bounding box center [820, 13] width 101 height 20
click at [829, 41] on button "Log Out" at bounding box center [820, 37] width 98 height 15
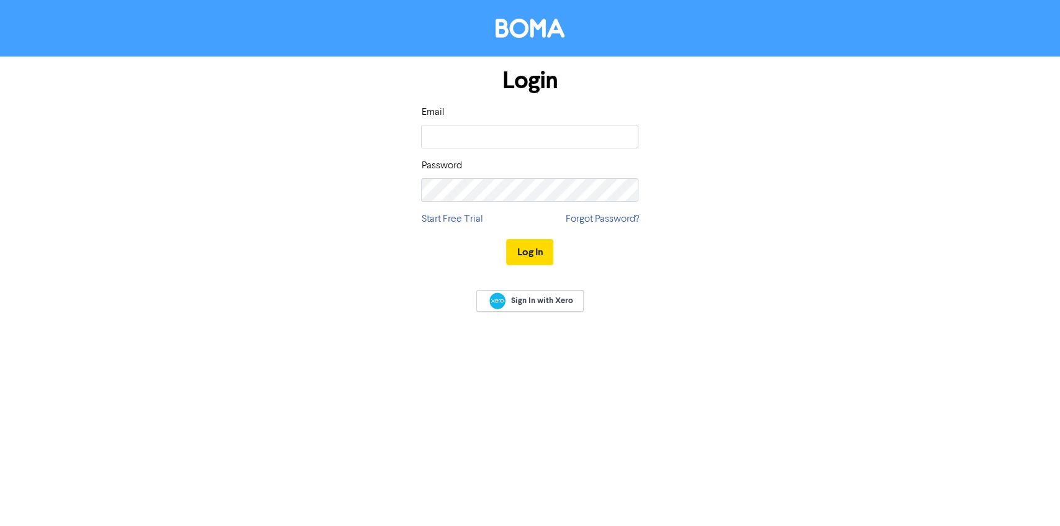
click at [338, 268] on div "Login Email Password Start Free Trial Forgot Password? Log In" at bounding box center [530, 167] width 708 height 221
click at [482, 132] on input "email" at bounding box center [529, 137] width 217 height 24
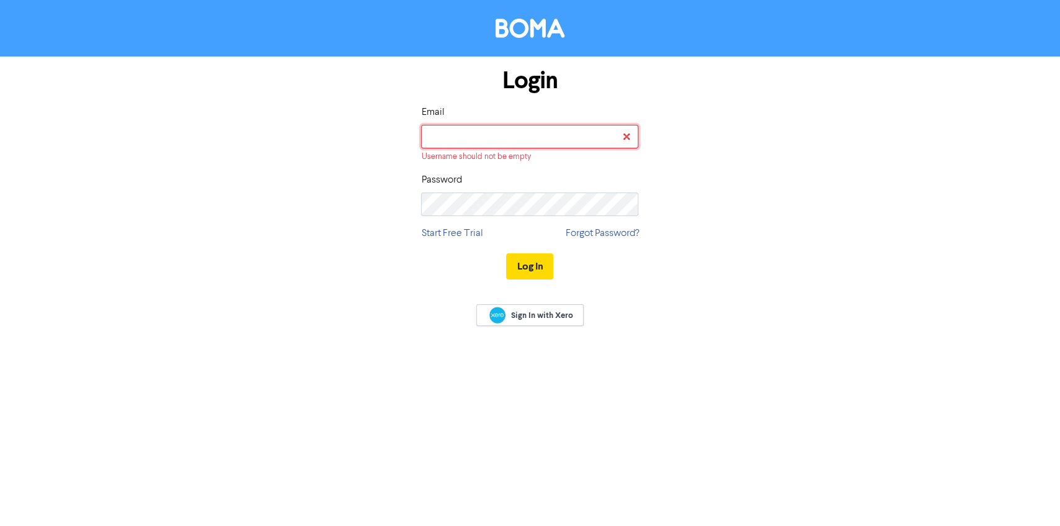
type input "[EMAIL_ADDRESS][DOMAIN_NAME]"
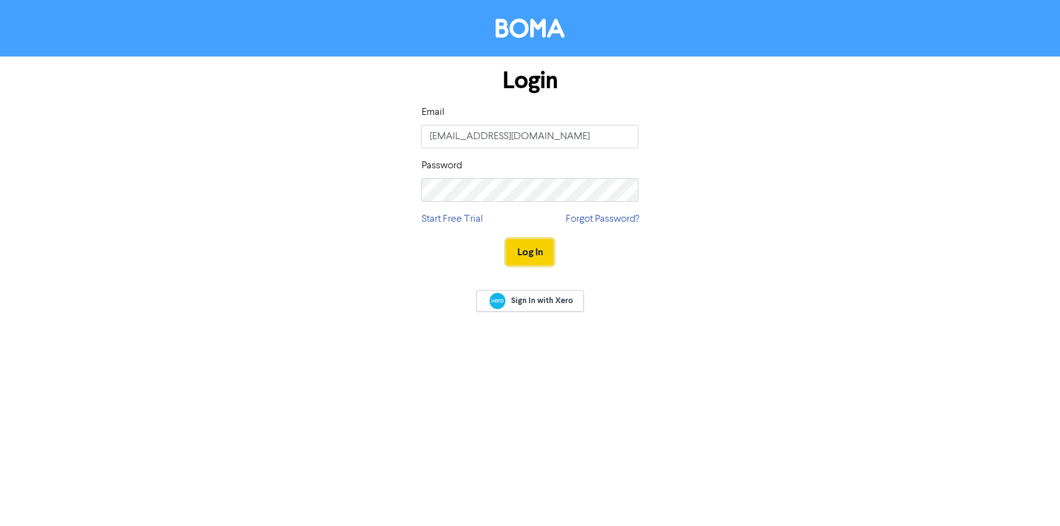
click at [523, 260] on button "Log In" at bounding box center [529, 252] width 47 height 26
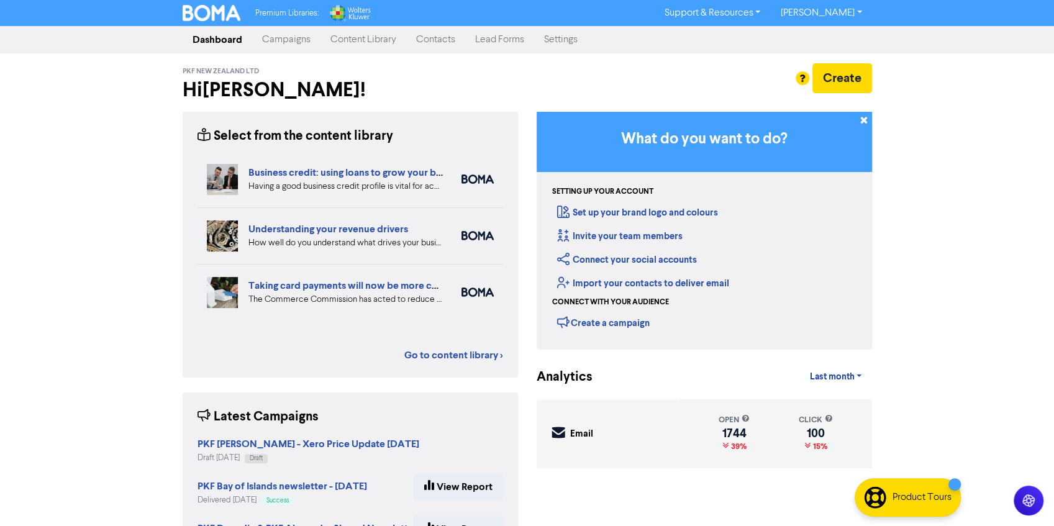
click at [98, 335] on div "Premium Libraries: Support & Resources Video Tutorials FAQ & Guides Marketing E…" at bounding box center [527, 263] width 1054 height 526
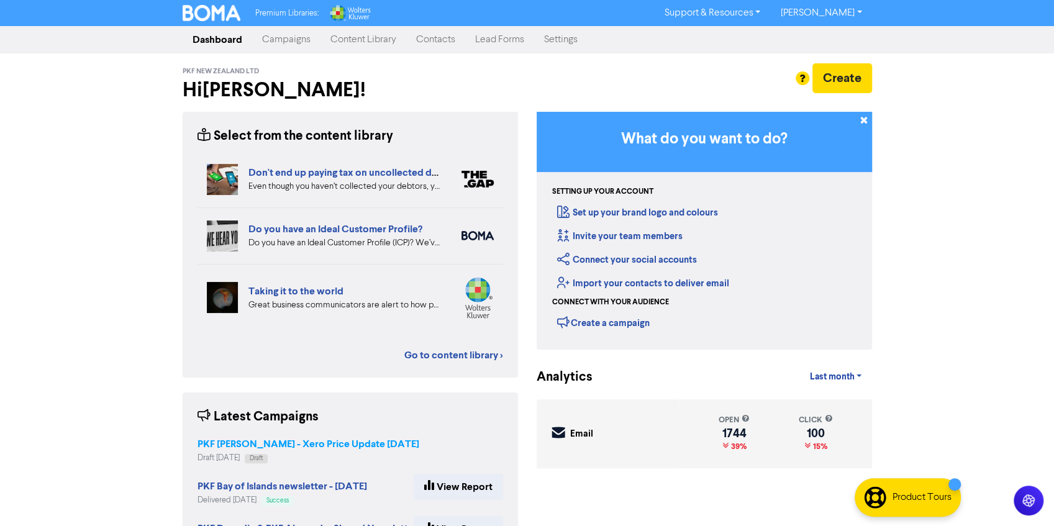
click at [235, 445] on strong "PKF [PERSON_NAME] - Xero Price Update [DATE]" at bounding box center [308, 444] width 222 height 12
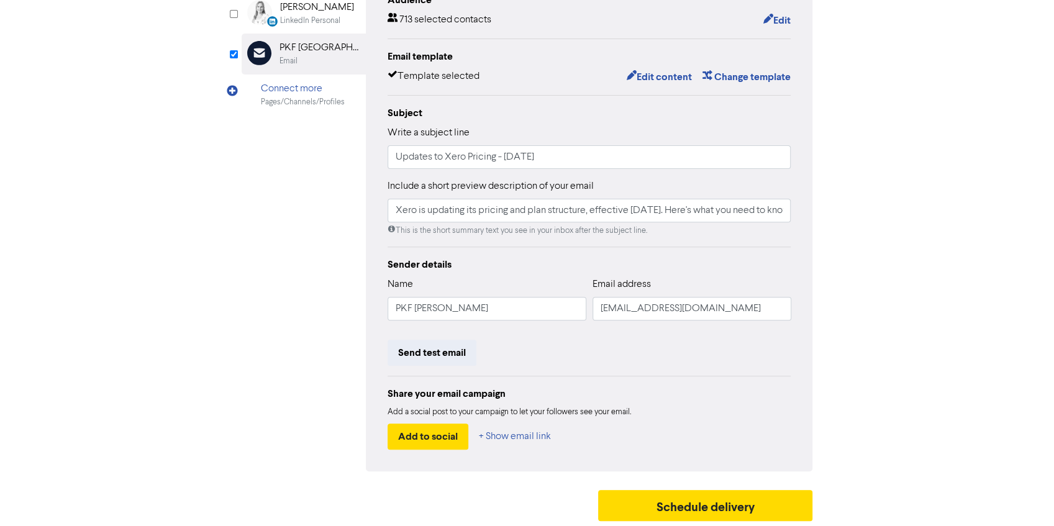
scroll to position [183, 0]
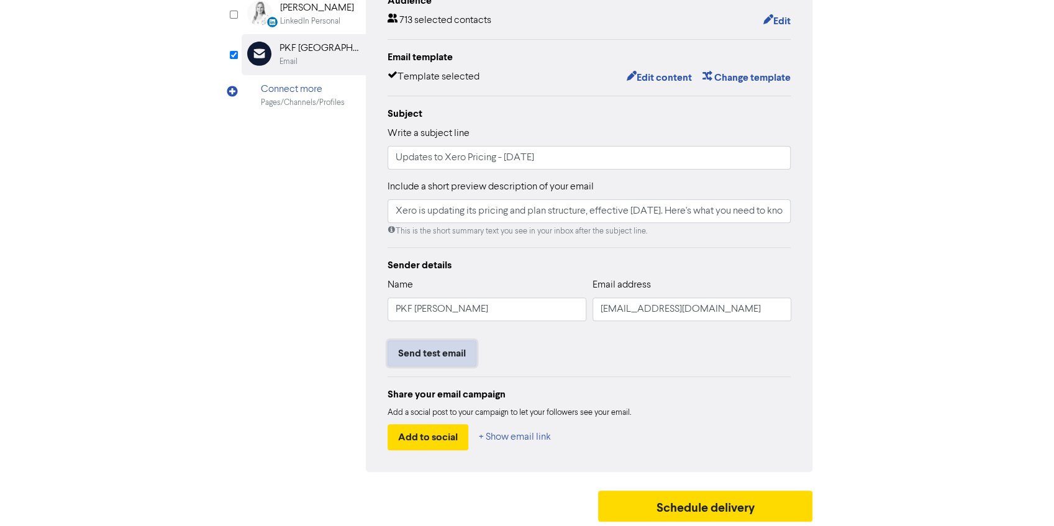
click at [438, 351] on button "Send test email" at bounding box center [431, 353] width 89 height 26
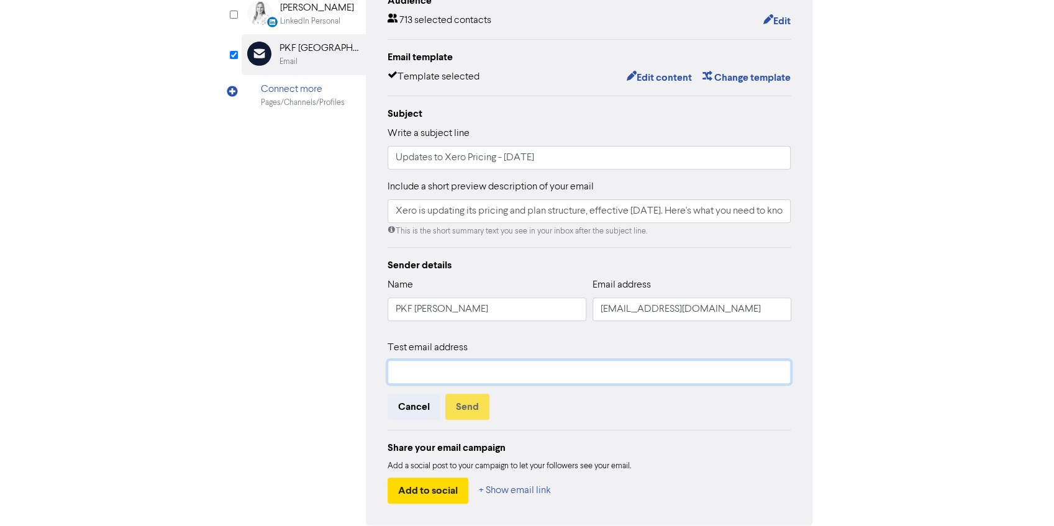
click at [453, 369] on input "text" at bounding box center [589, 372] width 404 height 24
type input "[EMAIL_ADDRESS][DOMAIN_NAME]"
click at [469, 401] on button "Send" at bounding box center [467, 407] width 44 height 26
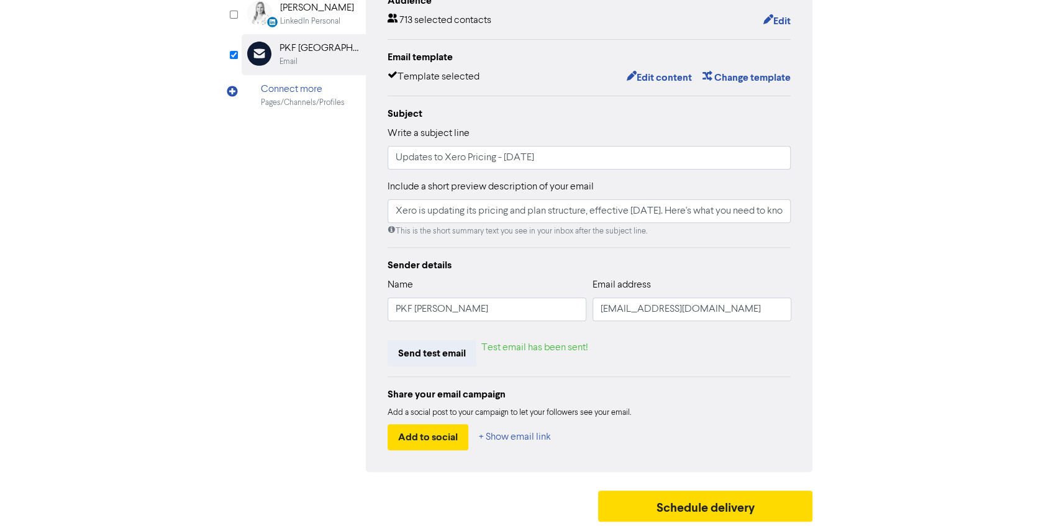
click at [301, 356] on div "LinkedIn Page Created with Sketch. [GEOGRAPHIC_DATA] LinkedIn LinkedIn Personal…" at bounding box center [527, 208] width 571 height 528
click at [442, 358] on button "Send test email" at bounding box center [431, 353] width 89 height 26
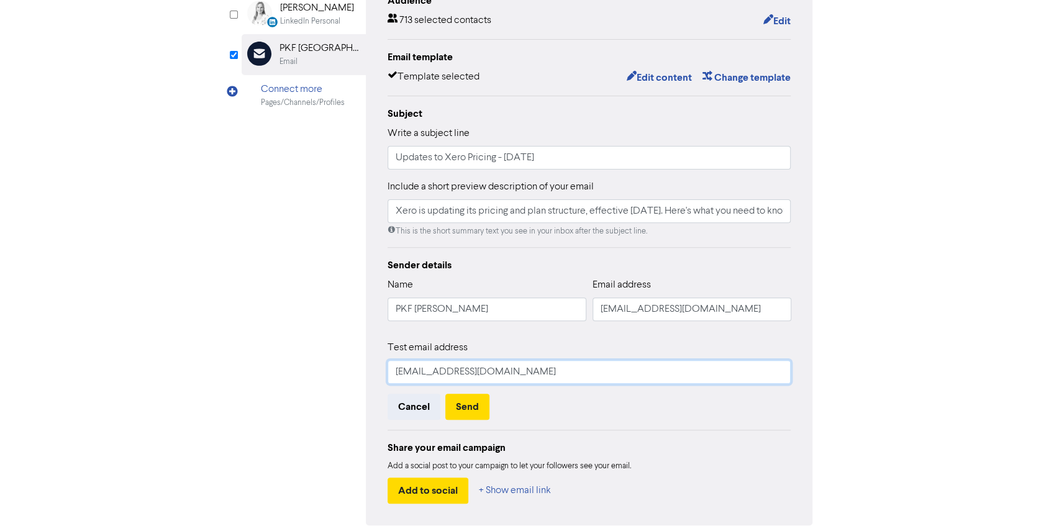
click at [411, 368] on input "[EMAIL_ADDRESS][DOMAIN_NAME]" at bounding box center [589, 372] width 404 height 24
click at [499, 374] on input "[EMAIL_ADDRESS][DOMAIN_NAME]" at bounding box center [589, 372] width 404 height 24
click at [462, 407] on button "Send" at bounding box center [467, 407] width 44 height 26
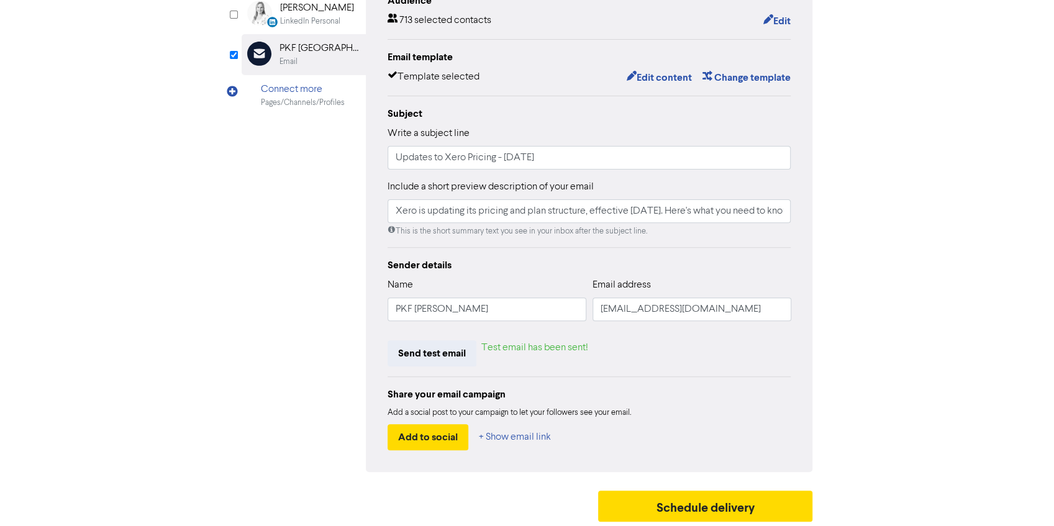
click at [266, 333] on div "LinkedIn Page Created with Sketch. [GEOGRAPHIC_DATA] LinkedIn LinkedIn Personal…" at bounding box center [527, 208] width 571 height 528
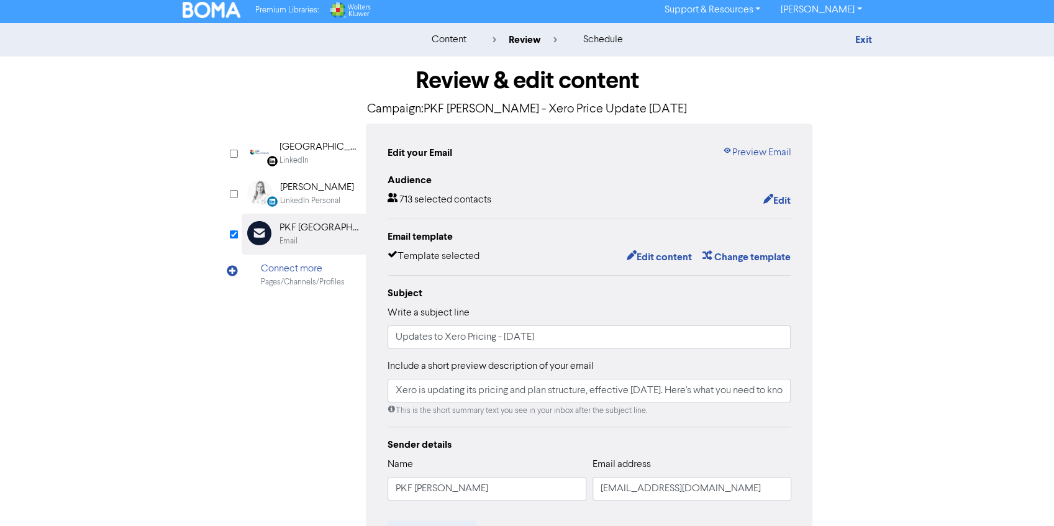
scroll to position [0, 0]
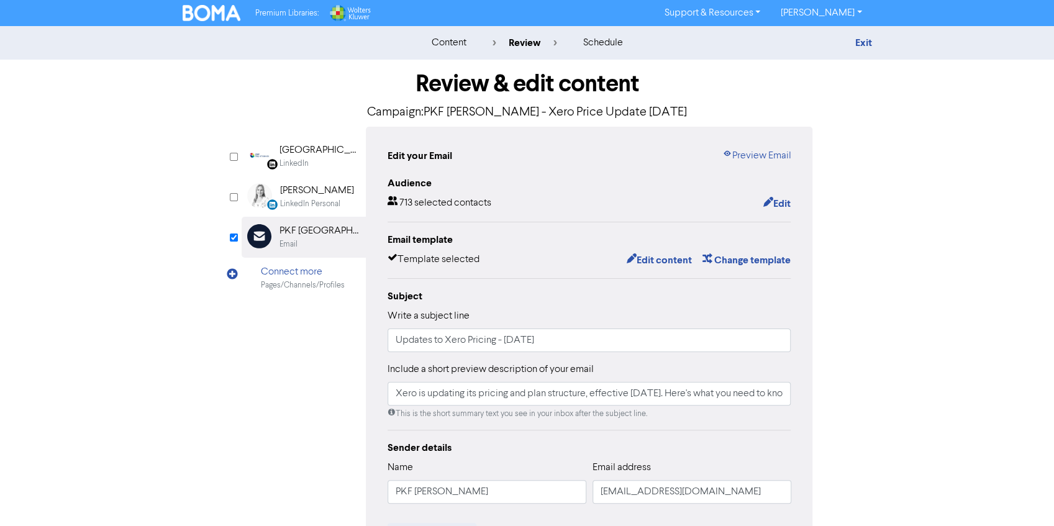
click at [770, 163] on div "Edit your Email Preview Email Audience 713 selected contacts Edit Email templat…" at bounding box center [589, 391] width 447 height 528
click at [750, 156] on link "Preview Email" at bounding box center [756, 155] width 69 height 15
click at [176, 60] on div "Review & edit content Campaign: PKF [PERSON_NAME] - Xero Price Update [DATE] Li…" at bounding box center [527, 385] width 708 height 651
click at [106, 305] on div "content review schedule Exit Review & edit content Campaign: PKF [PERSON_NAME] …" at bounding box center [527, 368] width 1054 height 684
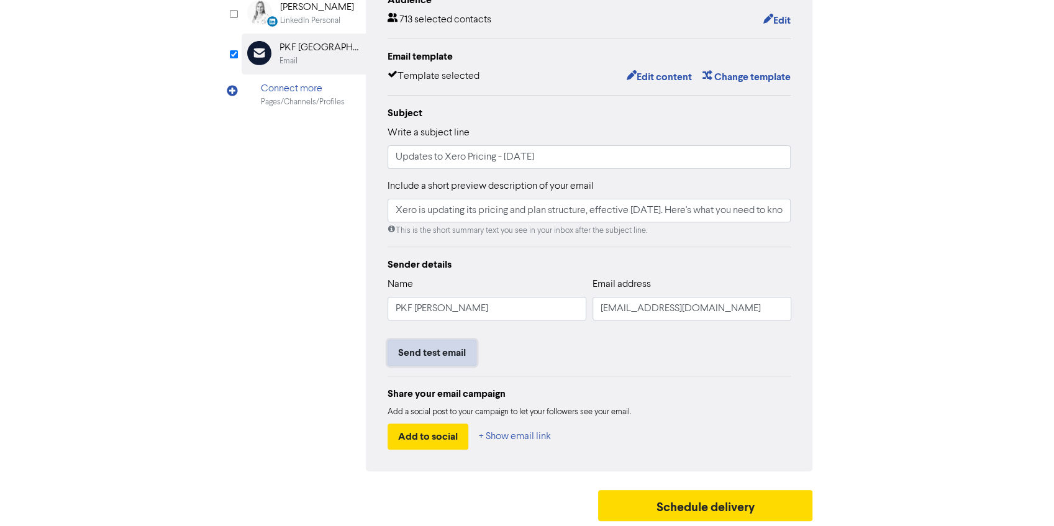
click at [419, 351] on button "Send test email" at bounding box center [431, 353] width 89 height 26
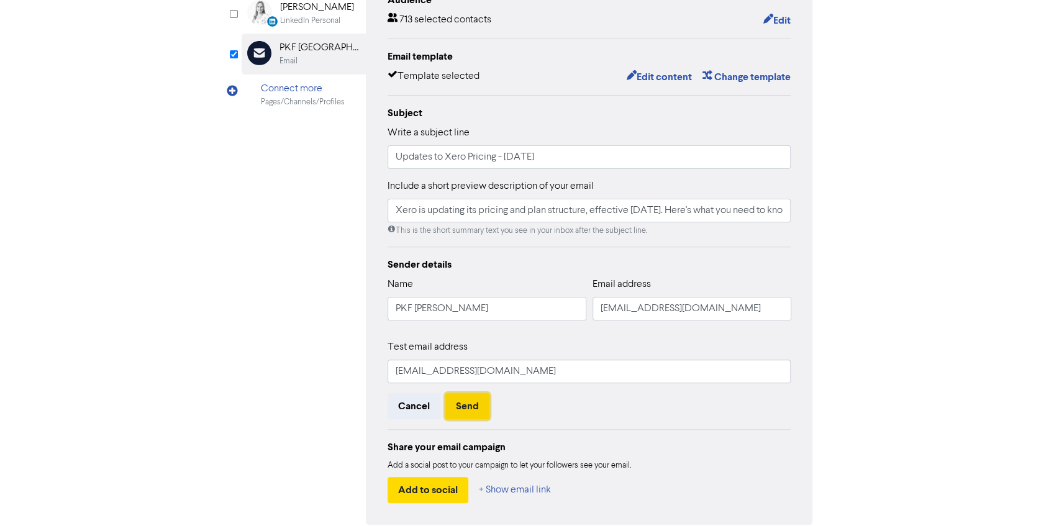
click at [473, 404] on button "Send" at bounding box center [467, 406] width 44 height 26
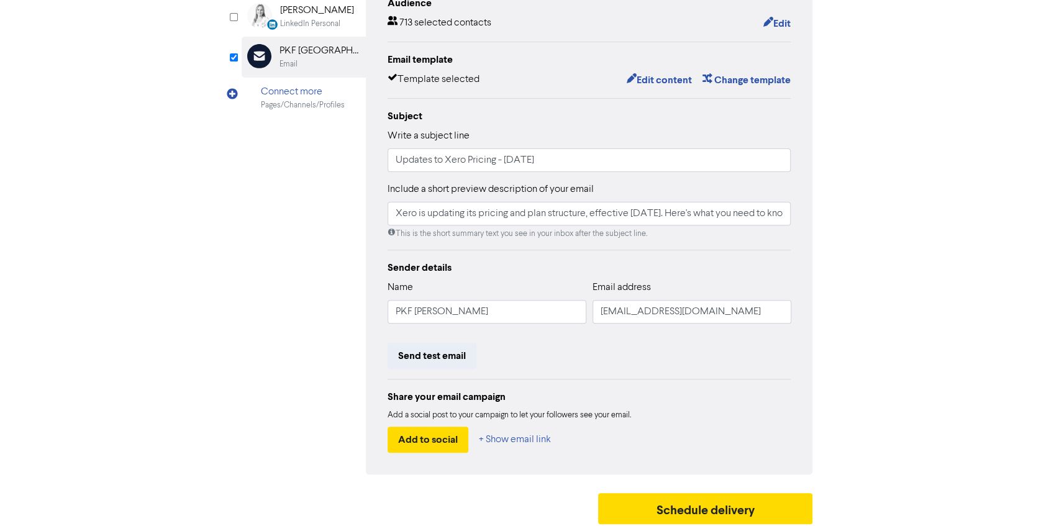
scroll to position [179, 0]
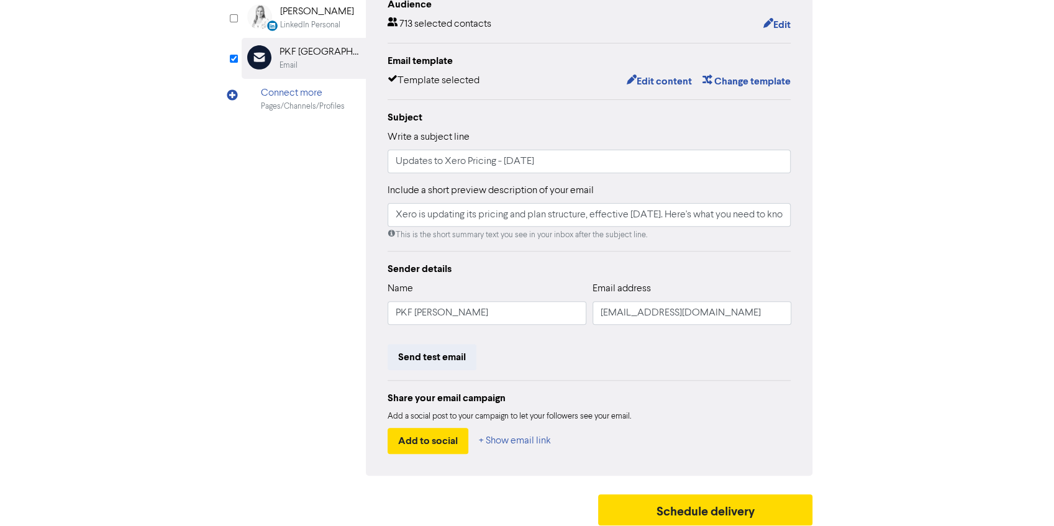
click at [928, 278] on div "content review schedule Exit Review & edit content Campaign: PKF [PERSON_NAME] …" at bounding box center [527, 189] width 1054 height 684
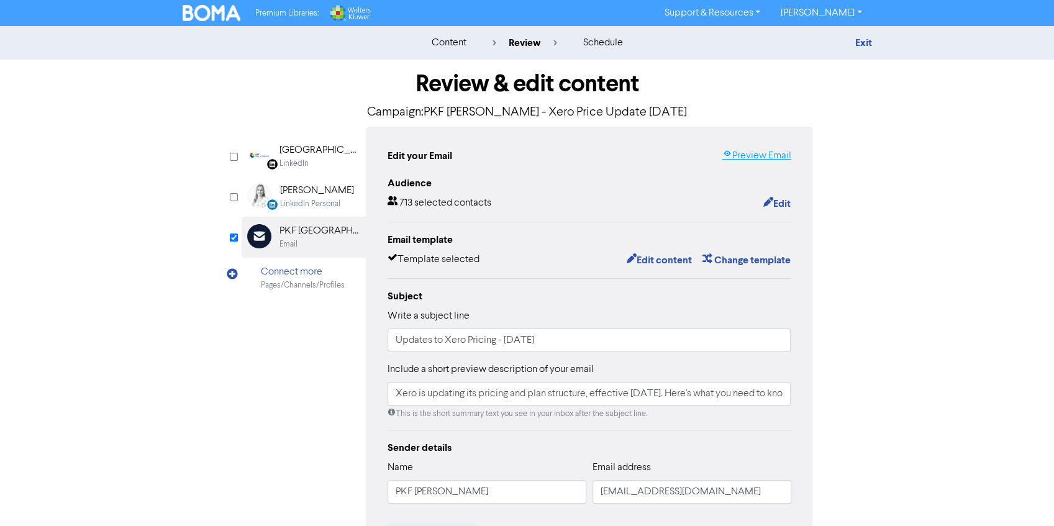
click at [762, 155] on link "Preview Email" at bounding box center [756, 155] width 69 height 15
click at [214, 441] on div "Review & edit content Campaign: PKF [PERSON_NAME] - Xero Price Update [DATE] Li…" at bounding box center [527, 385] width 708 height 651
click at [397, 343] on input "Updates to Xero Pricing - [DATE]" at bounding box center [589, 340] width 404 height 24
click at [994, 382] on div "content review schedule Exit Review & edit content Campaign: PKF [PERSON_NAME] …" at bounding box center [527, 368] width 1054 height 684
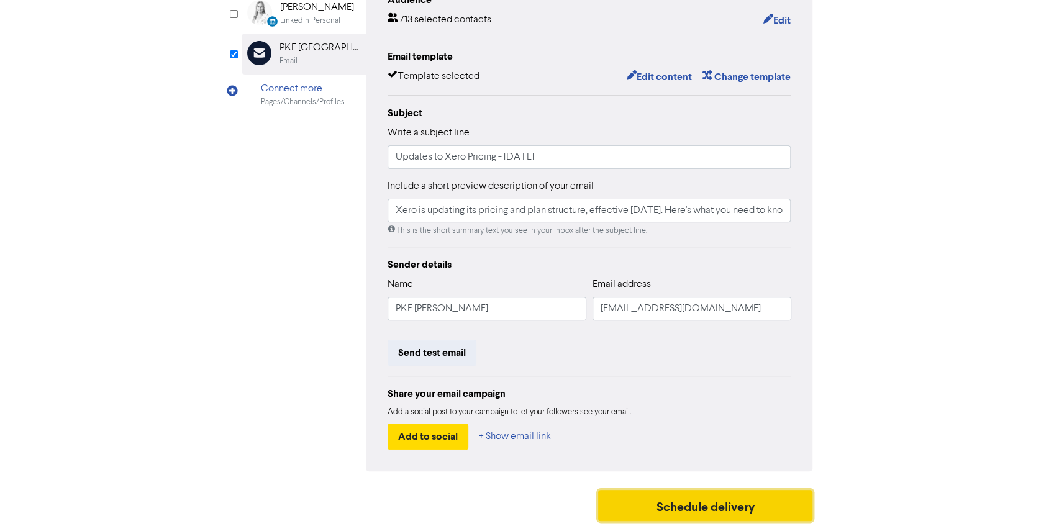
click at [763, 496] on button "Schedule delivery" at bounding box center [705, 505] width 215 height 31
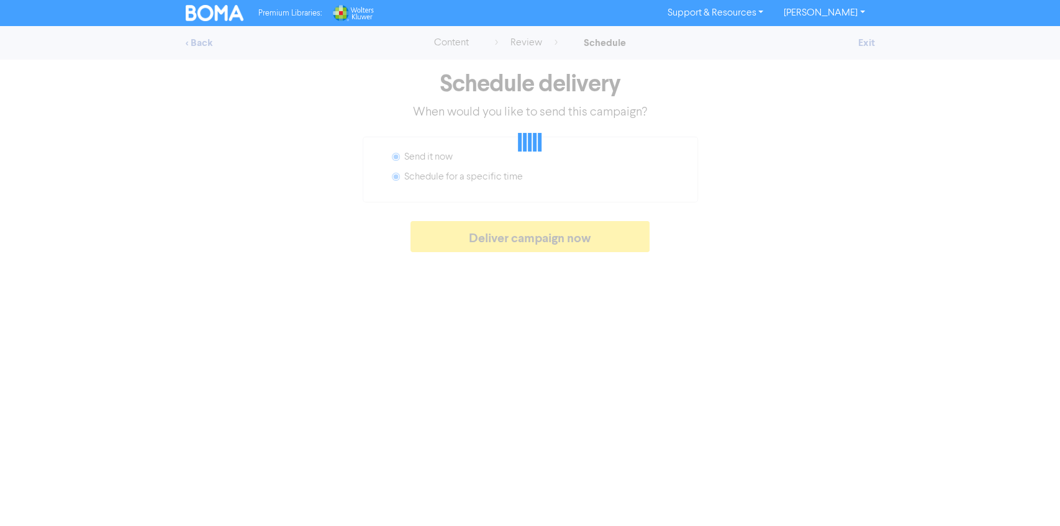
radio input "false"
radio input "true"
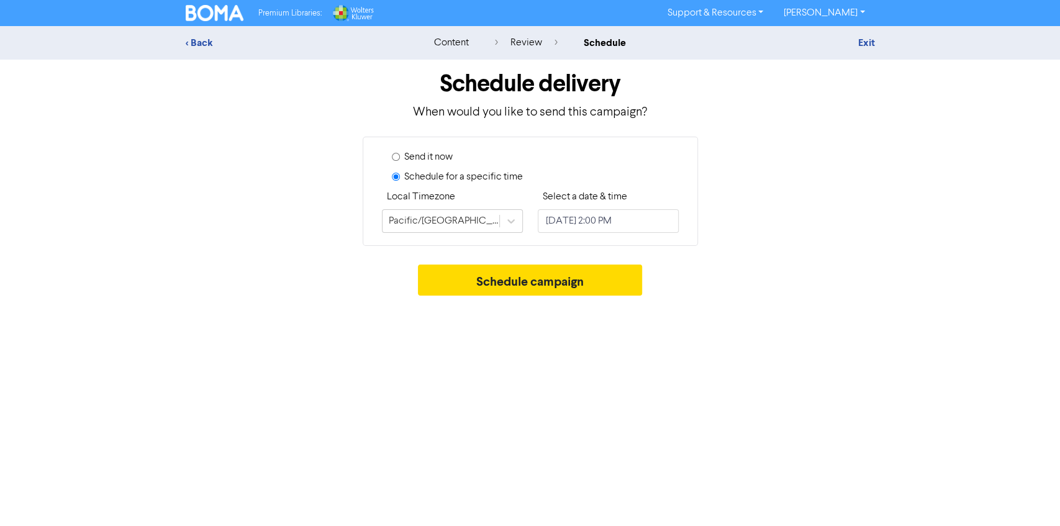
click at [409, 156] on label "Send it now" at bounding box center [428, 157] width 48 height 15
click at [400, 156] on input "Send it now" at bounding box center [396, 157] width 8 height 8
radio input "true"
radio input "false"
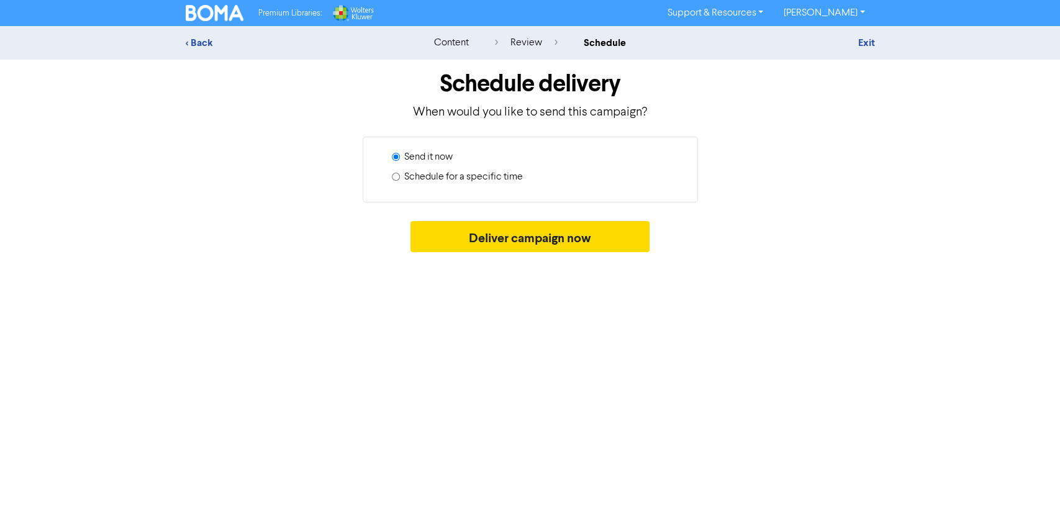
click at [536, 354] on div "Premium Libraries: Support & Resources Video Tutorials FAQ & Guides Marketing E…" at bounding box center [530, 263] width 1060 height 526
click at [340, 410] on div "Premium Libraries: Support & Resources Video Tutorials FAQ & Guides Marketing E…" at bounding box center [530, 263] width 1060 height 526
click at [770, 370] on div "Premium Libraries: Support & Resources Video Tutorials FAQ & Guides Marketing E…" at bounding box center [530, 263] width 1060 height 526
click at [451, 360] on div "Premium Libraries: Support & Resources Video Tutorials FAQ & Guides Marketing E…" at bounding box center [530, 263] width 1060 height 526
click at [490, 322] on div "Premium Libraries: Support & Resources Video Tutorials FAQ & Guides Marketing E…" at bounding box center [530, 263] width 1060 height 526
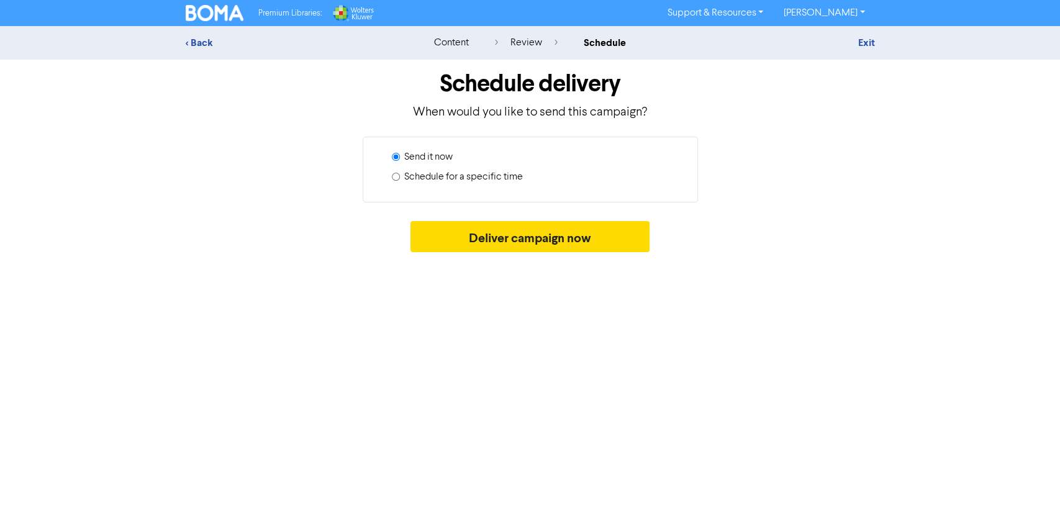
click at [508, 366] on div "Premium Libraries: Support & Resources Video Tutorials FAQ & Guides Marketing E…" at bounding box center [530, 263] width 1060 height 526
click at [545, 41] on div "review" at bounding box center [526, 42] width 63 height 15
click at [511, 51] on div "< Back content review schedule Exit" at bounding box center [530, 43] width 1060 height 34
click at [867, 40] on link "Exit" at bounding box center [866, 43] width 17 height 12
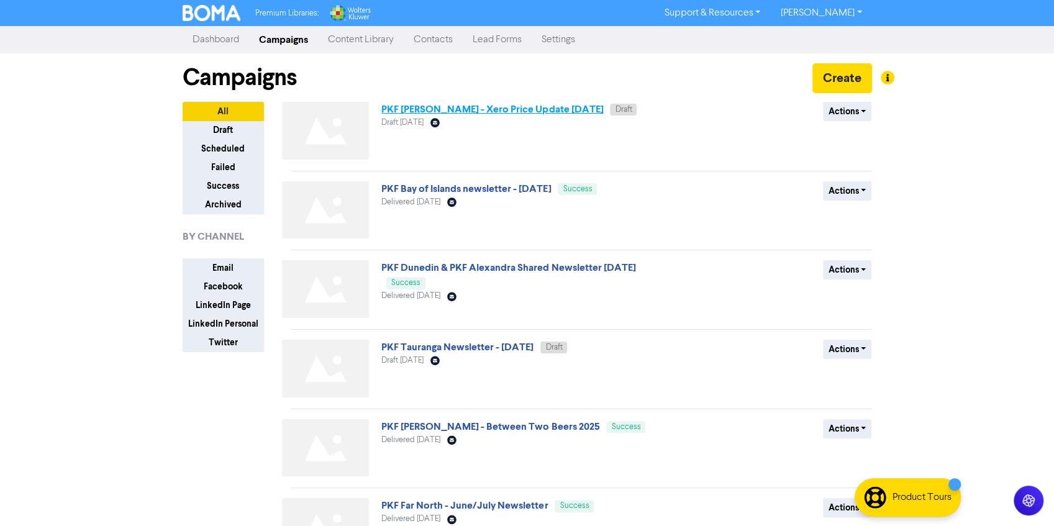
click at [519, 113] on link "PKF [PERSON_NAME] - Xero Price Update [DATE]" at bounding box center [492, 109] width 222 height 12
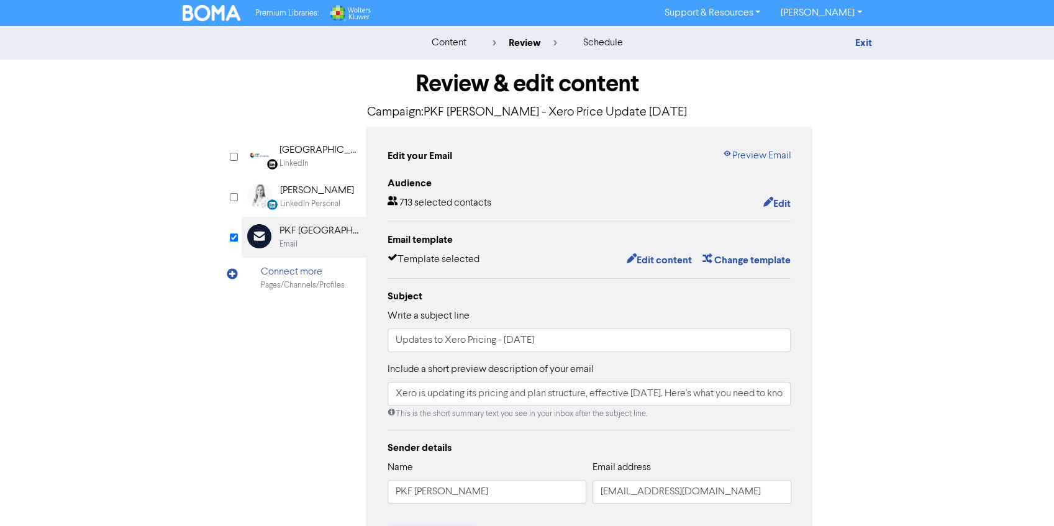
click at [268, 442] on div "LinkedIn Page Created with Sketch. [GEOGRAPHIC_DATA] LinkedIn LinkedIn Personal…" at bounding box center [527, 391] width 571 height 528
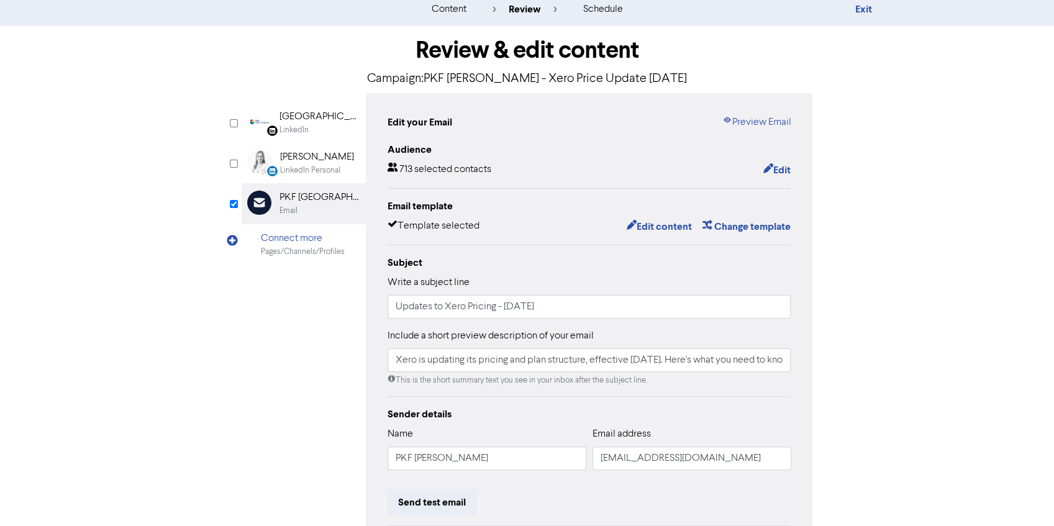
scroll to position [32, 0]
click at [740, 365] on input "Xero is updating its pricing and plan structure, effective [DATE]. Here's what …" at bounding box center [589, 362] width 404 height 24
click at [936, 386] on div "content review schedule Exit Review & edit content Campaign: PKF [PERSON_NAME] …" at bounding box center [527, 336] width 1054 height 684
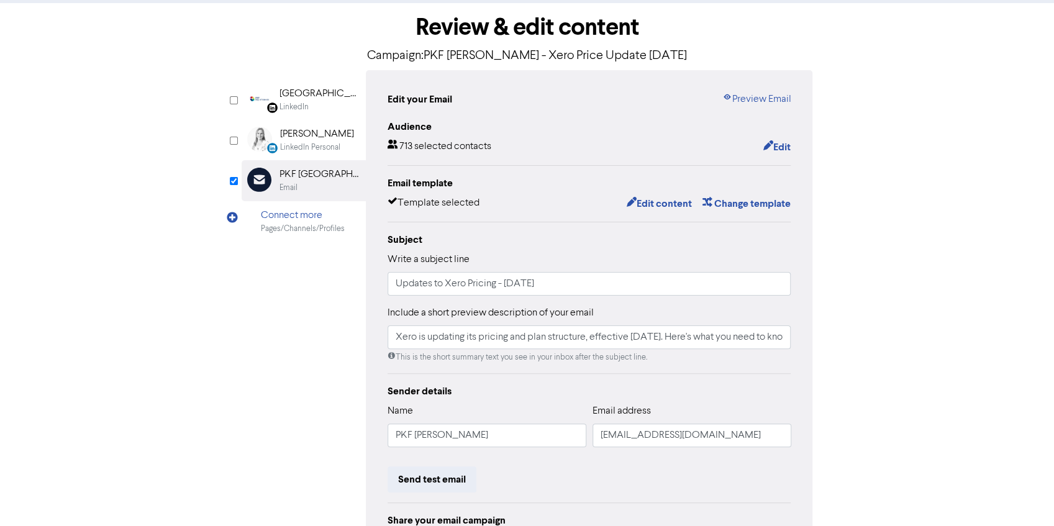
scroll to position [0, 0]
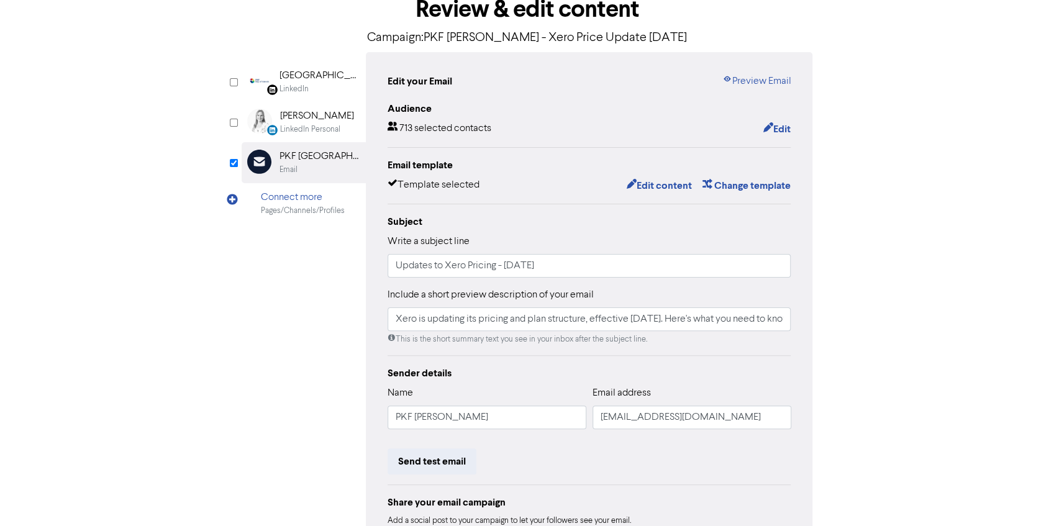
click at [321, 376] on div "LinkedIn Page Created with Sketch. [GEOGRAPHIC_DATA] LinkedIn LinkedIn Personal…" at bounding box center [527, 316] width 571 height 528
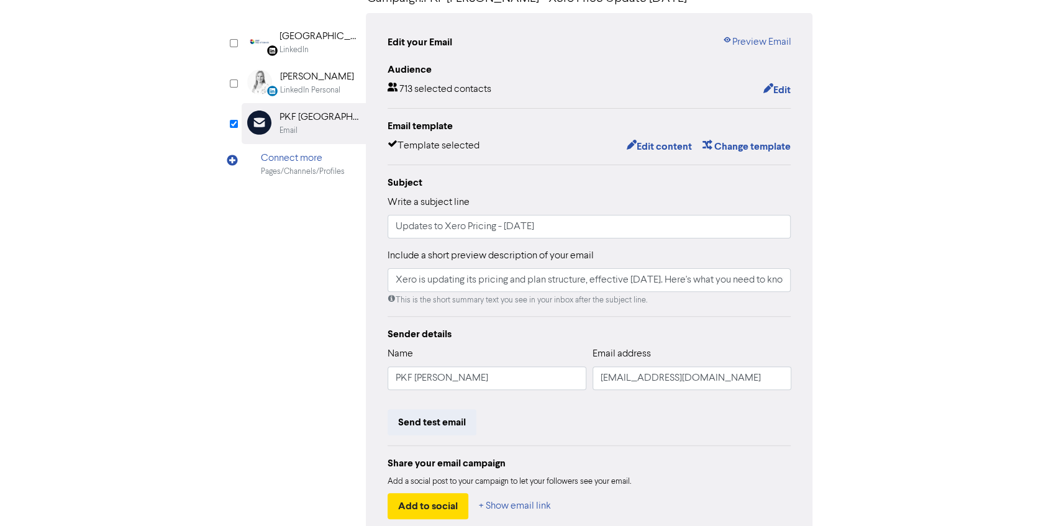
scroll to position [183, 0]
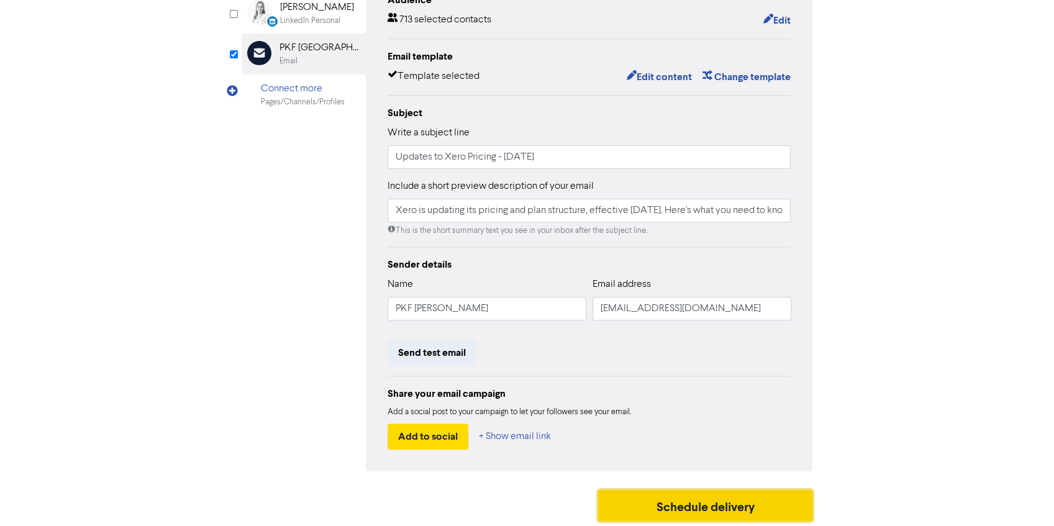
click at [696, 494] on button "Schedule delivery" at bounding box center [705, 505] width 215 height 31
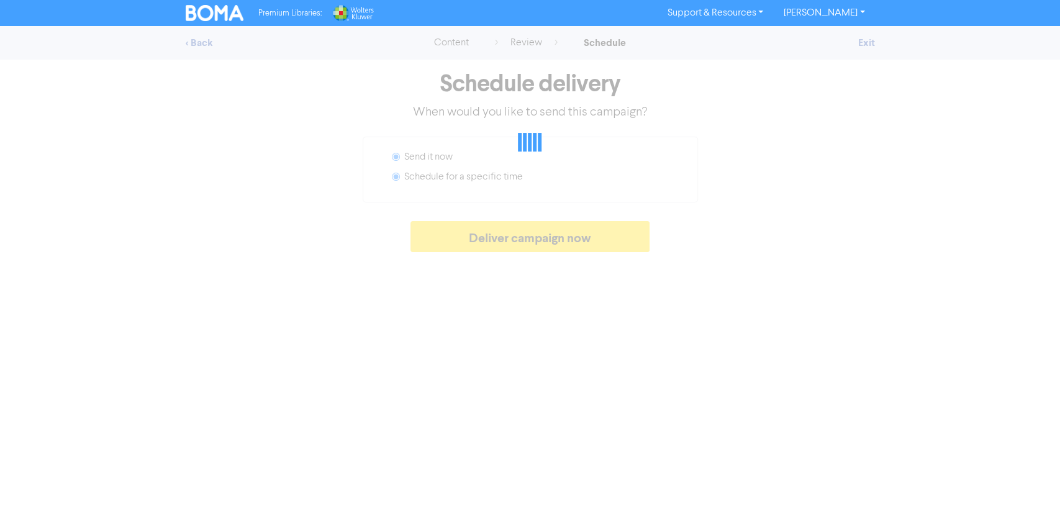
radio input "false"
radio input "true"
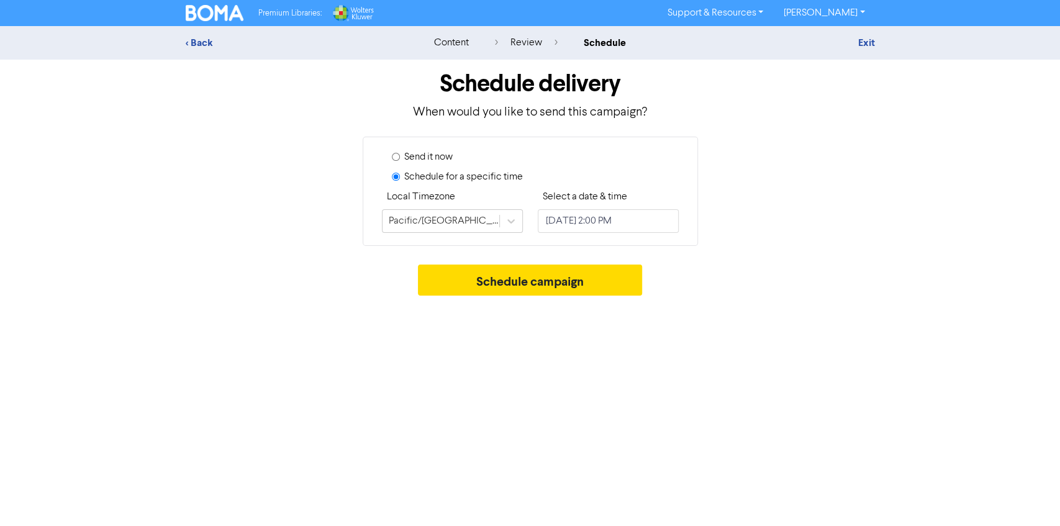
click at [399, 158] on input "Send it now" at bounding box center [396, 157] width 8 height 8
radio input "true"
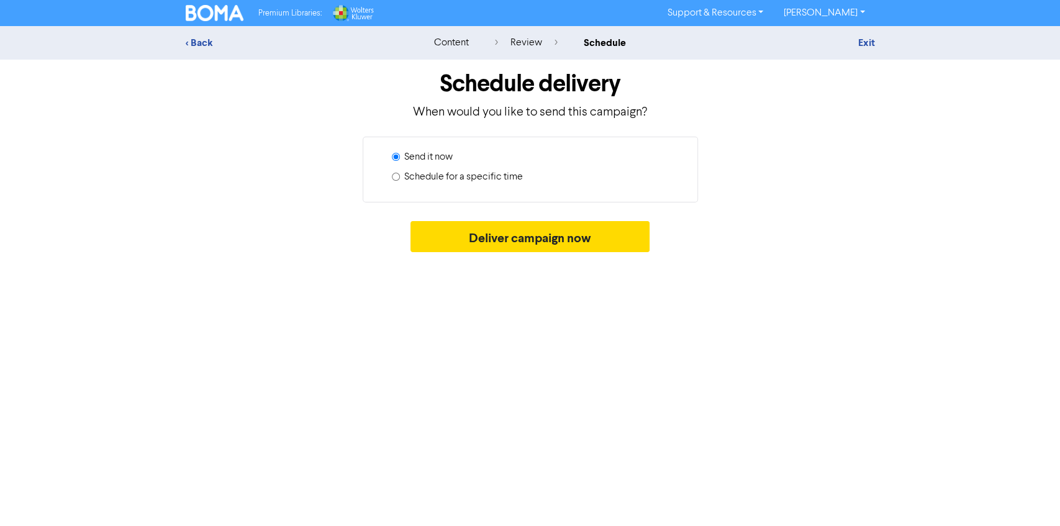
click at [428, 180] on label "Schedule for a specific time" at bounding box center [463, 177] width 119 height 15
click at [400, 180] on input "Schedule for a specific time" at bounding box center [396, 177] width 8 height 8
radio input "true"
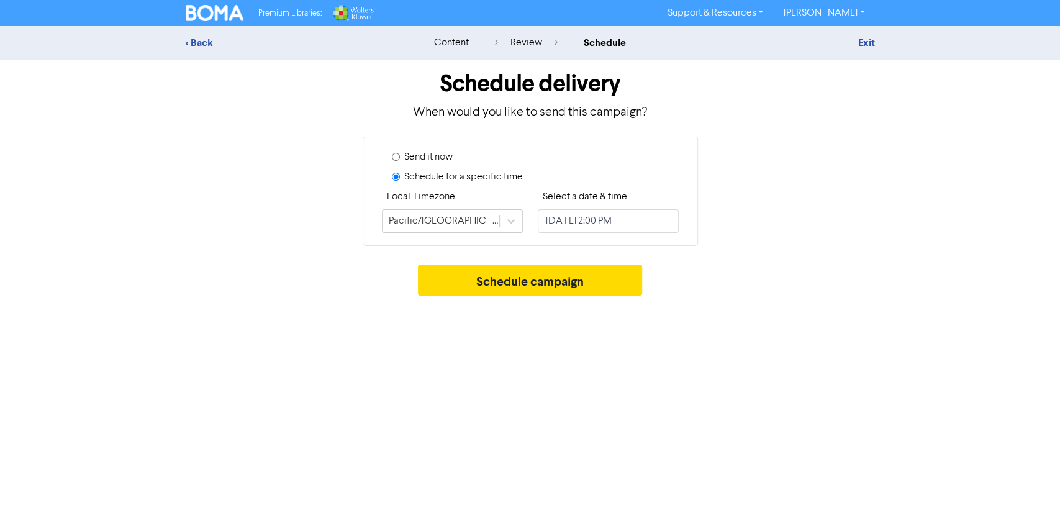
click at [402, 155] on div "Send it now" at bounding box center [535, 160] width 287 height 20
click at [392, 157] on input "Send it now" at bounding box center [396, 157] width 8 height 8
radio input "true"
radio input "false"
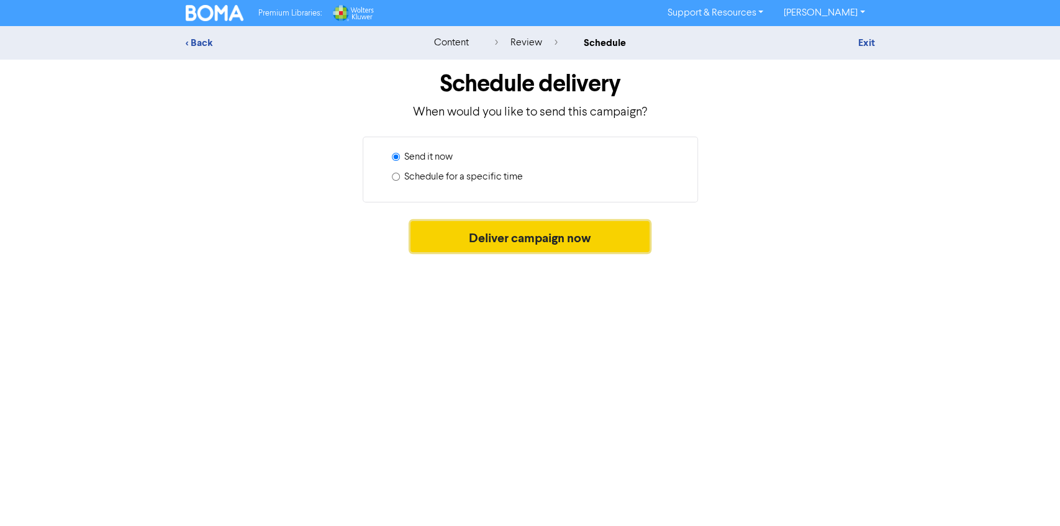
click at [514, 239] on button "Deliver campaign now" at bounding box center [529, 236] width 239 height 31
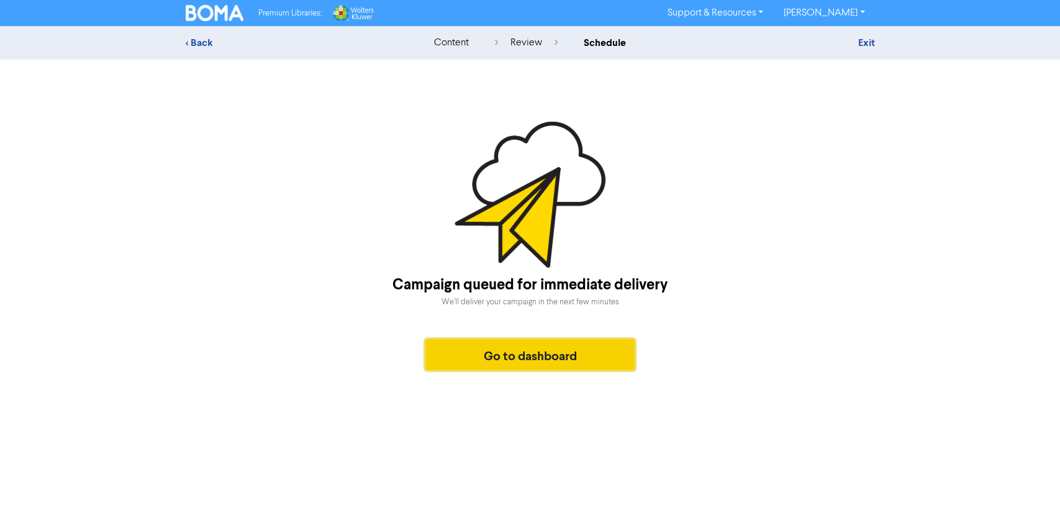
click at [496, 358] on button "Go to dashboard" at bounding box center [530, 354] width 210 height 31
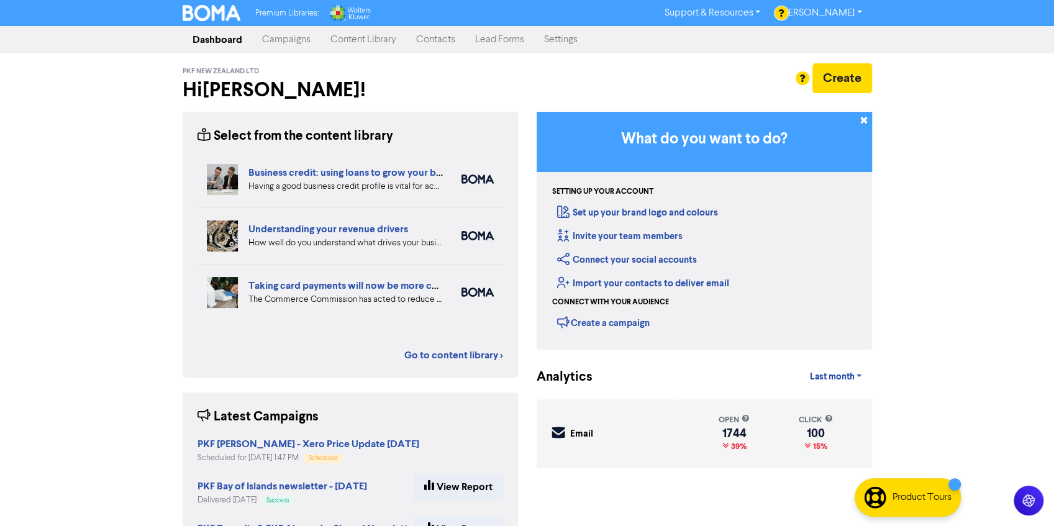
drag, startPoint x: 281, startPoint y: 32, endPoint x: 270, endPoint y: 43, distance: 14.9
click at [270, 43] on link "Campaigns" at bounding box center [286, 39] width 68 height 25
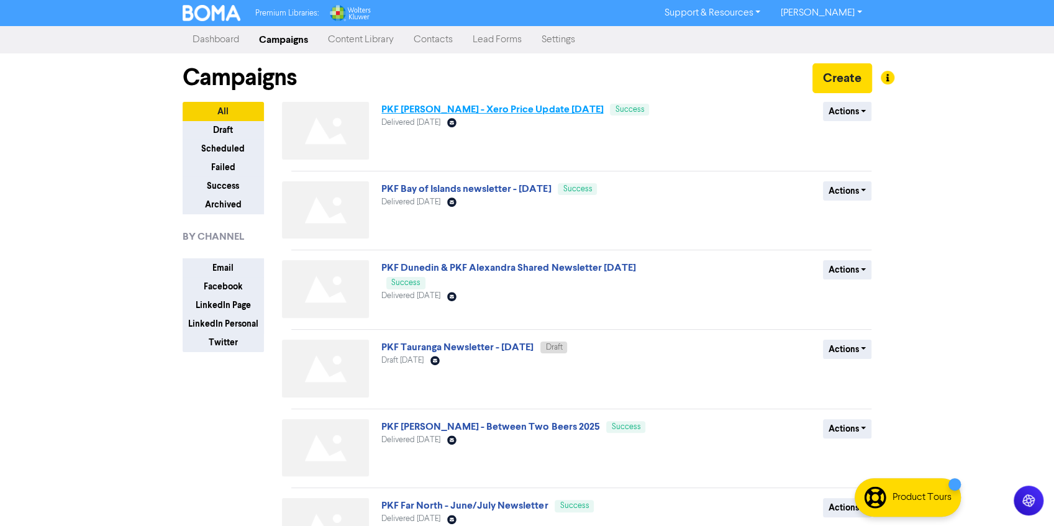
click at [510, 110] on link "PKF [PERSON_NAME] - Xero Price Update [DATE]" at bounding box center [492, 109] width 222 height 12
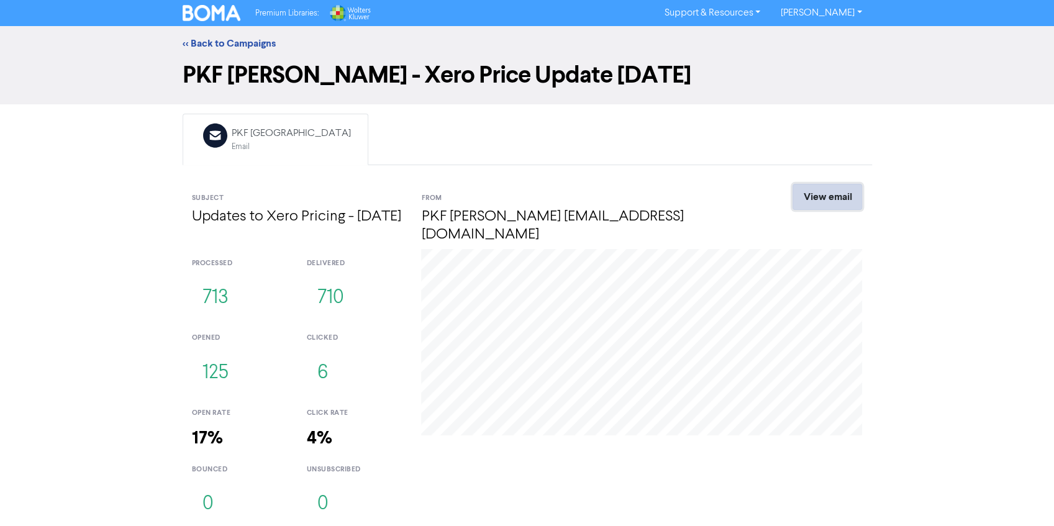
click at [840, 204] on link "View email" at bounding box center [827, 197] width 70 height 26
click at [217, 45] on link "<< Back to Campaigns" at bounding box center [229, 43] width 93 height 12
